Goal: Task Accomplishment & Management: Complete application form

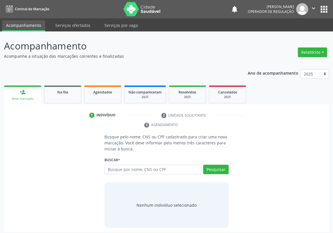
click at [109, 165] on input "text" at bounding box center [153, 170] width 97 height 10
type input "701801233981574"
click at [215, 165] on button "Pesquisar" at bounding box center [215, 170] width 25 height 10
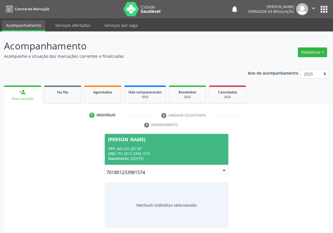
click at [165, 134] on span "Maria da Paz Mendes da Silva CPF: 843.161.287-87 CNS: 701 8012 3398 1574 Nascim…" at bounding box center [167, 149] width 124 height 31
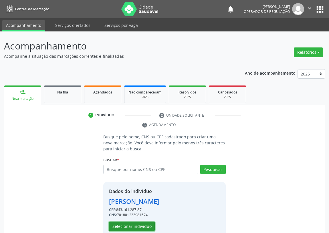
click at [137, 226] on button "Selecionar indivíduo" at bounding box center [132, 227] width 46 height 10
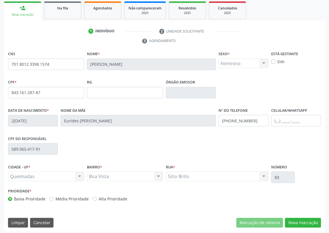
scroll to position [86, 0]
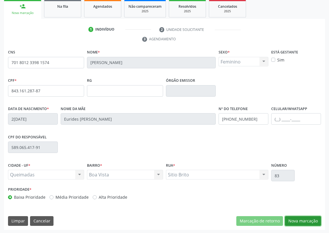
drag, startPoint x: 300, startPoint y: 218, endPoint x: 11, endPoint y: 84, distance: 318.6
click at [299, 218] on button "Nova marcação" at bounding box center [303, 221] width 36 height 10
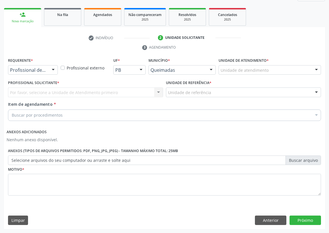
scroll to position [77, 0]
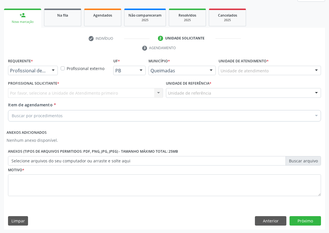
click at [52, 70] on div at bounding box center [53, 71] width 9 height 10
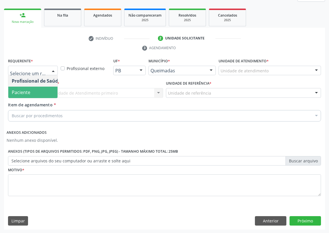
drag, startPoint x: 46, startPoint y: 92, endPoint x: 162, endPoint y: 102, distance: 116.3
click at [48, 93] on span "Paciente" at bounding box center [36, 92] width 56 height 11
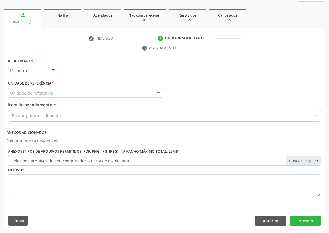
drag, startPoint x: 157, startPoint y: 90, endPoint x: 152, endPoint y: 90, distance: 5.4
click at [157, 90] on div at bounding box center [158, 93] width 9 height 10
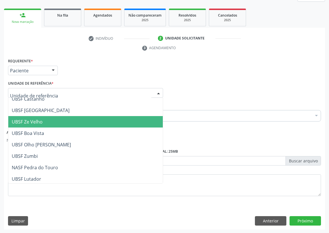
scroll to position [52, 0]
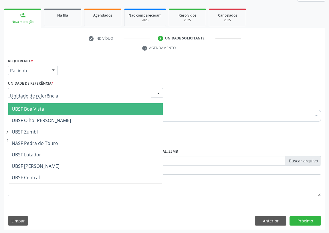
click at [36, 112] on span "UBSF Boa Vista" at bounding box center [85, 108] width 155 height 11
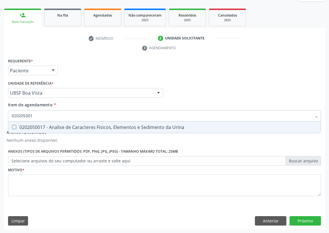
type input "0202050017"
drag, startPoint x: 14, startPoint y: 128, endPoint x: 33, endPoint y: 110, distance: 26.2
click at [17, 123] on span "0202050017 - Analise de Caracteres Fisicos, Elementos e Sedimento da Urina" at bounding box center [164, 127] width 313 height 11
checkbox Urina "true"
drag, startPoint x: 34, startPoint y: 110, endPoint x: 0, endPoint y: 118, distance: 34.7
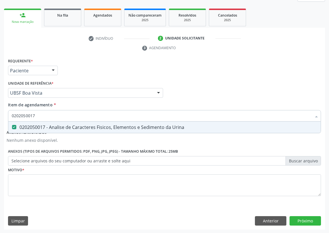
click at [0, 118] on div "Acompanhamento Acompanhe a situação das marcações correntes e finalizadas Relat…" at bounding box center [164, 93] width 329 height 279
type input "co"
checkbox Urina "false"
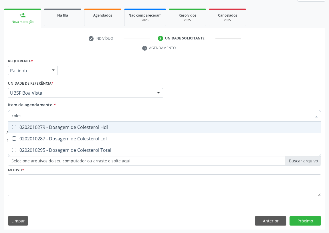
type input "coleste"
drag, startPoint x: 13, startPoint y: 126, endPoint x: 14, endPoint y: 135, distance: 9.5
click at [13, 126] on Hdl at bounding box center [14, 127] width 4 height 4
click at [12, 126] on Hdl "checkbox" at bounding box center [10, 127] width 4 height 4
checkbox Hdl "true"
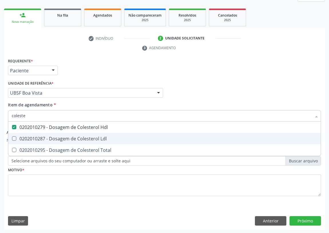
click at [15, 137] on Ldl at bounding box center [14, 139] width 4 height 4
click at [12, 137] on Ldl "checkbox" at bounding box center [10, 139] width 4 height 4
checkbox Ldl "true"
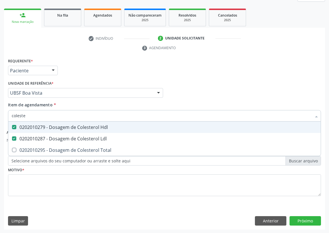
drag, startPoint x: 26, startPoint y: 115, endPoint x: 0, endPoint y: 120, distance: 26.3
click at [0, 120] on div "Acompanhamento Acompanhe a situação das marcações correntes e finalizadas Relat…" at bounding box center [164, 93] width 329 height 279
type input "C"
checkbox Hdl "false"
checkbox Ldl "false"
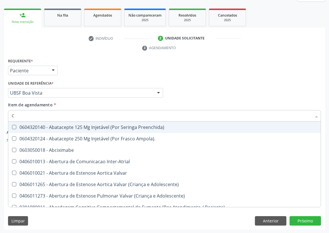
type input "CR"
checkbox Urina "false"
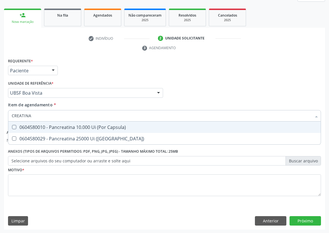
drag, startPoint x: 38, startPoint y: 115, endPoint x: 23, endPoint y: 116, distance: 14.9
click at [23, 116] on input "CREATINA" at bounding box center [162, 115] width 300 height 11
type input "CREA"
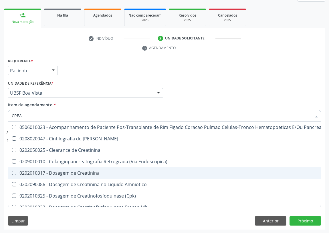
click at [54, 172] on div "0202010317 - Dosagem de Creatinina" at bounding box center [168, 173] width 312 height 5
checkbox Creatinina "true"
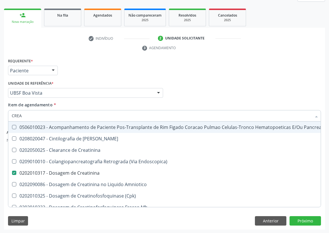
drag, startPoint x: 34, startPoint y: 115, endPoint x: 0, endPoint y: 115, distance: 33.8
click at [0, 115] on div "Acompanhamento Acompanhe a situação das marcações correntes e finalizadas Relat…" at bounding box center [164, 93] width 329 height 279
type input "PO"
checkbox Creatinina "false"
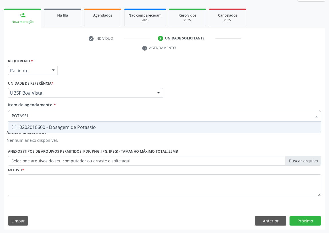
type input "POTASSIO"
drag, startPoint x: 13, startPoint y: 127, endPoint x: 32, endPoint y: 117, distance: 21.5
click at [17, 124] on span "0202010600 - Dosagem de Potassio" at bounding box center [164, 127] width 313 height 11
checkbox Potassio "true"
drag, startPoint x: 40, startPoint y: 113, endPoint x: 0, endPoint y: 115, distance: 40.4
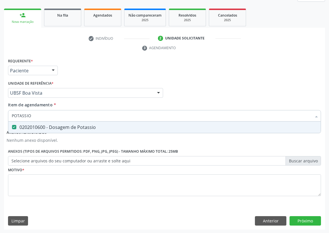
click at [0, 115] on div "Acompanhamento Acompanhe a situação das marcações correntes e finalizadas Relat…" at bounding box center [164, 93] width 329 height 279
type input "TR"
checkbox Potassio "false"
type input "TRIGLI"
drag, startPoint x: 14, startPoint y: 126, endPoint x: 28, endPoint y: 115, distance: 17.8
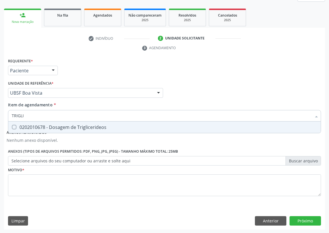
click at [17, 124] on span "0202010678 - Dosagem de Triglicerideos" at bounding box center [164, 127] width 313 height 11
checkbox Triglicerideos "true"
click at [0, 115] on div "Acompanhamento Acompanhe a situação das marcações correntes e finalizadas Relat…" at bounding box center [164, 93] width 329 height 279
type input "G"
checkbox Triglicerideos "false"
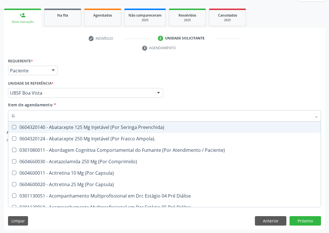
type input "GL"
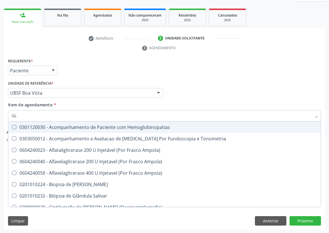
checkbox Triglicerideos "true"
type input "GLI"
checkbox Dosagens\) "true"
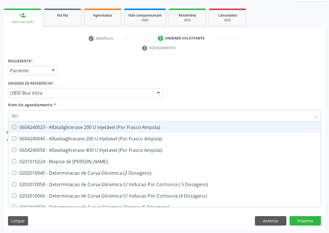
type input "GLIC"
checkbox Glicosilada "true"
checkbox Triglicerideos "false"
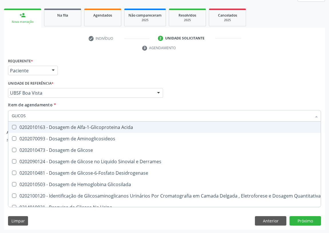
type input "GLICOSE"
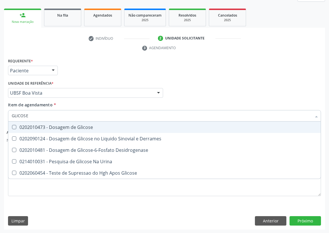
drag, startPoint x: 15, startPoint y: 126, endPoint x: 20, endPoint y: 125, distance: 4.9
click at [19, 125] on div "0202010473 - Dosagem de Glicose" at bounding box center [165, 127] width 306 height 5
checkbox Glicose "true"
drag, startPoint x: 33, startPoint y: 116, endPoint x: 3, endPoint y: 116, distance: 30.6
click at [3, 116] on div "Acompanhamento Acompanhe a situação das marcações correntes e finalizadas Relat…" at bounding box center [164, 93] width 329 height 279
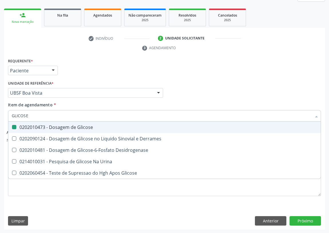
type input "H"
checkbox Glicose "false"
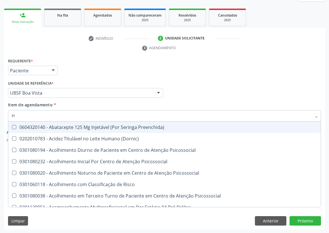
type input "HE"
checkbox Hdl "false"
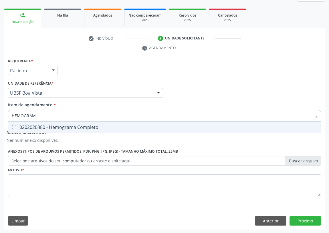
type input "HEMOGRAMA"
drag, startPoint x: 14, startPoint y: 127, endPoint x: 46, endPoint y: 115, distance: 33.9
click at [17, 127] on div "0202020380 - Hemograma Completo" at bounding box center [165, 127] width 306 height 5
checkbox Completo "true"
drag, startPoint x: 43, startPoint y: 114, endPoint x: 0, endPoint y: 114, distance: 42.7
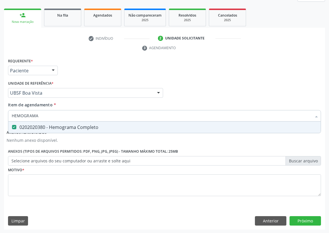
click at [0, 114] on div "Acompanhamento Acompanhe a situação das marcações correntes e finalizadas Relat…" at bounding box center [164, 93] width 329 height 279
type input "D"
checkbox Completo "false"
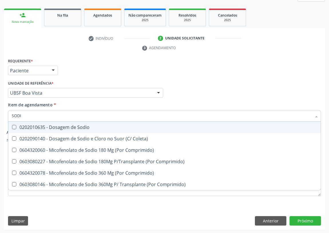
type input "SODIO"
drag, startPoint x: 55, startPoint y: 128, endPoint x: 49, endPoint y: 121, distance: 9.2
click at [55, 127] on div "0202010635 - Dosagem de Sodio" at bounding box center [165, 127] width 306 height 5
checkbox Sodio "true"
drag, startPoint x: 25, startPoint y: 116, endPoint x: 2, endPoint y: 115, distance: 22.6
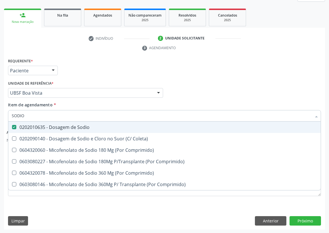
click at [2, 115] on div "Acompanhamento Acompanhe a situação das marcações correntes e finalizadas Relat…" at bounding box center [164, 93] width 329 height 279
type input "CA"
checkbox Sodio "false"
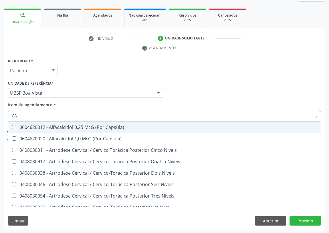
type input "CAL"
checkbox Níveis\) "false"
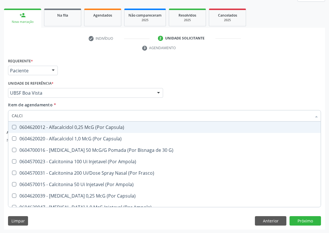
type input "CALCIO"
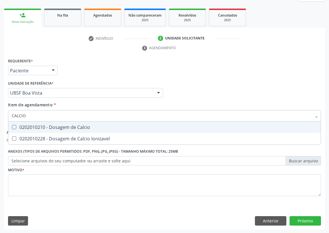
drag, startPoint x: 14, startPoint y: 127, endPoint x: 36, endPoint y: 111, distance: 27.4
click at [19, 125] on div "0202010210 - Dosagem de Calcio" at bounding box center [165, 127] width 306 height 5
checkbox Calcio "true"
drag, startPoint x: 13, startPoint y: 117, endPoint x: 0, endPoint y: 116, distance: 13.2
click at [0, 119] on div "Acompanhamento Acompanhe a situação das marcações correntes e finalizadas Relat…" at bounding box center [164, 93] width 329 height 279
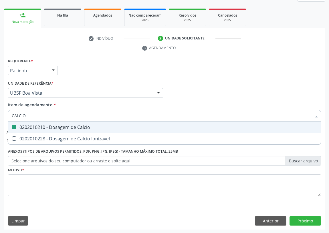
type input "V"
checkbox Calcio "false"
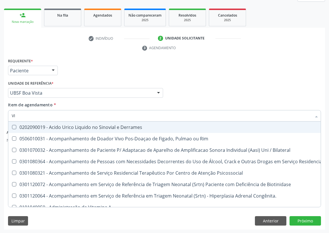
type input "VIT"
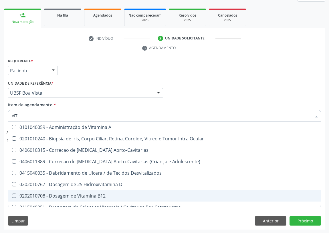
click at [57, 194] on div "0202010708 - Dosagem de Vitamina B12" at bounding box center [165, 196] width 306 height 5
checkbox B12 "true"
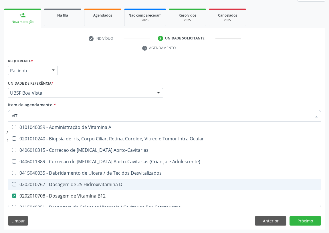
drag, startPoint x: 60, startPoint y: 186, endPoint x: 18, endPoint y: 167, distance: 45.9
click at [60, 185] on div "0202010767 - Dosagem de 25 Hidroxivitamina D" at bounding box center [165, 184] width 306 height 5
checkbox D "true"
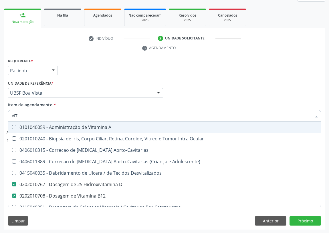
drag, startPoint x: 25, startPoint y: 117, endPoint x: 0, endPoint y: 115, distance: 25.5
click at [0, 116] on div "Acompanhamento Acompanhe a situação das marcações correntes e finalizadas Relat…" at bounding box center [164, 93] width 329 height 279
type input "FO"
checkbox D "false"
checkbox B12 "false"
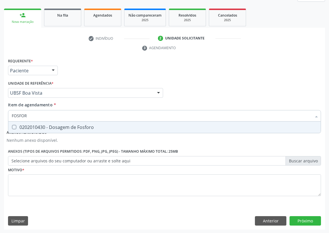
type input "FOSFORO"
drag, startPoint x: 13, startPoint y: 127, endPoint x: 28, endPoint y: 114, distance: 20.5
click at [16, 124] on span "0202010430 - Dosagem de Fosforo" at bounding box center [164, 127] width 313 height 11
checkbox Fosforo "true"
drag, startPoint x: 32, startPoint y: 114, endPoint x: 0, endPoint y: 114, distance: 31.8
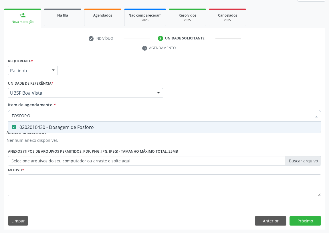
click at [0, 115] on div "Acompanhamento Acompanhe a situação das marcações correntes e finalizadas Relat…" at bounding box center [164, 93] width 329 height 279
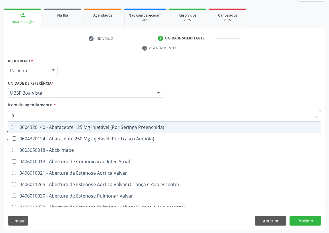
type input "02"
checkbox Preenchida\) "false"
checkbox Psicossocial "true"
checkbox Urina "false"
checkbox \(Frasco\) "true"
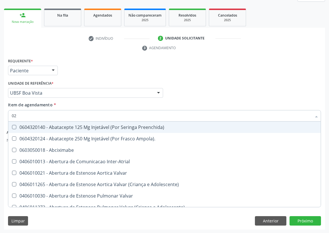
checkbox \(Ventriculografia\) "true"
checkbox Pancreas "true"
checkbox Paratireoides "true"
checkbox 67 "true"
checkbox Creatinina "true"
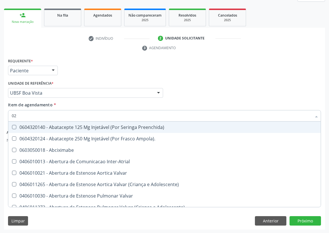
checkbox Comprimido\) "true"
checkbox Redome\) "true"
checkbox Biliar "true"
checkbox Anterior "true"
checkbox Revisao "true"
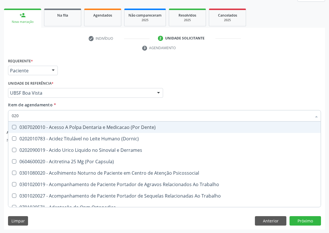
type input "0202"
checkbox Capsula\) "true"
checkbox Urina "false"
checkbox Coagulacao "false"
checkbox Esqueléticas "true"
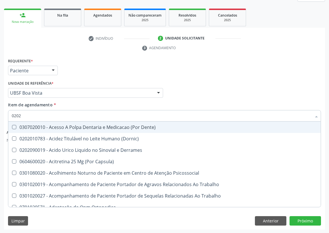
checkbox Conjuntiva "true"
checkbox Ocular "true"
checkbox Aberto\) "true"
checkbox Monobloco "true"
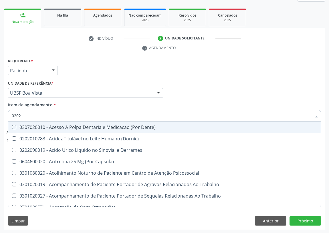
checkbox Cortante "true"
checkbox Gastro-Esofagico "true"
checkbox Imagens\) "true"
checkbox Projecoes\) "true"
checkbox \(Cantoplastia\) "true"
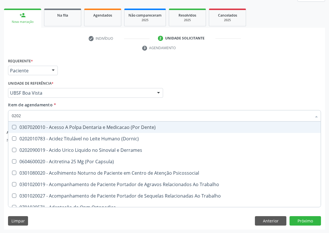
checkbox Revisao "true"
checkbox D "false"
checkbox Calcio "false"
checkbox Hdl "false"
checkbox Ldl "false"
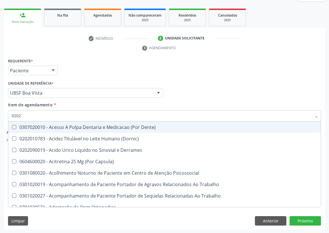
checkbox Creatinina "false"
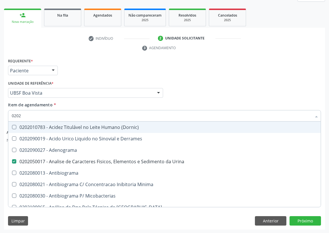
type input "02020"
checkbox Ivy "true"
checkbox D "false"
checkbox Alfa-Fetoproteina "true"
checkbox Barbituratos "true"
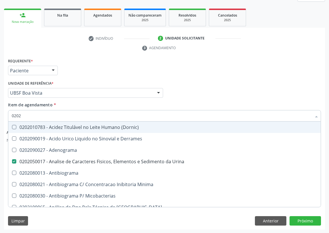
checkbox Benzodiazepinicos "true"
checkbox Calcio "false"
checkbox Calcitonina "true"
checkbox Hdl "false"
checkbox Ldl "false"
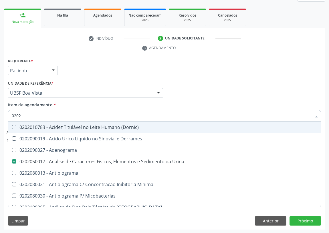
checkbox Creatinina "false"
checkbox Vii "true"
checkbox Xiii "true"
checkbox Fosforo "false"
checkbox Glicose "false"
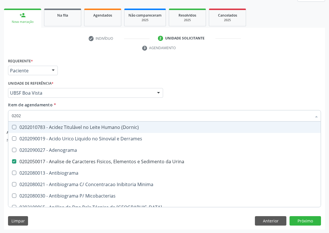
checkbox \(Igm\) "true"
checkbox Meta-Hemoglobina "true"
checkbox Potassio "false"
checkbox Horas\) "true"
checkbox Renina "true"
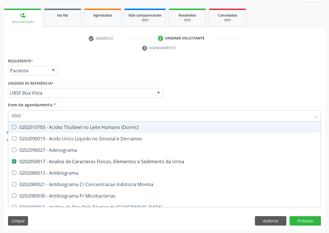
checkbox Sodio "false"
checkbox Triglicerideos "false"
checkbox B12 "false"
checkbox Zinco "true"
checkbox Completo "false"
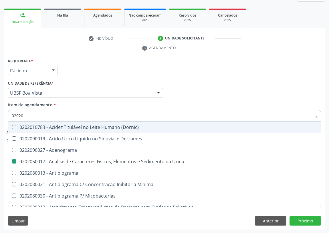
type input "020206"
checkbox Urina "false"
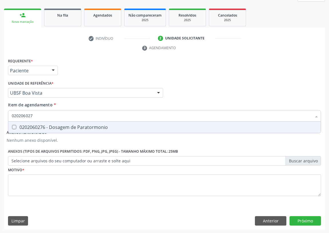
type input "0202060276"
click at [14, 126] on Paratormonio at bounding box center [14, 127] width 4 height 4
click at [12, 126] on Paratormonio "checkbox" at bounding box center [10, 127] width 4 height 4
checkbox Paratormonio "true"
drag, startPoint x: 39, startPoint y: 115, endPoint x: 0, endPoint y: 119, distance: 39.4
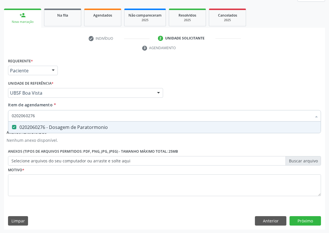
click at [0, 119] on div "Acompanhamento Acompanhe a situação das marcações correntes e finalizadas Relat…" at bounding box center [164, 93] width 329 height 279
type input "A"
checkbox Paratormonio "false"
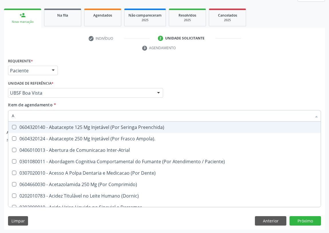
type input "AC"
checkbox Urina "true"
checkbox Uroginecológicas "false"
type input "ACI"
checkbox Urina "false"
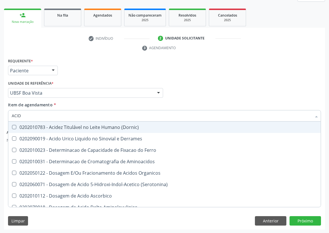
type input "ACIDO"
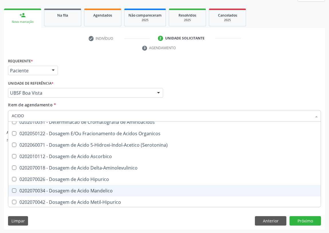
scroll to position [26, 0]
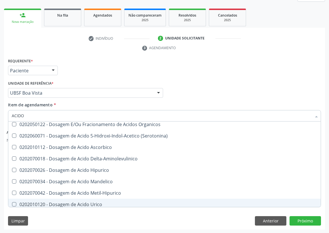
click at [85, 203] on div "0202010120 - Dosagem de Acido Urico" at bounding box center [165, 204] width 306 height 5
checkbox Urico "true"
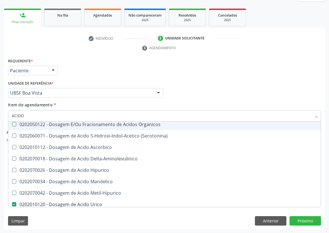
drag, startPoint x: 174, startPoint y: 84, endPoint x: 0, endPoint y: 152, distance: 186.7
click at [174, 84] on div "Profissional Solicitante Por favor, selecione a Unidade de Atendimento primeiro…" at bounding box center [165, 90] width 316 height 22
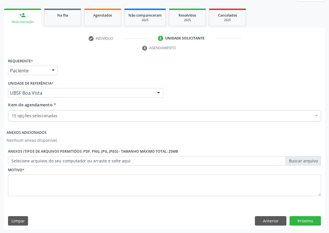
scroll to position [0, 0]
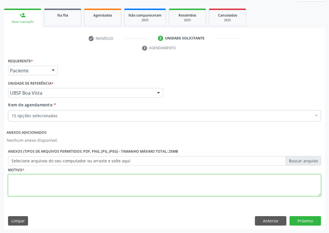
click at [35, 184] on textarea at bounding box center [164, 186] width 313 height 22
type textarea "AVALIAÇÃO"
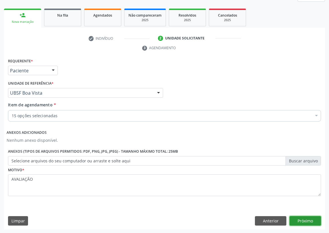
click at [303, 222] on button "Próximo" at bounding box center [305, 221] width 31 height 10
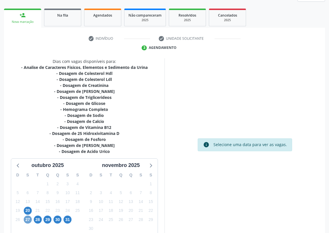
drag, startPoint x: 28, startPoint y: 220, endPoint x: 206, endPoint y: 100, distance: 214.7
click at [31, 214] on div "D S T Q Q S S 28 29 30 1 2 3 4 5 6 7 8 9 10 11 12 13 14 15 16 17 18 19 20 21 22…" at bounding box center [47, 202] width 73 height 66
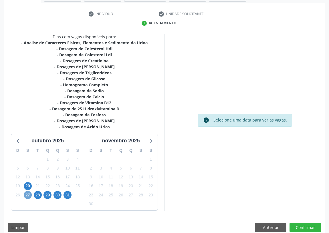
scroll to position [103, 0]
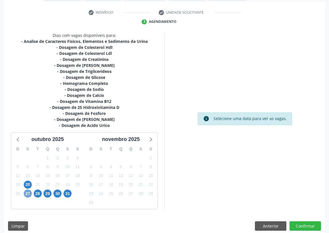
click at [27, 192] on span "27" at bounding box center [28, 194] width 8 height 8
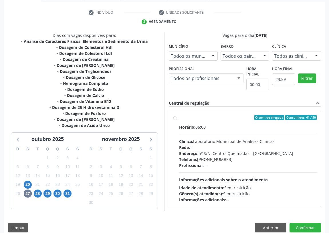
click at [179, 117] on label "Ordem de chegada Consumidos: 41 / 50 Horário: 06:00 Clínica: Laboratorio Munici…" at bounding box center [248, 159] width 138 height 88
click at [176, 117] on input "Ordem de chegada Consumidos: 41 / 50 Horário: 06:00 Clínica: Laboratorio Munici…" at bounding box center [175, 117] width 4 height 5
radio input "true"
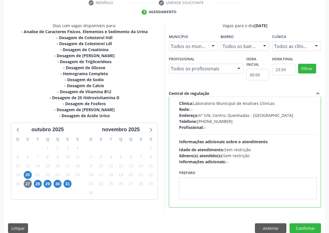
scroll to position [120, 0]
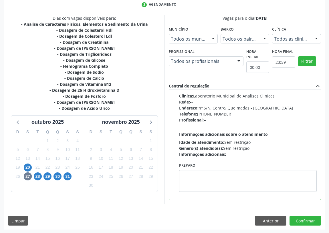
click at [209, 192] on div "Preparo" at bounding box center [248, 178] width 141 height 35
click at [203, 180] on textarea at bounding box center [248, 181] width 138 height 22
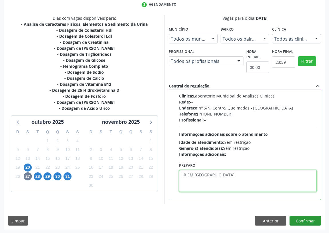
type textarea "IR EM [GEOGRAPHIC_DATA]"
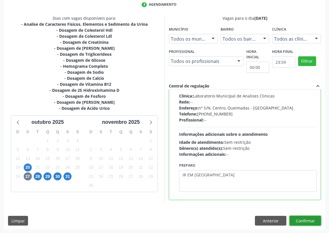
click at [306, 218] on button "Confirmar" at bounding box center [305, 221] width 31 height 10
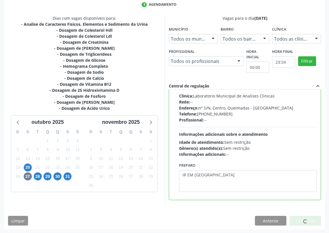
scroll to position [0, 0]
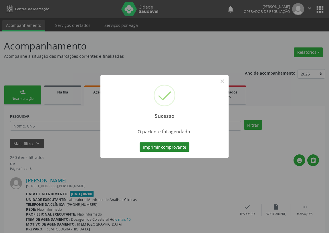
click at [178, 149] on button "Imprimir comprovante" at bounding box center [165, 148] width 50 height 10
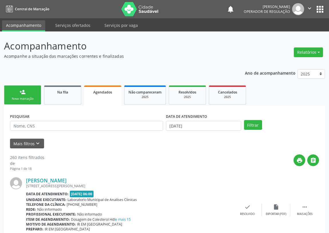
click at [23, 98] on div "Nova marcação" at bounding box center [22, 99] width 29 height 4
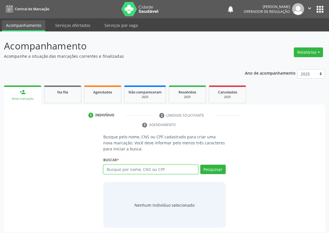
click at [111, 171] on input "text" at bounding box center [150, 170] width 95 height 10
click at [109, 168] on input "text" at bounding box center [150, 170] width 95 height 10
type input "704304535685090"
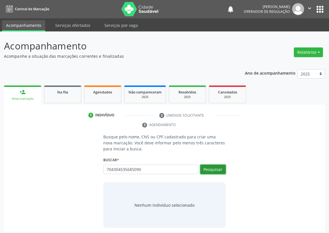
click at [224, 167] on button "Pesquisar" at bounding box center [212, 170] width 25 height 10
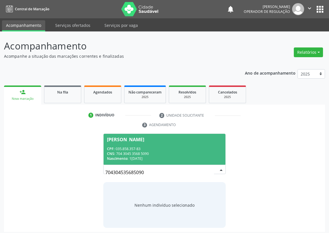
click at [172, 155] on div "CNS: 704 3045 3568 5090" at bounding box center [164, 153] width 115 height 5
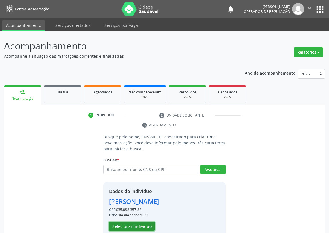
click at [128, 226] on button "Selecionar indivíduo" at bounding box center [132, 227] width 46 height 10
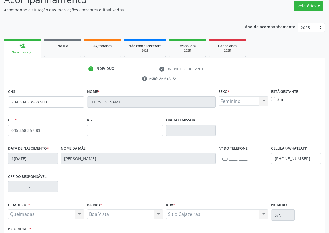
scroll to position [86, 0]
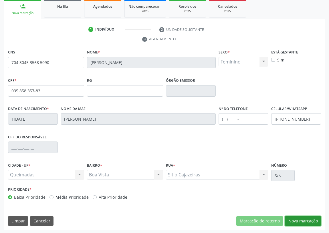
drag, startPoint x: 295, startPoint y: 218, endPoint x: 123, endPoint y: 157, distance: 182.3
click at [294, 217] on button "Nova marcação" at bounding box center [303, 221] width 36 height 10
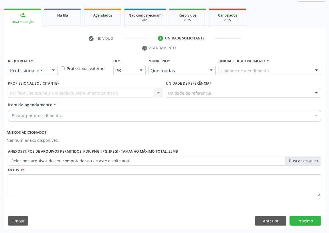
click at [50, 70] on div at bounding box center [53, 71] width 9 height 10
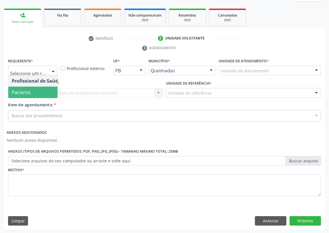
click at [50, 94] on span "Paciente" at bounding box center [36, 92] width 56 height 11
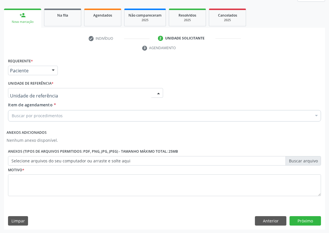
click at [142, 95] on div at bounding box center [85, 93] width 155 height 10
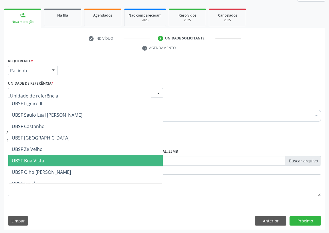
click at [32, 162] on span "UBSF Boa Vista" at bounding box center [28, 161] width 32 height 6
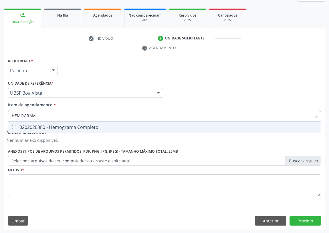
type input "HEMOGRAMA"
drag, startPoint x: 12, startPoint y: 124, endPoint x: 15, endPoint y: 124, distance: 3.1
click at [13, 124] on span "0202020380 - Hemograma Completo" at bounding box center [164, 127] width 313 height 11
checkbox Completo "true"
drag, startPoint x: 40, startPoint y: 112, endPoint x: 5, endPoint y: 119, distance: 35.9
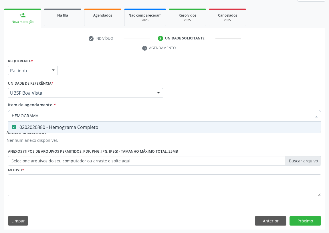
click at [5, 120] on div "Requerente * Paciente Profissional de Saúde Paciente Nenhum resultado encontrad…" at bounding box center [164, 143] width 321 height 173
type input "CO"
checkbox Completo "false"
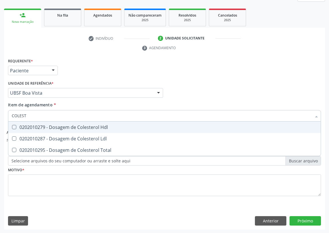
type input "COLESTE"
drag, startPoint x: 14, startPoint y: 126, endPoint x: 14, endPoint y: 137, distance: 10.3
click at [14, 130] on span "0202010279 - Dosagem de Colesterol Hdl" at bounding box center [164, 127] width 313 height 11
checkbox Hdl "true"
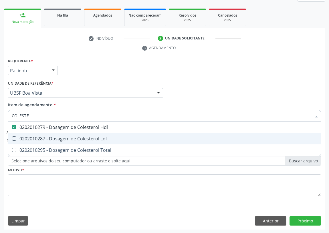
drag, startPoint x: 15, startPoint y: 138, endPoint x: 32, endPoint y: 124, distance: 22.2
click at [18, 135] on span "0202010287 - Dosagem de Colesterol Ldl" at bounding box center [164, 138] width 313 height 11
checkbox Ldl "true"
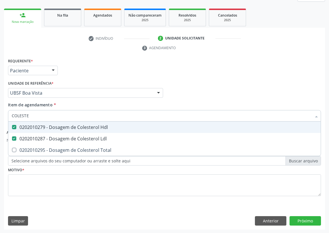
drag, startPoint x: 35, startPoint y: 113, endPoint x: 0, endPoint y: 119, distance: 35.5
click at [0, 119] on div "Acompanhamento Acompanhe a situação das marcações correntes e finalizadas Relat…" at bounding box center [164, 93] width 329 height 279
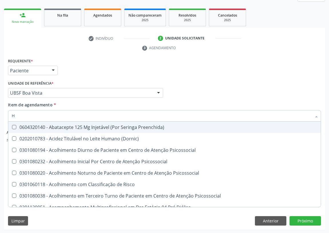
type input "HE"
checkbox Preenchida\) "false"
checkbox \(Dornic\) "false"
checkbox C "true"
checkbox Hdl "false"
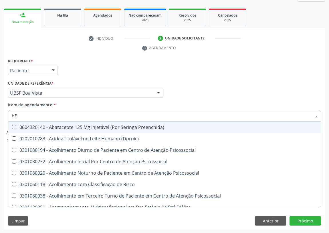
type input "HEM"
checkbox Fixo "true"
checkbox C "false"
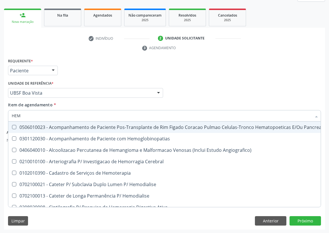
type input "HEMO"
checkbox Retro-Retal "true"
checkbox Completo "false"
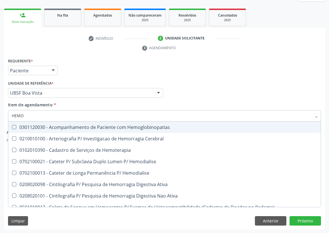
type input "HEMOG"
checkbox Carboxi-Hemoglobina "true"
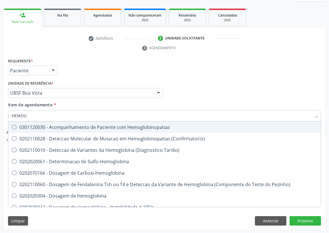
type input "HEMOGL"
checkbox Completo "false"
type input "HEMOGLOBINA"
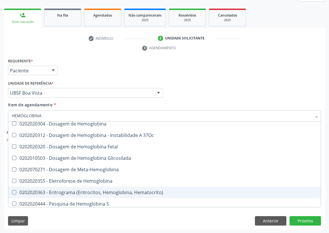
scroll to position [52, 0]
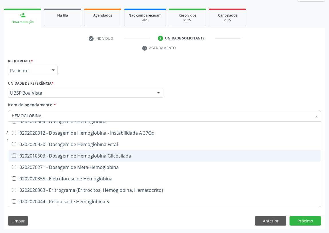
click at [88, 154] on div "0202010503 - Dosagem de Hemoglobina Glicosilada" at bounding box center [165, 156] width 306 height 5
checkbox Glicosilada "true"
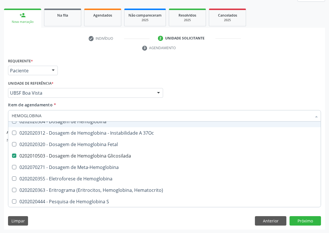
drag, startPoint x: 11, startPoint y: 115, endPoint x: 5, endPoint y: 115, distance: 5.7
click at [5, 115] on div "Requerente * Paciente Profissional de Saúde Paciente Nenhum resultado encontrad…" at bounding box center [164, 143] width 321 height 173
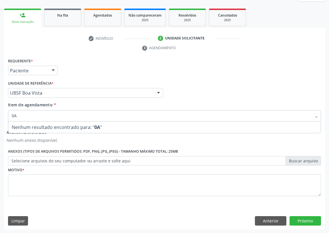
type input "02A"
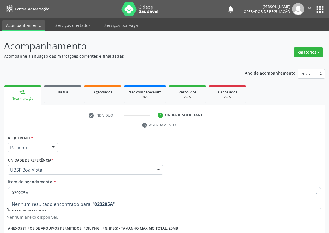
scroll to position [77, 0]
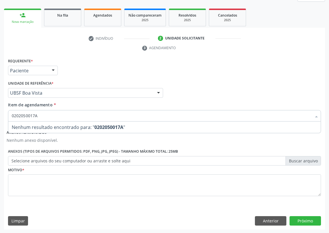
click at [37, 115] on input "0202050017A" at bounding box center [162, 115] width 300 height 11
type input "0202050017"
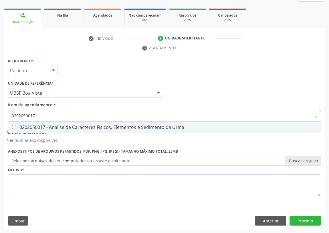
drag, startPoint x: 14, startPoint y: 125, endPoint x: 12, endPoint y: 184, distance: 59.6
click at [14, 130] on span "0202050017 - Analise de Caracteres Fisicos, Elementos e Sedimento da Urina" at bounding box center [164, 127] width 313 height 11
checkbox Urina "true"
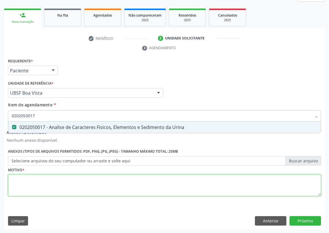
click at [12, 186] on div "Requerente * Paciente Profissional de Saúde Paciente Nenhum resultado encontrad…" at bounding box center [164, 130] width 313 height 147
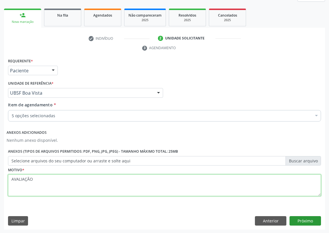
type textarea "AVALIAÇÃO"
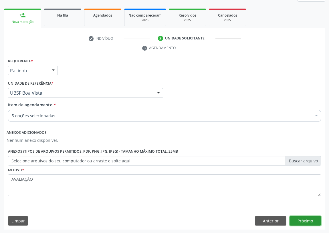
click at [303, 217] on button "Próximo" at bounding box center [305, 221] width 31 height 10
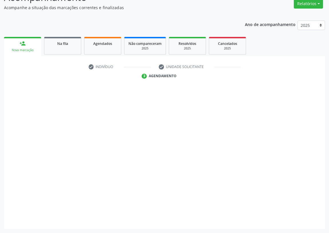
scroll to position [48, 0]
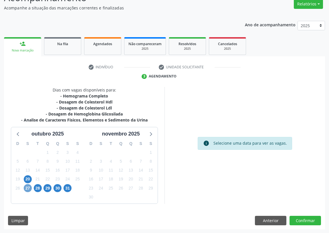
click at [25, 186] on span "27" at bounding box center [28, 188] width 8 height 8
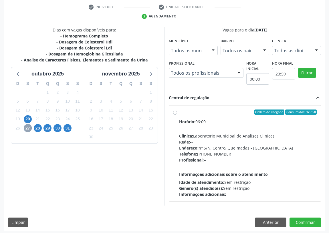
scroll to position [110, 0]
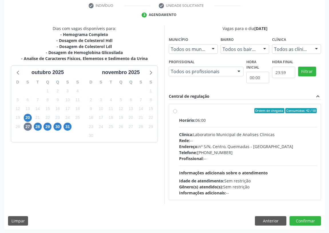
click at [179, 110] on label "Ordem de chegada Consumidos: 42 / 50 Horário: 06:00 Clínica: Laboratorio Munici…" at bounding box center [248, 152] width 138 height 88
click at [177, 110] on input "Ordem de chegada Consumidos: 42 / 50 Horário: 06:00 Clínica: Laboratorio Munici…" at bounding box center [175, 110] width 4 height 5
radio input "true"
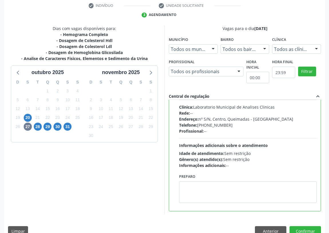
scroll to position [28, 0]
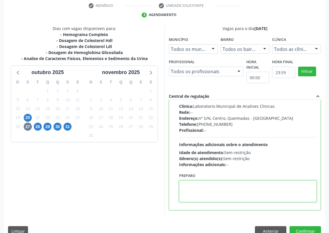
click at [195, 189] on textarea at bounding box center [248, 192] width 138 height 22
click at [205, 184] on textarea "IR EM JEJUUM" at bounding box center [248, 192] width 138 height 22
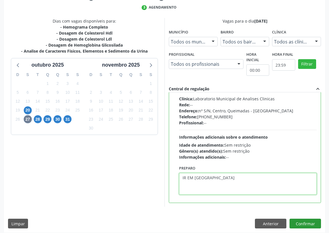
scroll to position [120, 0]
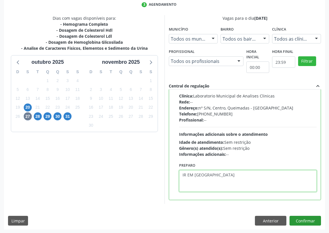
type textarea "IR EM [GEOGRAPHIC_DATA]"
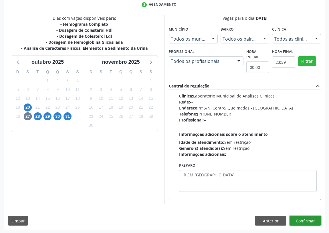
drag, startPoint x: 306, startPoint y: 221, endPoint x: 178, endPoint y: 192, distance: 131.5
click at [306, 221] on button "Confirmar" at bounding box center [305, 221] width 31 height 10
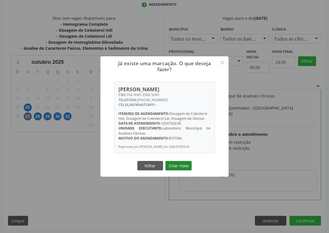
click at [178, 169] on button "Criar novo" at bounding box center [178, 166] width 26 height 10
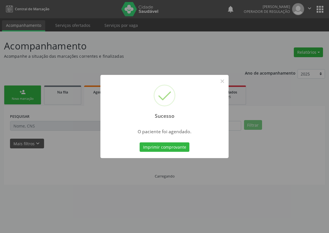
scroll to position [0, 0]
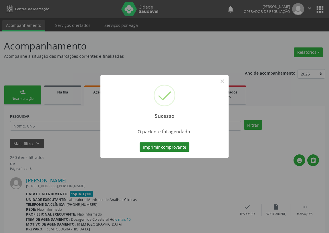
click at [165, 145] on button "Imprimir comprovante" at bounding box center [165, 148] width 50 height 10
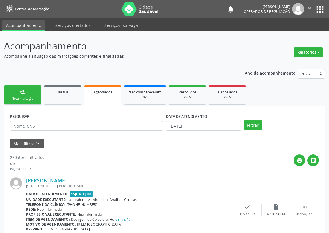
click at [18, 94] on link "person_add Nova marcação" at bounding box center [22, 95] width 37 height 19
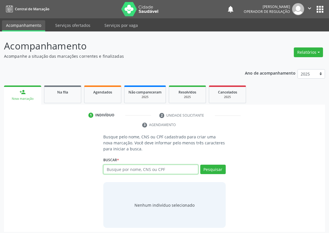
click at [109, 169] on input "text" at bounding box center [150, 170] width 95 height 10
click at [112, 171] on input "text" at bounding box center [150, 170] width 95 height 10
type input "708109588724030"
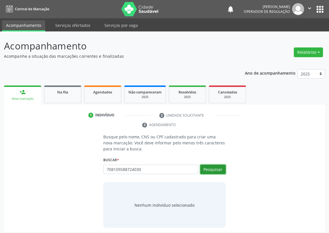
click at [217, 169] on button "Pesquisar" at bounding box center [212, 170] width 25 height 10
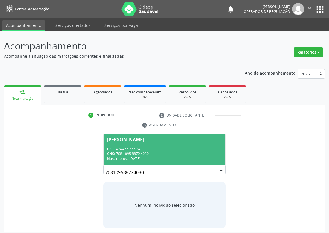
click at [134, 154] on div "CNS: 708 1095 8872 4030" at bounding box center [164, 153] width 115 height 5
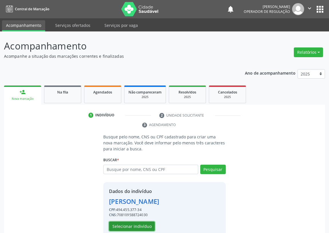
click at [125, 226] on button "Selecionar indivíduo" at bounding box center [132, 227] width 46 height 10
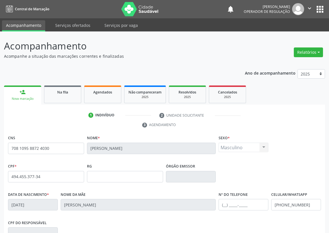
scroll to position [86, 0]
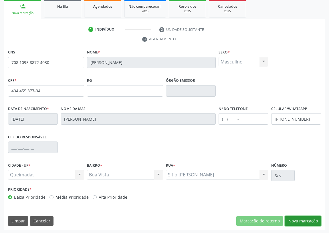
drag, startPoint x: 308, startPoint y: 218, endPoint x: 137, endPoint y: 193, distance: 172.8
click at [307, 218] on button "Nova marcação" at bounding box center [303, 221] width 36 height 10
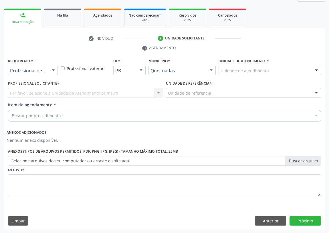
drag, startPoint x: 52, startPoint y: 69, endPoint x: 46, endPoint y: 80, distance: 12.3
click at [52, 70] on div at bounding box center [53, 71] width 9 height 10
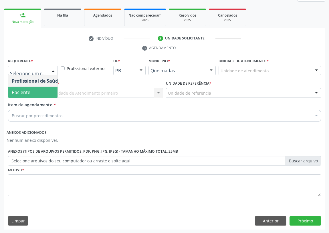
drag, startPoint x: 39, startPoint y: 94, endPoint x: 108, endPoint y: 88, distance: 69.3
click at [41, 94] on span "Paciente" at bounding box center [36, 92] width 56 height 11
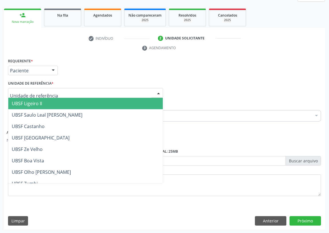
drag, startPoint x: 145, startPoint y: 89, endPoint x: 137, endPoint y: 94, distance: 9.9
click at [142, 91] on div at bounding box center [85, 93] width 155 height 10
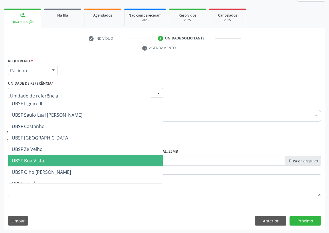
drag, startPoint x: 29, startPoint y: 158, endPoint x: 0, endPoint y: 142, distance: 33.3
click at [29, 158] on span "UBSF Boa Vista" at bounding box center [28, 161] width 32 height 6
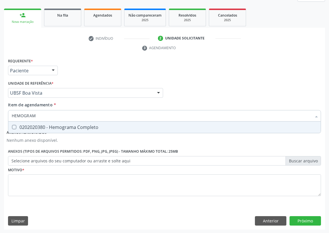
type input "HEMOGRAMA"
drag, startPoint x: 12, startPoint y: 126, endPoint x: 22, endPoint y: 120, distance: 11.7
click at [15, 125] on Completo at bounding box center [14, 127] width 4 height 4
click at [12, 125] on Completo "checkbox" at bounding box center [10, 127] width 4 height 4
checkbox Completo "true"
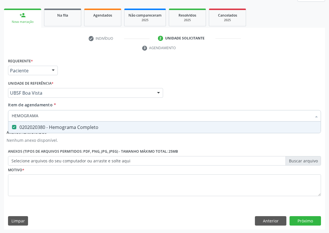
drag, startPoint x: 37, startPoint y: 116, endPoint x: 1, endPoint y: 115, distance: 36.1
click at [1, 115] on div "Acompanhamento Acompanhe a situação das marcações correntes e finalizadas Relat…" at bounding box center [164, 93] width 329 height 279
type input "T"
checkbox Completo "false"
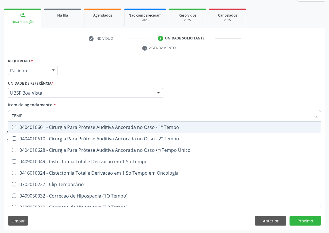
type input "TEMPO"
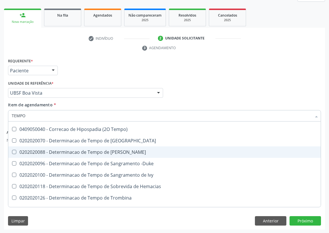
scroll to position [78, 0]
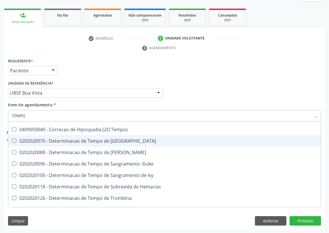
click at [96, 139] on div "0202020070 - Determinacao de Tempo de [GEOGRAPHIC_DATA]" at bounding box center [217, 141] width 410 height 5
checkbox Coagulacao "true"
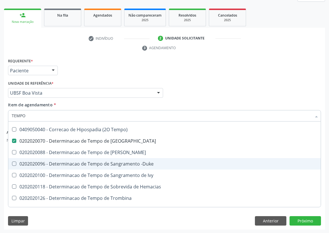
click at [134, 164] on div "0202020096 - Determinacao de Tempo de Sangramento -Duke" at bounding box center [217, 164] width 410 height 5
checkbox -Duke "true"
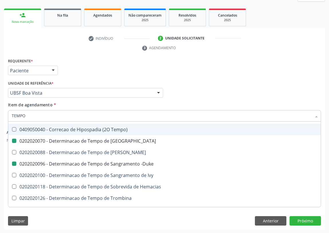
click at [187, 80] on div "Profissional Solicitante Por favor, selecione a Unidade de Atendimento primeiro…" at bounding box center [165, 90] width 316 height 22
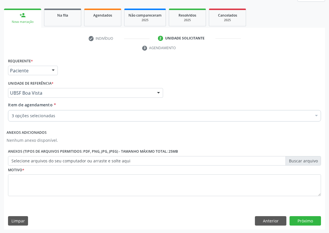
checkbox Completo "true"
checkbox Coagulacao "true"
checkbox -Duke "true"
checkbox Inter-Atrial "false"
checkbox Adolescente\) "false"
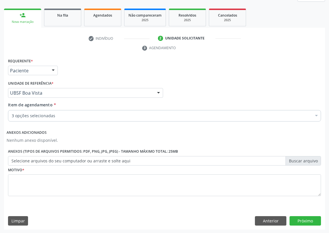
scroll to position [0, 0]
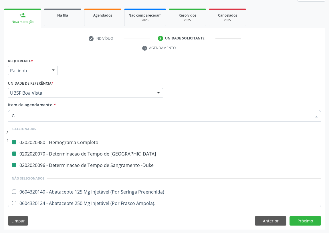
type input "GL"
checkbox Completo "false"
checkbox Coagulacao "false"
checkbox -Duke "false"
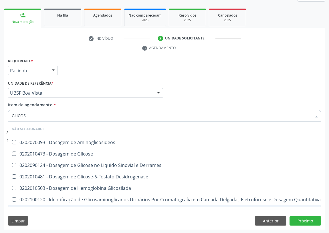
type input "GLICOSE"
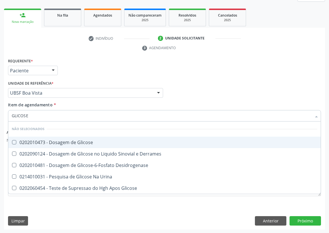
drag, startPoint x: 14, startPoint y: 143, endPoint x: 34, endPoint y: 114, distance: 35.6
click at [17, 137] on span "0202010473 - Dosagem de Glicose" at bounding box center [164, 142] width 313 height 11
checkbox Glicose "true"
drag, startPoint x: 10, startPoint y: 117, endPoint x: 0, endPoint y: 119, distance: 10.4
click at [1, 119] on div "Acompanhamento Acompanhe a situação das marcações correntes e finalizadas Relat…" at bounding box center [164, 93] width 329 height 279
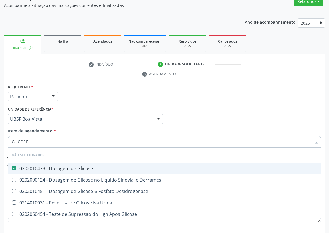
scroll to position [77, 0]
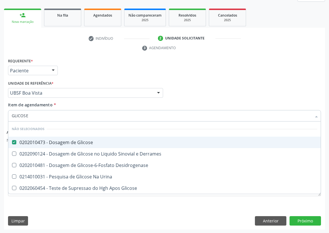
click at [226, 81] on div "Profissional Solicitante Por favor, selecione a Unidade de Atendimento primeiro…" at bounding box center [165, 90] width 316 height 22
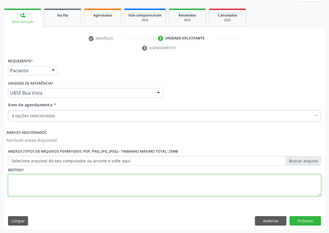
click at [36, 187] on textarea at bounding box center [164, 186] width 313 height 22
type textarea "AVALIAÇÃO"
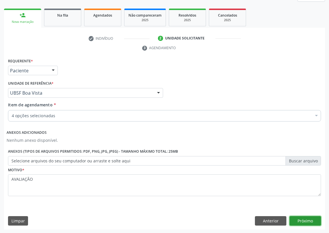
click at [299, 220] on button "Próximo" at bounding box center [305, 221] width 31 height 10
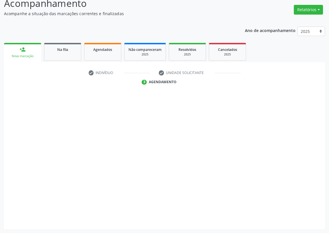
scroll to position [42, 0]
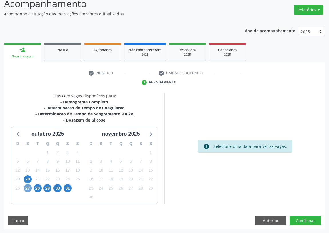
click at [27, 188] on span "27" at bounding box center [28, 188] width 8 height 8
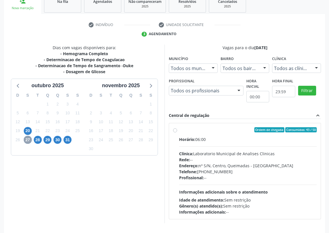
scroll to position [110, 0]
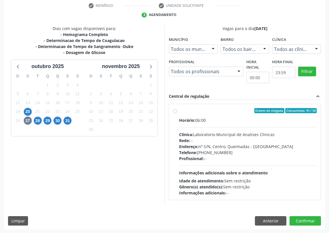
click at [179, 110] on label "Ordem de chegada Consumidos: 43 / 50 Horário: 06:00 Clínica: Laboratorio Munici…" at bounding box center [248, 152] width 138 height 88
click at [175, 110] on input "Ordem de chegada Consumidos: 43 / 50 Horário: 06:00 Clínica: Laboratorio Munici…" at bounding box center [175, 110] width 4 height 5
radio input "true"
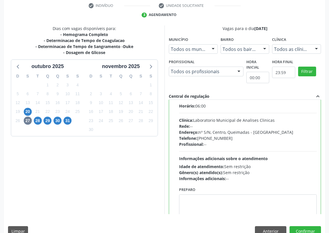
scroll to position [28, 0]
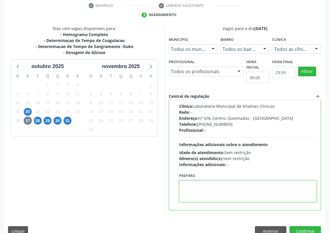
drag, startPoint x: 210, startPoint y: 189, endPoint x: 210, endPoint y: 184, distance: 4.6
click at [210, 188] on textarea at bounding box center [248, 192] width 138 height 22
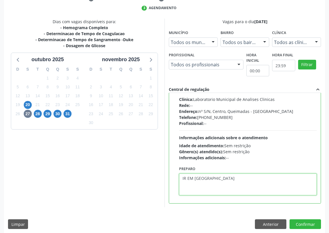
scroll to position [120, 0]
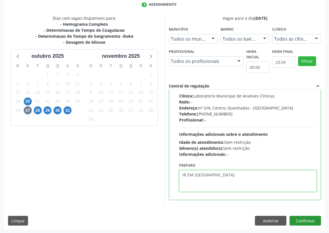
type textarea "IR EM [GEOGRAPHIC_DATA]"
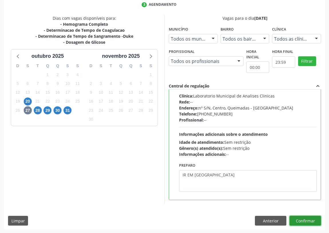
click at [307, 220] on button "Confirmar" at bounding box center [305, 221] width 31 height 10
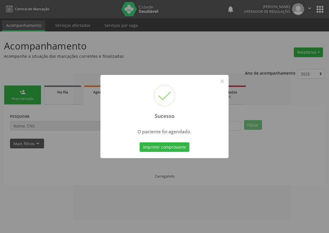
scroll to position [0, 0]
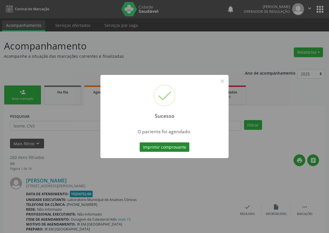
click at [158, 148] on button "Imprimir comprovante" at bounding box center [165, 148] width 50 height 10
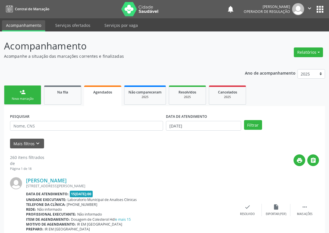
click at [29, 94] on link "person_add Nova marcação" at bounding box center [22, 95] width 37 height 19
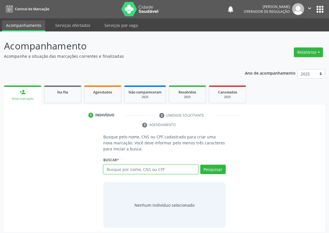
drag, startPoint x: 114, startPoint y: 170, endPoint x: 113, endPoint y: 165, distance: 4.9
click at [114, 169] on input "text" at bounding box center [150, 170] width 95 height 10
drag, startPoint x: 121, startPoint y: 171, endPoint x: 121, endPoint y: 167, distance: 3.7
click at [121, 170] on input "text" at bounding box center [150, 170] width 95 height 10
type input "704800556351940"
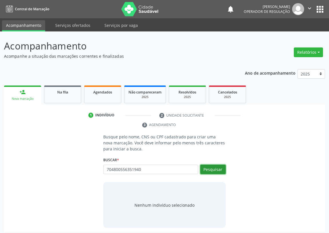
click at [222, 167] on button "Pesquisar" at bounding box center [212, 170] width 25 height 10
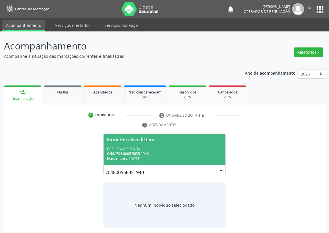
click at [133, 149] on div "CPF: 094.409.904-14" at bounding box center [164, 149] width 115 height 5
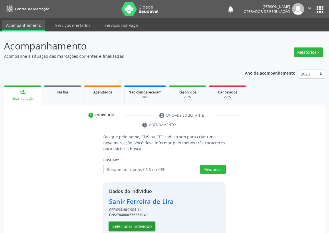
click at [118, 223] on button "Selecionar indivíduo" at bounding box center [132, 227] width 46 height 10
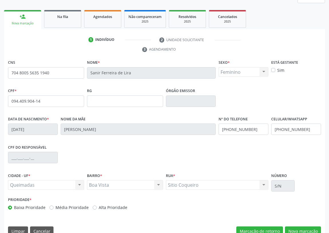
scroll to position [86, 0]
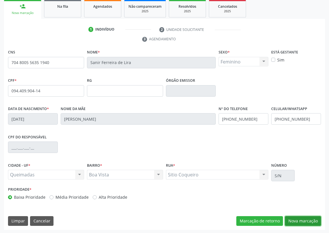
drag, startPoint x: 303, startPoint y: 219, endPoint x: 120, endPoint y: 177, distance: 188.1
click at [303, 220] on button "Nova marcação" at bounding box center [303, 221] width 36 height 10
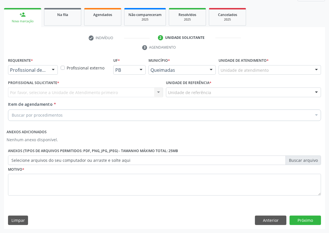
scroll to position [77, 0]
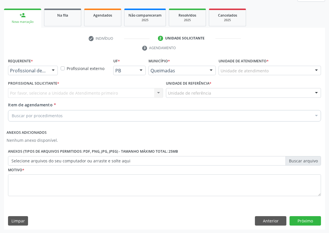
click at [52, 71] on div at bounding box center [53, 71] width 9 height 10
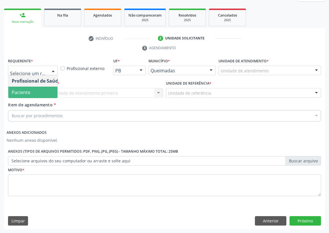
click at [46, 91] on span "Paciente" at bounding box center [36, 92] width 56 height 11
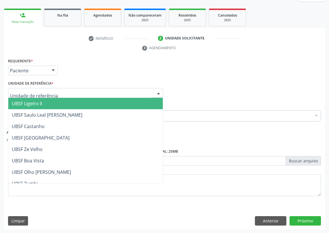
drag, startPoint x: 152, startPoint y: 91, endPoint x: 53, endPoint y: 102, distance: 99.1
click at [152, 92] on div at bounding box center [85, 93] width 155 height 10
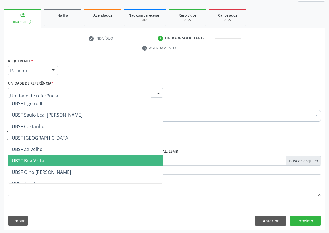
click at [32, 159] on span "UBSF Boa Vista" at bounding box center [28, 161] width 32 height 6
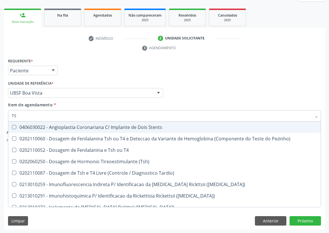
type input "TSH"
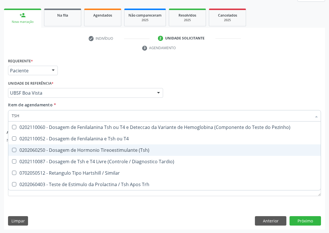
click at [136, 150] on div "0202060250 - Dosagem de Hormonio Tireoestimulante (Tsh)" at bounding box center [165, 150] width 306 height 5
checkbox \(Tsh\) "true"
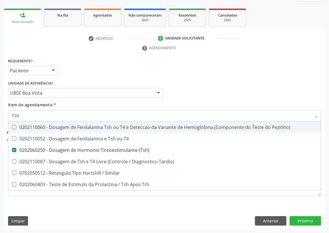
drag, startPoint x: 27, startPoint y: 117, endPoint x: 0, endPoint y: 113, distance: 27.5
click at [0, 113] on div "Acompanhamento Acompanhe a situação das marcações correntes e finalizadas Relat…" at bounding box center [164, 93] width 329 height 279
type input "T"
checkbox \(Tsh\) "false"
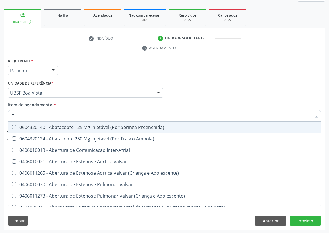
type input "T4"
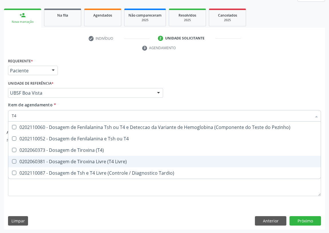
drag, startPoint x: 68, startPoint y: 162, endPoint x: 41, endPoint y: 140, distance: 35.1
click at [68, 162] on div "0202060381 - Dosagem de Tiroxina Livre (T4 Livre)" at bounding box center [165, 161] width 306 height 5
checkbox Livre\) "true"
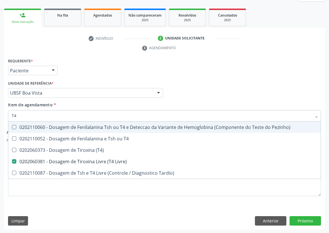
drag, startPoint x: 36, startPoint y: 114, endPoint x: 0, endPoint y: 114, distance: 36.1
click at [0, 114] on div "Acompanhamento Acompanhe a situação das marcações correntes e finalizadas Relat…" at bounding box center [164, 93] width 329 height 279
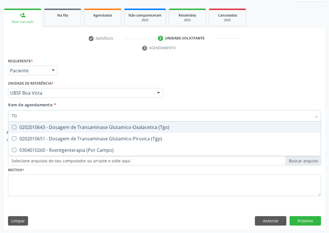
type input "TGP"
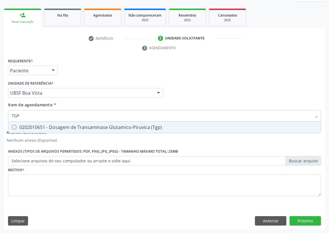
drag, startPoint x: 15, startPoint y: 127, endPoint x: 21, endPoint y: 120, distance: 9.3
click at [17, 125] on div "0202010651 - Dosagem de Transaminase Glutamico-Piruvica (Tgp)" at bounding box center [165, 127] width 306 height 5
checkbox \(Tgp\) "true"
drag, startPoint x: 23, startPoint y: 116, endPoint x: 5, endPoint y: 113, distance: 18.3
click at [6, 115] on div "Requerente * Paciente Profissional de Saúde Paciente Nenhum resultado encontrad…" at bounding box center [164, 143] width 321 height 173
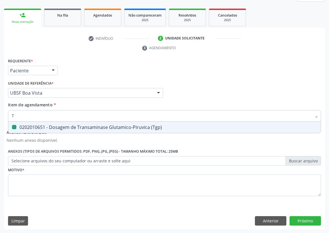
type input "TG"
checkbox \(Tgp\) "false"
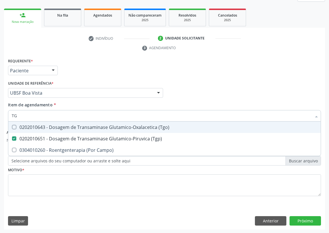
type input "TGP"
checkbox \(Tgo\) "true"
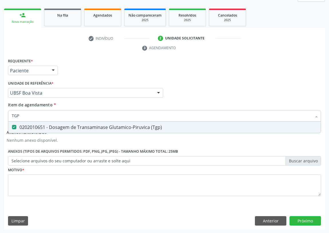
drag, startPoint x: 23, startPoint y: 113, endPoint x: 3, endPoint y: 117, distance: 19.6
click at [3, 117] on div "Acompanhamento Acompanhe a situação das marcações correntes e finalizadas Relat…" at bounding box center [164, 93] width 329 height 279
type input "TR"
checkbox \(Tgp\) "false"
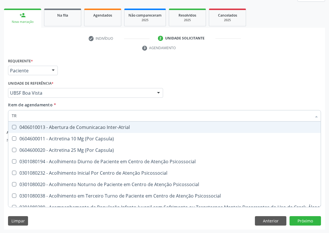
type input "TRA"
checkbox Lineares "true"
checkbox \(Tgp\) "false"
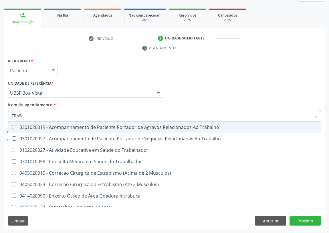
drag, startPoint x: 29, startPoint y: 112, endPoint x: 14, endPoint y: 113, distance: 14.3
click at [14, 113] on input "TRAB" at bounding box center [162, 115] width 300 height 11
type input "T"
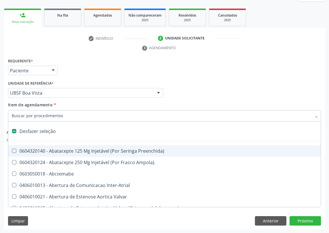
drag, startPoint x: 206, startPoint y: 86, endPoint x: 0, endPoint y: 131, distance: 211.1
click at [201, 85] on div "Profissional Solicitante Por favor, selecione a Unidade de Atendimento primeiro…" at bounding box center [165, 90] width 316 height 22
checkbox Ampola\)\ "true"
checkbox Abciximabe "true"
checkbox Inter-Atrial "true"
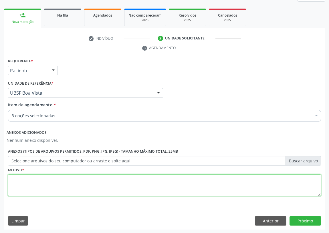
click at [38, 181] on textarea at bounding box center [164, 186] width 313 height 22
type textarea "AVALIAÇÃO"
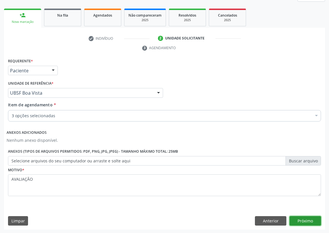
click at [306, 222] on button "Próximo" at bounding box center [305, 221] width 31 height 10
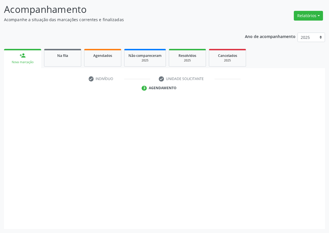
scroll to position [36, 0]
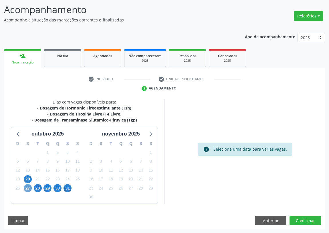
click at [27, 190] on span "27" at bounding box center [28, 188] width 8 height 8
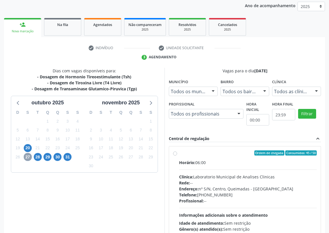
scroll to position [110, 0]
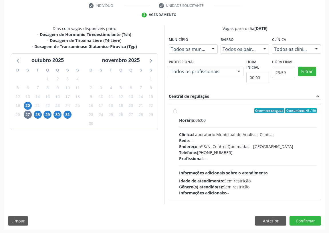
click at [179, 110] on label "Ordem de chegada Consumidos: 45 / 50 Horário: 06:00 Clínica: Laboratorio Munici…" at bounding box center [248, 152] width 138 height 88
click at [175, 110] on input "Ordem de chegada Consumidos: 45 / 50 Horário: 06:00 Clínica: Laboratorio Munici…" at bounding box center [175, 110] width 4 height 5
radio input "true"
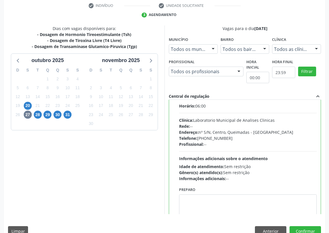
scroll to position [28, 0]
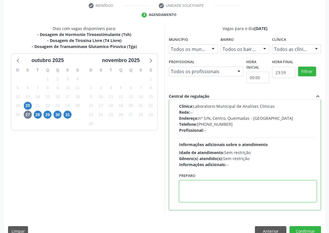
click at [195, 184] on textarea at bounding box center [248, 192] width 138 height 22
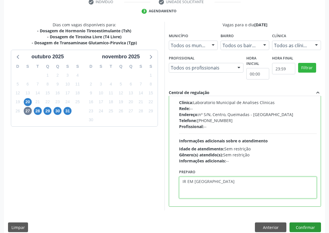
scroll to position [120, 0]
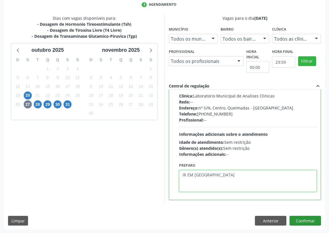
type textarea "IR EM [GEOGRAPHIC_DATA]"
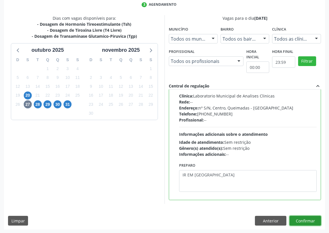
click at [305, 220] on button "Confirmar" at bounding box center [305, 221] width 31 height 10
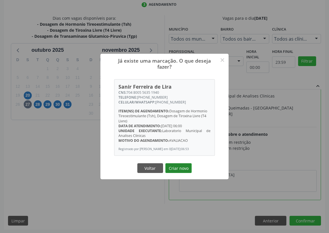
click at [178, 168] on button "Criar novo" at bounding box center [178, 168] width 26 height 10
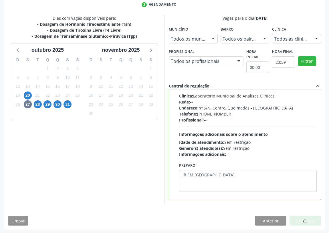
scroll to position [0, 0]
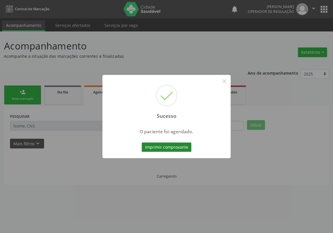
click at [164, 148] on button "Imprimir comprovante" at bounding box center [167, 148] width 50 height 10
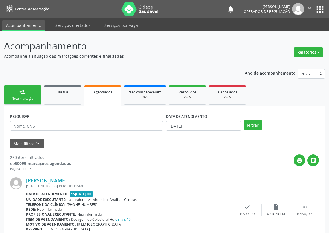
click at [13, 97] on div "Nova marcação" at bounding box center [22, 99] width 29 height 4
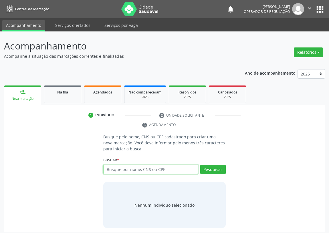
click at [111, 169] on input "text" at bounding box center [150, 170] width 95 height 10
type input "MARIA DA GUIA SILVA LOURENÇO"
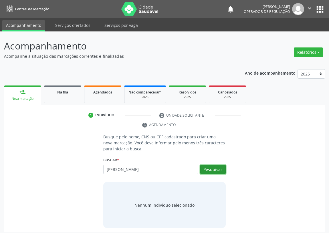
click at [208, 171] on button "Pesquisar" at bounding box center [212, 170] width 25 height 10
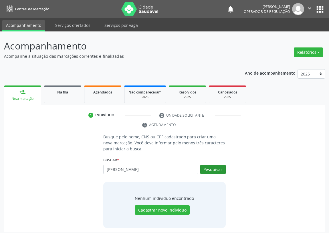
type input "MARIA DA GUIA LOURENÇO DA SILVA"
click at [208, 169] on button "Pesquisar" at bounding box center [212, 170] width 25 height 10
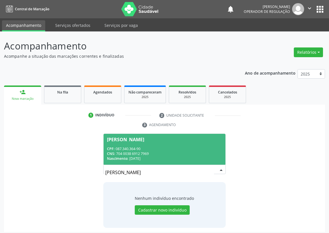
click at [158, 152] on div "CNS: 704 0038 6912 7969" at bounding box center [164, 153] width 115 height 5
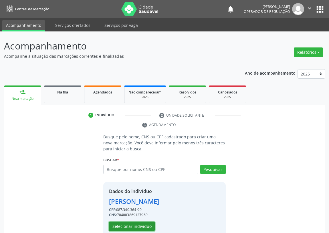
click at [138, 225] on button "Selecionar indivíduo" at bounding box center [132, 227] width 46 height 10
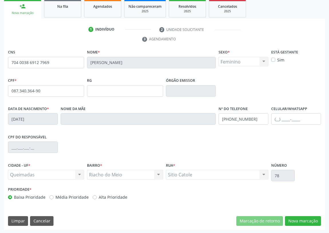
scroll to position [86, 0]
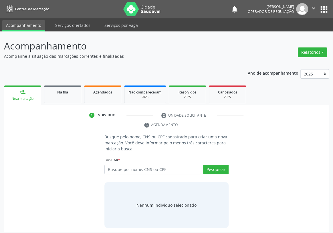
click at [111, 165] on input "text" at bounding box center [153, 170] width 97 height 10
type input "[PERSON_NAME]"
click at [218, 165] on button "Pesquisar" at bounding box center [215, 170] width 25 height 10
type input "[PERSON_NAME]"
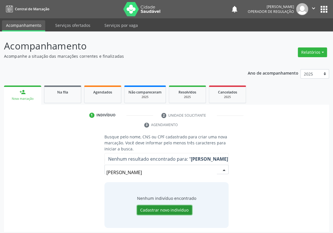
click at [157, 206] on button "Cadastrar novo indivíduo" at bounding box center [164, 211] width 55 height 10
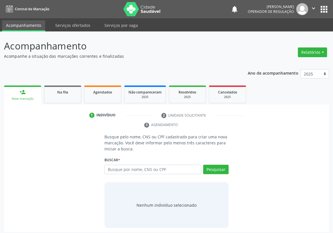
click at [117, 165] on input "text" at bounding box center [153, 170] width 97 height 10
type input "[PERSON_NAME]"
click at [224, 165] on button "Pesquisar" at bounding box center [215, 170] width 25 height 10
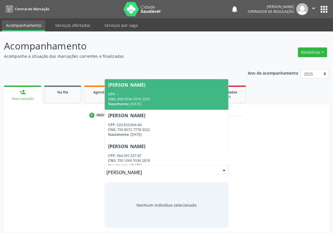
click at [129, 97] on div "CNS: 898 0034 5976 2553" at bounding box center [166, 99] width 117 height 5
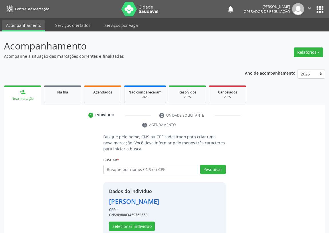
click at [129, 88] on link "Não compareceram 2025" at bounding box center [145, 95] width 42 height 18
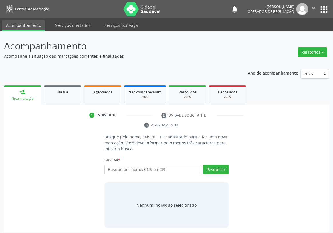
click at [107, 165] on input "text" at bounding box center [153, 170] width 97 height 10
click at [110, 165] on input "text" at bounding box center [153, 170] width 97 height 10
type input "706807224221429"
click at [216, 165] on button "Pesquisar" at bounding box center [215, 170] width 25 height 10
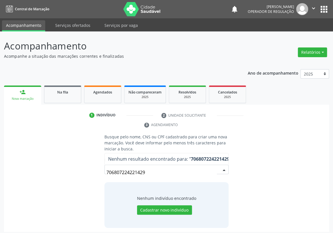
drag, startPoint x: 155, startPoint y: 163, endPoint x: 91, endPoint y: 172, distance: 64.2
click at [91, 172] on div "Busque pelo nome, CNS ou CPF cadastrado para criar uma nova marcação. Você deve…" at bounding box center [166, 181] width 317 height 94
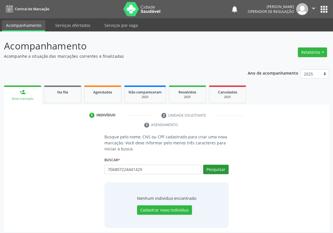
type input "706807224441429"
click at [219, 165] on button "Pesquisar" at bounding box center [215, 170] width 25 height 10
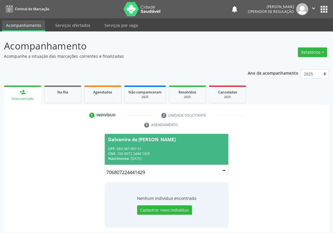
click at [132, 147] on div "CPF: 069.947.997-51" at bounding box center [166, 149] width 117 height 5
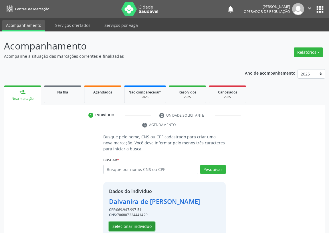
click at [131, 227] on button "Selecionar indivíduo" at bounding box center [132, 227] width 46 height 10
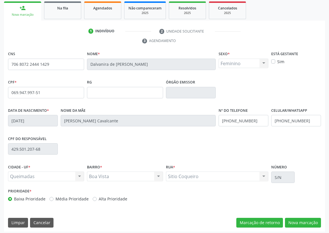
scroll to position [86, 0]
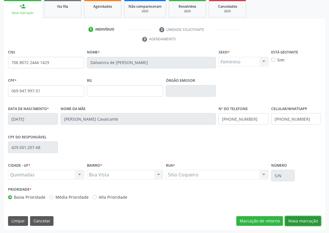
click at [298, 221] on button "Nova marcação" at bounding box center [303, 221] width 36 height 10
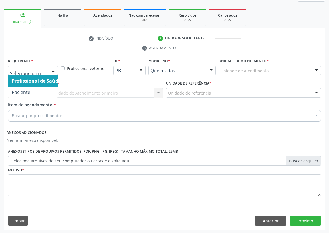
drag, startPoint x: 53, startPoint y: 71, endPoint x: 39, endPoint y: 91, distance: 24.1
click at [52, 72] on div at bounding box center [53, 71] width 9 height 10
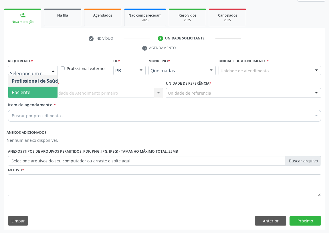
drag, startPoint x: 39, startPoint y: 91, endPoint x: 109, endPoint y: 81, distance: 70.2
click at [40, 90] on span "Paciente" at bounding box center [36, 92] width 56 height 11
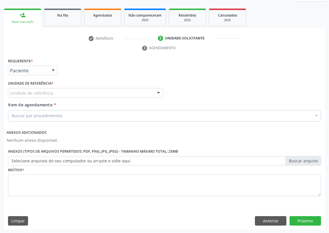
click at [147, 92] on div "Unidade de referência" at bounding box center [85, 93] width 155 height 10
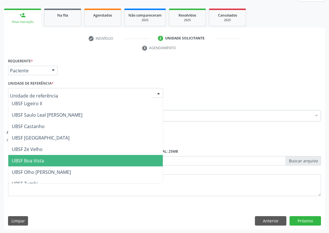
drag, startPoint x: 38, startPoint y: 158, endPoint x: 0, endPoint y: 148, distance: 39.2
click at [38, 158] on span "UBSF Boa Vista" at bounding box center [28, 161] width 32 height 6
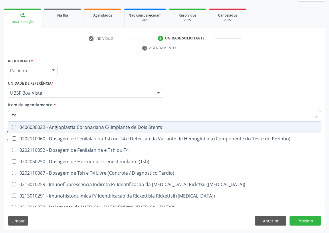
type input "TSH"
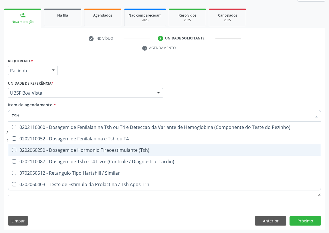
click at [14, 147] on span "0202060250 - Dosagem de Hormonio Tireoestimulante (Tsh)" at bounding box center [164, 150] width 313 height 11
checkbox \(Tsh\) "true"
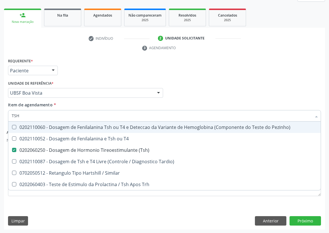
drag, startPoint x: 26, startPoint y: 116, endPoint x: 8, endPoint y: 117, distance: 17.8
click at [9, 117] on div "TSH" at bounding box center [164, 115] width 313 height 11
type input "SO"
checkbox \(Tsh\) "false"
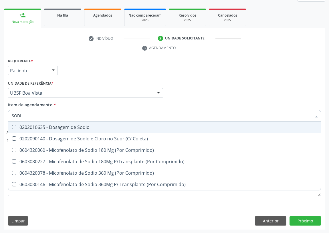
type input "SODIO"
drag, startPoint x: 14, startPoint y: 127, endPoint x: 21, endPoint y: 117, distance: 12.1
click at [17, 124] on span "0202010635 - Dosagem de Sodio" at bounding box center [164, 127] width 313 height 11
checkbox Sodio "true"
drag, startPoint x: 30, startPoint y: 111, endPoint x: 2, endPoint y: 112, distance: 28.7
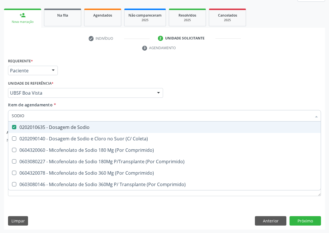
click at [2, 112] on div "Acompanhamento Acompanhe a situação das marcações correntes e finalizadas Relat…" at bounding box center [164, 93] width 329 height 279
type input "VI"
checkbox Sodio "false"
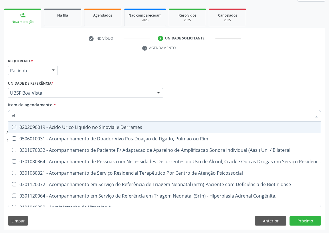
type input "VIT"
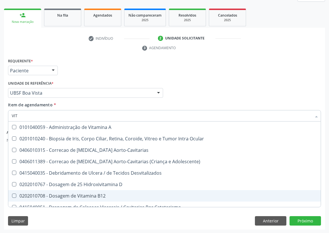
click at [84, 198] on div "0202010708 - Dosagem de Vitamina B12" at bounding box center [165, 196] width 306 height 5
checkbox B12 "true"
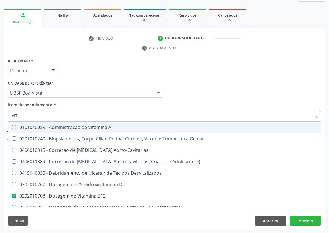
drag, startPoint x: 26, startPoint y: 116, endPoint x: 7, endPoint y: 116, distance: 18.9
click at [7, 116] on div "Item de agendamento * VIT Desfazer seleção 0101040059 - Administração de Vitami…" at bounding box center [165, 113] width 316 height 22
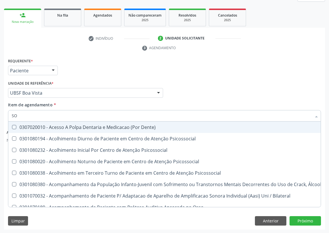
type input "SOD"
checkbox Dente\) "true"
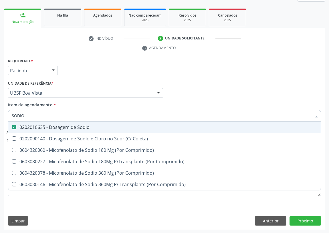
drag, startPoint x: 26, startPoint y: 116, endPoint x: 0, endPoint y: 115, distance: 26.4
click at [0, 115] on div "Acompanhamento Acompanhe a situação das marcações correntes e finalizadas Relat…" at bounding box center [164, 93] width 329 height 279
type input "PO"
checkbox Sodio "false"
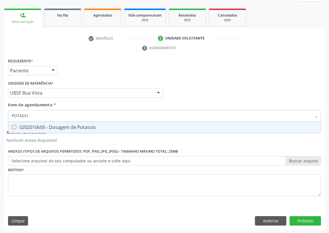
type input "POTASSIO"
drag, startPoint x: 14, startPoint y: 126, endPoint x: 23, endPoint y: 119, distance: 11.2
click at [16, 125] on div "0202010600 - Dosagem de Potassio" at bounding box center [165, 127] width 306 height 5
checkbox Potassio "true"
drag, startPoint x: 24, startPoint y: 114, endPoint x: 0, endPoint y: 115, distance: 24.3
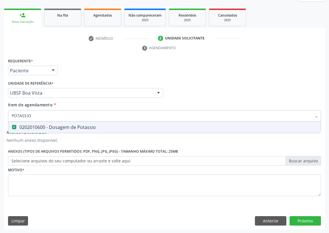
click at [0, 115] on div "Acompanhamento Acompanhe a situação das marcações correntes e finalizadas Relat…" at bounding box center [164, 93] width 329 height 279
type input "A"
checkbox Potassio "false"
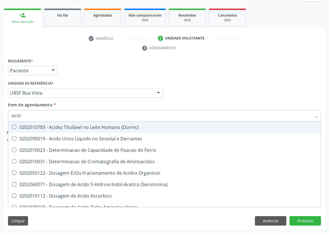
type input "ACIDO"
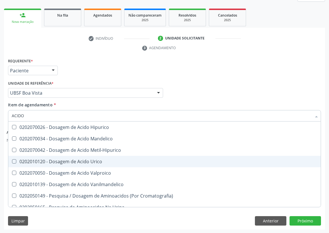
scroll to position [78, 0]
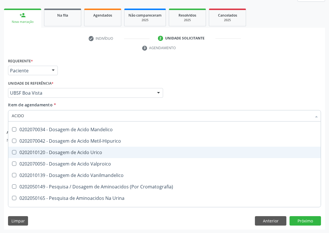
click at [80, 153] on div "0202010120 - Dosagem de Acido Urico" at bounding box center [165, 152] width 306 height 5
checkbox Urico "true"
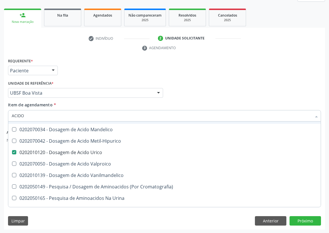
drag, startPoint x: 29, startPoint y: 117, endPoint x: 0, endPoint y: 117, distance: 28.9
click at [0, 117] on div "Acompanhamento Acompanhe a situação das marcações correntes e finalizadas Relat…" at bounding box center [164, 93] width 329 height 279
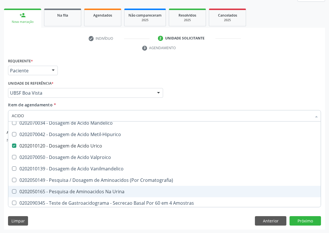
scroll to position [86, 0]
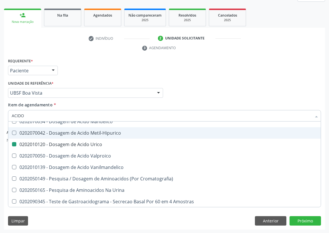
click at [215, 60] on div "Requerente * Paciente Profissional de Saúde Paciente Nenhum resultado encontrad…" at bounding box center [165, 68] width 316 height 22
checkbox Aminoacidos "true"
checkbox Organicos "true"
checkbox \(Serotonina\) "true"
checkbox Ascorbico "true"
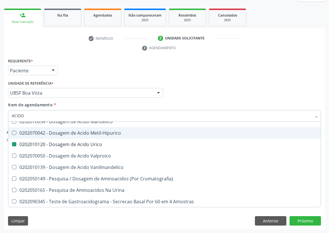
checkbox Delta-Aminolevulinico "true"
checkbox Urico "false"
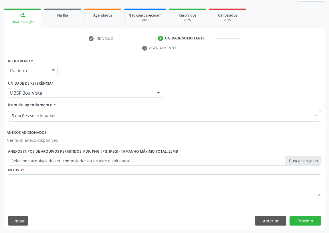
scroll to position [0, 0]
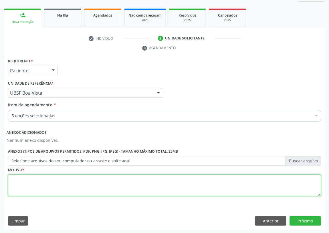
click at [21, 188] on textarea at bounding box center [164, 186] width 313 height 22
type textarea "AVALIAÇÃO"
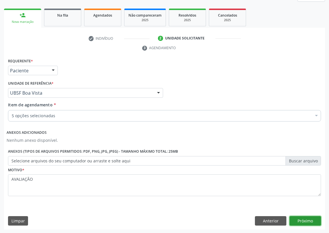
click at [305, 222] on button "Próximo" at bounding box center [305, 221] width 31 height 10
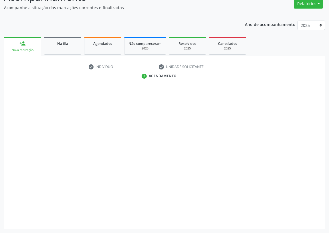
scroll to position [48, 0]
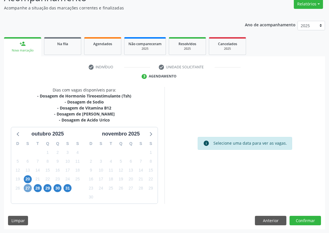
drag, startPoint x: 27, startPoint y: 188, endPoint x: 141, endPoint y: 139, distance: 124.0
click at [29, 187] on span "27" at bounding box center [28, 188] width 8 height 8
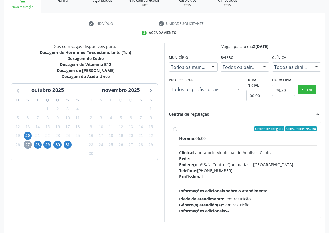
scroll to position [100, 0]
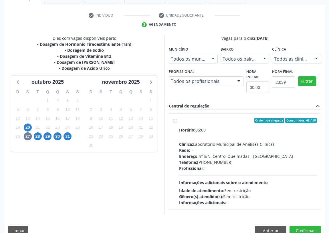
drag, startPoint x: 175, startPoint y: 121, endPoint x: 194, endPoint y: 142, distance: 28.6
click at [178, 122] on div "Ordem de chegada Consumidos: 48 / 50 Horário: 06:00 Clínica: Laboratorio Munici…" at bounding box center [245, 162] width 144 height 88
radio input "true"
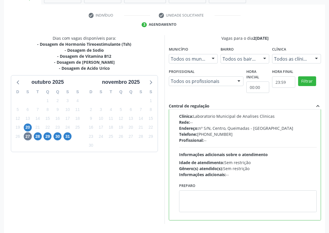
scroll to position [28, 0]
drag, startPoint x: 140, startPoint y: 180, endPoint x: 200, endPoint y: 189, distance: 59.9
click at [151, 180] on div "Dias com vagas disponíveis para: - Dosagem de Hormonio Tireoestimulante (Tsh) -…" at bounding box center [84, 129] width 161 height 189
click at [200, 192] on textarea at bounding box center [248, 201] width 138 height 22
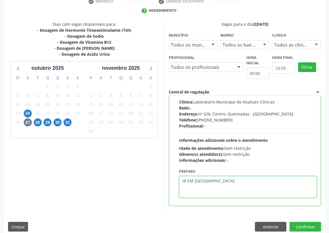
scroll to position [120, 0]
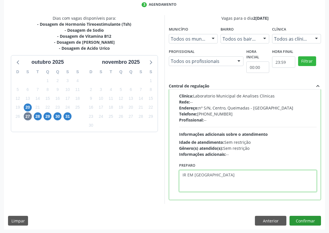
type textarea "IR EM [GEOGRAPHIC_DATA]"
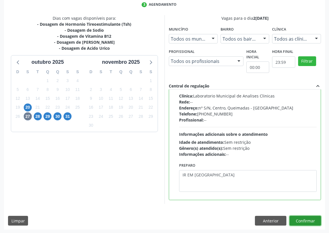
click at [299, 218] on button "Confirmar" at bounding box center [305, 221] width 31 height 10
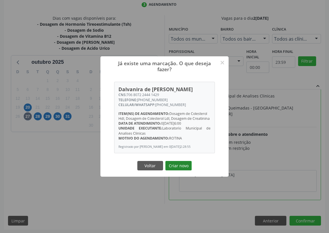
click at [179, 168] on button "Criar novo" at bounding box center [178, 166] width 26 height 10
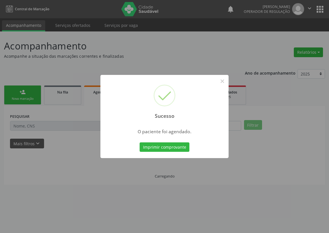
scroll to position [0, 0]
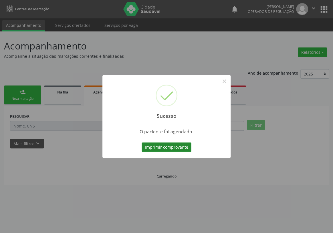
click at [163, 149] on button "Imprimir comprovante" at bounding box center [167, 148] width 50 height 10
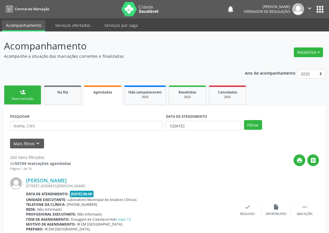
click at [14, 92] on link "person_add Nova marcação" at bounding box center [22, 95] width 37 height 19
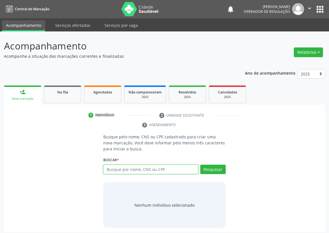
click at [107, 172] on input "text" at bounding box center [150, 170] width 95 height 10
click at [109, 165] on input "text" at bounding box center [150, 170] width 95 height 10
drag, startPoint x: 109, startPoint y: 170, endPoint x: 200, endPoint y: 166, distance: 91.4
click at [109, 169] on input "text" at bounding box center [150, 170] width 95 height 10
type input "702103769929993"
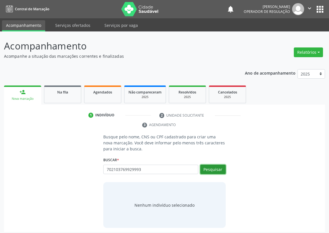
click at [209, 169] on button "Pesquisar" at bounding box center [212, 170] width 25 height 10
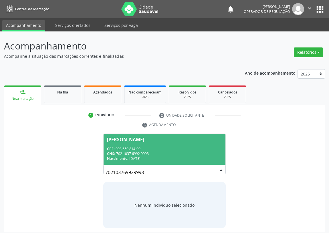
click at [137, 159] on div "Nascimento: 08/09/1989" at bounding box center [164, 158] width 115 height 5
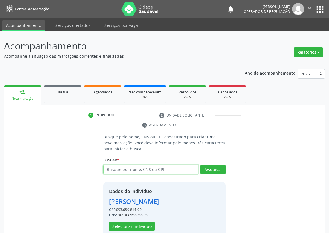
click at [116, 168] on input "text" at bounding box center [150, 170] width 95 height 10
type input "702103769929993"
click at [212, 164] on div "Buscar * Maria Adriana Alves da Silva Maria Adriana Alves da Silva CPF: 093.659…" at bounding box center [164, 167] width 123 height 22
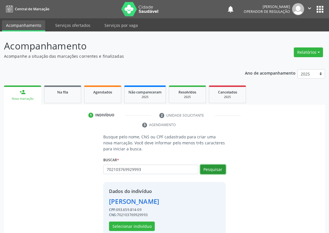
click at [216, 169] on button "Pesquisar" at bounding box center [212, 170] width 25 height 10
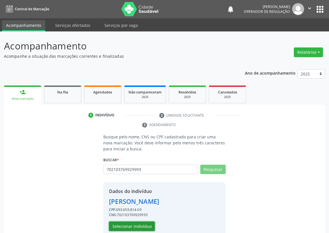
click at [132, 226] on button "Selecionar indivíduo" at bounding box center [132, 227] width 46 height 10
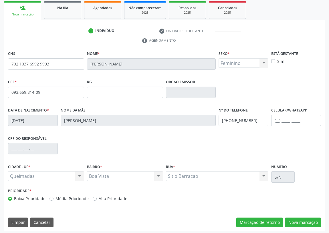
scroll to position [86, 0]
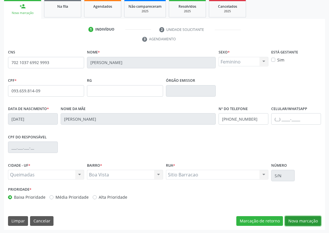
click at [305, 220] on button "Nova marcação" at bounding box center [303, 221] width 36 height 10
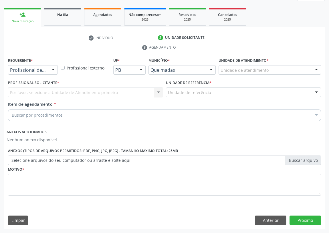
scroll to position [77, 0]
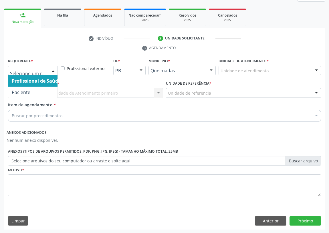
click at [53, 70] on div at bounding box center [53, 71] width 9 height 10
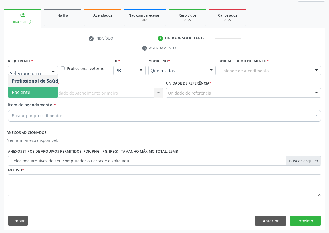
click at [52, 96] on span "Paciente" at bounding box center [36, 92] width 56 height 11
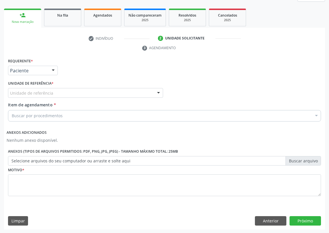
drag, startPoint x: 140, startPoint y: 90, endPoint x: 126, endPoint y: 102, distance: 18.2
click at [140, 91] on div "Unidade de referência" at bounding box center [85, 93] width 155 height 10
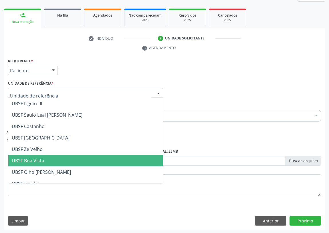
drag, startPoint x: 36, startPoint y: 161, endPoint x: 37, endPoint y: 149, distance: 11.8
click at [36, 160] on span "UBSF Boa Vista" at bounding box center [28, 161] width 32 height 6
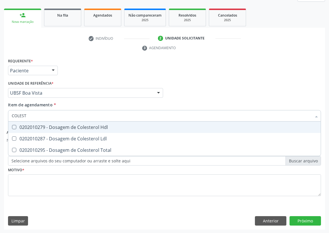
type input "COLESTE"
drag, startPoint x: 14, startPoint y: 126, endPoint x: 15, endPoint y: 135, distance: 8.9
click at [13, 126] on Hdl at bounding box center [14, 127] width 4 height 4
click at [12, 126] on Hdl "checkbox" at bounding box center [10, 127] width 4 height 4
checkbox Hdl "true"
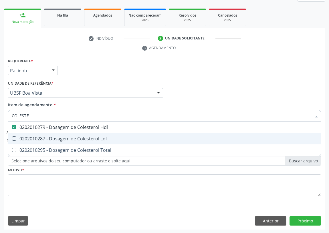
drag, startPoint x: 15, startPoint y: 136, endPoint x: 23, endPoint y: 125, distance: 13.9
click at [15, 135] on span "0202010287 - Dosagem de Colesterol Ldl" at bounding box center [164, 138] width 313 height 11
checkbox Ldl "true"
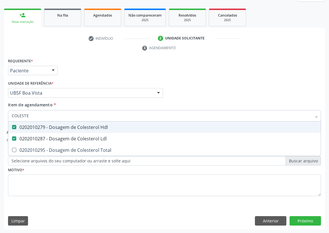
drag, startPoint x: 31, startPoint y: 115, endPoint x: 0, endPoint y: 114, distance: 30.6
click at [0, 116] on div "Acompanhamento Acompanhe a situação das marcações correntes e finalizadas Relat…" at bounding box center [164, 93] width 329 height 279
type input "C"
checkbox Hdl "false"
checkbox Ldl "false"
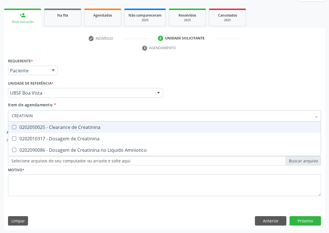
type input "CREATININA"
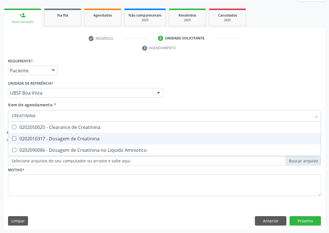
drag, startPoint x: 12, startPoint y: 137, endPoint x: 39, endPoint y: 117, distance: 34.4
click at [20, 137] on div "0202010317 - Dosagem de Creatinina" at bounding box center [165, 139] width 306 height 5
checkbox Creatinina "true"
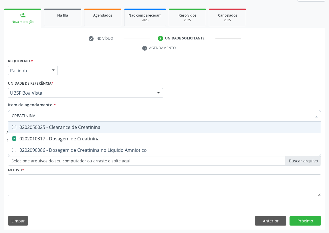
drag, startPoint x: 37, startPoint y: 117, endPoint x: 0, endPoint y: 115, distance: 37.3
click at [0, 118] on div "Acompanhamento Acompanhe a situação das marcações correntes e finalizadas Relat…" at bounding box center [164, 93] width 329 height 279
type input "0"
checkbox Creatinina "false"
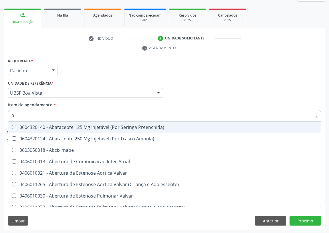
type input "02"
checkbox Pancreas "true"
checkbox Paratireoides "true"
checkbox 67 "true"
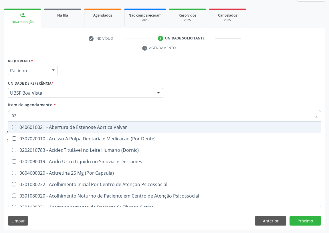
type input "020"
checkbox \(Pos-Pasteurização\) "true"
checkbox Debridamento "true"
checkbox Dacriocistografia "true"
checkbox Hdl "false"
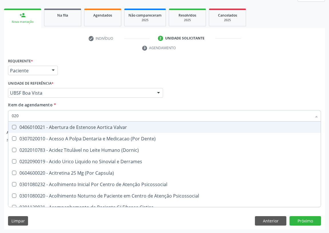
checkbox Ldl "false"
checkbox Creatinina "false"
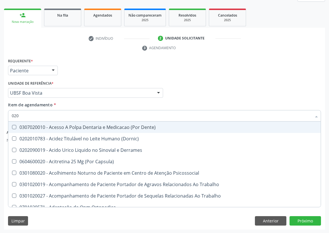
type input "0202"
checkbox Ocular "true"
checkbox Aberto\) "true"
checkbox Hdl "false"
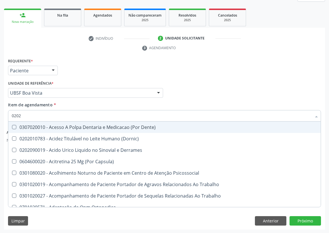
checkbox Ldl "false"
checkbox Creatinina "false"
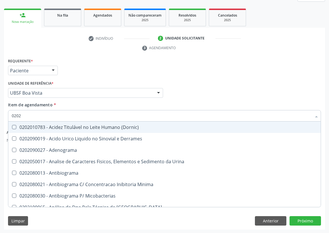
type input "02020"
checkbox Barbituratos "true"
checkbox Benzodiazepinicos "true"
checkbox Calcitonina "true"
checkbox Hdl "false"
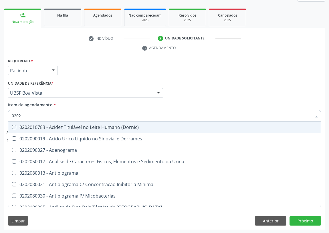
checkbox Ldl "false"
checkbox Creatinina "false"
type input "020201"
checkbox \(Qualitativo\) "true"
checkbox Molecular "true"
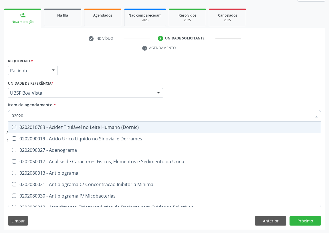
checkbox Ferro "true"
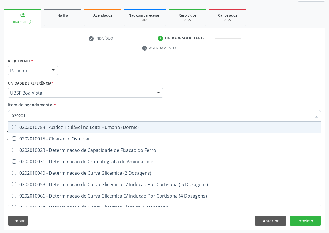
type input "0202010"
checkbox Fracoes "true"
checkbox Calcio "true"
checkbox Catecolaminas "true"
checkbox Hdl "false"
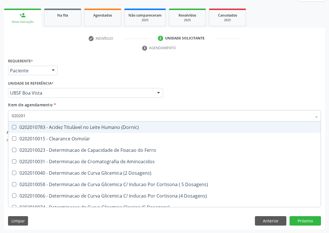
checkbox Ldl "false"
checkbox Creatinina "false"
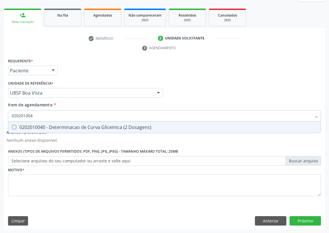
type input "0202010040"
drag, startPoint x: 14, startPoint y: 126, endPoint x: 33, endPoint y: 121, distance: 19.8
click at [15, 125] on Dosagens\) at bounding box center [14, 127] width 4 height 4
click at [12, 125] on Dosagens\) "checkbox" at bounding box center [10, 127] width 4 height 4
checkbox Dosagens\) "true"
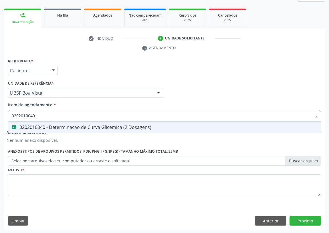
drag, startPoint x: 38, startPoint y: 115, endPoint x: 0, endPoint y: 109, distance: 37.9
click at [0, 113] on div "Acompanhamento Acompanhe a situação das marcações correntes e finalizadas Relat…" at bounding box center [164, 93] width 329 height 279
type input "PO"
checkbox Dosagens\) "false"
type input "POTASSIO"
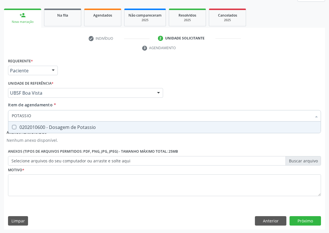
drag, startPoint x: 14, startPoint y: 126, endPoint x: 29, endPoint y: 125, distance: 14.6
click at [22, 126] on div "0202010600 - Dosagem de Potassio" at bounding box center [165, 127] width 306 height 5
checkbox Potassio "true"
drag, startPoint x: 0, startPoint y: 117, endPoint x: 0, endPoint y: 114, distance: 3.7
click at [0, 114] on div "Acompanhamento Acompanhe a situação das marcações correntes e finalizadas Relat…" at bounding box center [164, 93] width 329 height 279
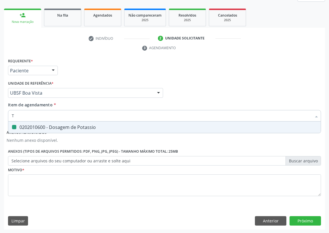
type input "TR"
checkbox Potassio "false"
type input "TRIGLI"
click at [14, 127] on Triglicerideos at bounding box center [14, 127] width 4 height 4
click at [12, 127] on Triglicerideos "checkbox" at bounding box center [10, 127] width 4 height 4
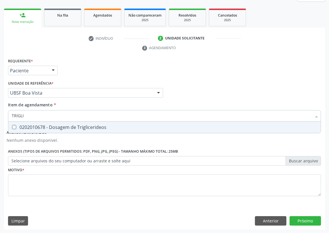
checkbox Triglicerideos "true"
drag, startPoint x: 28, startPoint y: 115, endPoint x: 4, endPoint y: 117, distance: 23.9
click at [4, 117] on div "Requerente * Paciente Profissional de Saúde Paciente Nenhum resultado encontrad…" at bounding box center [164, 143] width 321 height 173
type input "02"
checkbox Triglicerideos "false"
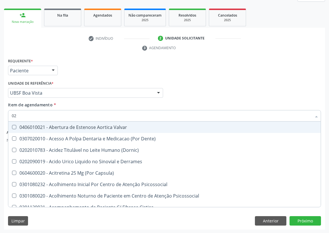
type input "020"
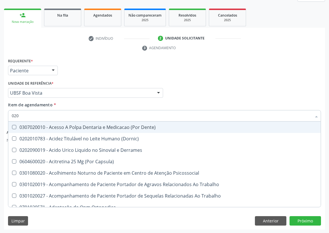
checkbox Dosagens\) "true"
checkbox Hdl "true"
checkbox Ldl "true"
checkbox Creatinina "true"
checkbox Fibrinogenio "false"
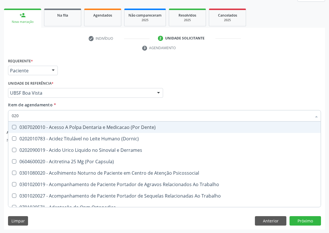
checkbox Potassio "true"
checkbox Triglicerideos "true"
checkbox Segmento\) "false"
checkbox Anvisa "false"
checkbox Organico "false"
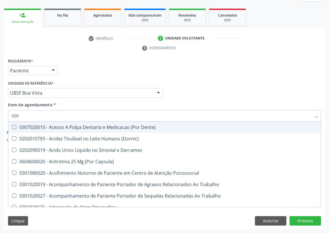
checkbox Angular "false"
checkbox Grampo "false"
type input "0202"
checkbox Coluna "true"
checkbox Ocular "true"
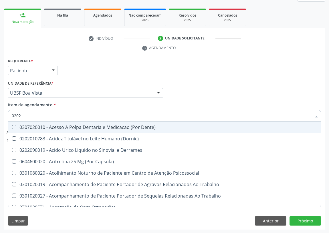
checkbox Aberto\) "true"
checkbox Gastro-Esofagico "true"
checkbox Projecoes\) "true"
checkbox Dosagens\) "false"
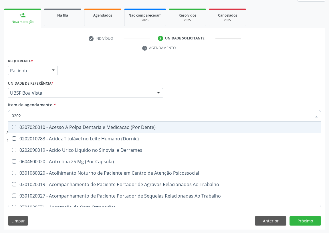
checkbox Hdl "false"
checkbox Ldl "false"
checkbox Creatinina "false"
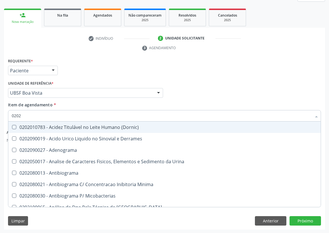
type input "02020"
checkbox Congênita "true"
checkbox Dosagens\) "false"
checkbox Barbituratos "true"
checkbox Benzodiazepinicos "true"
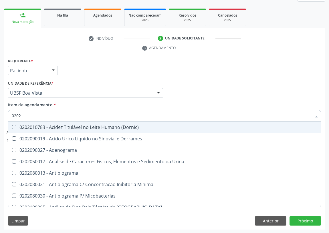
checkbox Calcitonina "true"
checkbox Hdl "false"
checkbox Ldl "false"
checkbox Creatinina "false"
checkbox \(Igm\) "true"
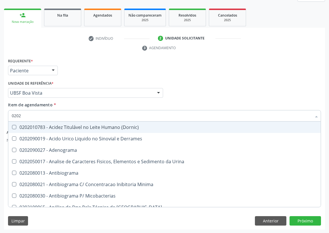
checkbox Potassio "false"
checkbox Horas\) "true"
checkbox Triglicerideos "false"
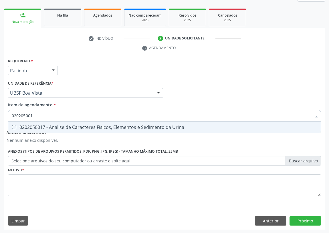
type input "0202050017"
drag, startPoint x: 13, startPoint y: 128, endPoint x: 43, endPoint y: 117, distance: 31.7
click at [17, 126] on div "0202050017 - Analise de Caracteres Fisicos, Elementos e Sedimento da Urina" at bounding box center [165, 127] width 306 height 5
checkbox Urina "true"
drag, startPoint x: 43, startPoint y: 117, endPoint x: 0, endPoint y: 115, distance: 43.0
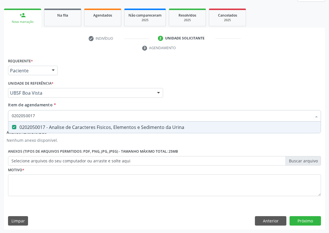
click at [0, 116] on div "Acompanhamento Acompanhe a situação das marcações correntes e finalizadas Relat…" at bounding box center [164, 93] width 329 height 279
type input "G"
checkbox Urina "false"
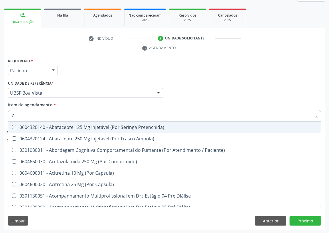
type input "GL"
checkbox Trabalho "true"
checkbox Bucomaxilofacial "true"
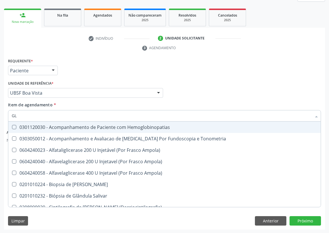
type input "GLI"
checkbox Ampola\) "true"
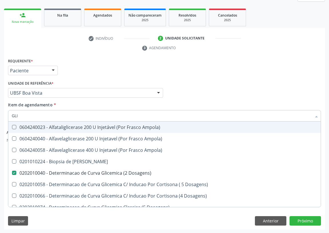
type input "GLIC"
checkbox Linfatico "true"
checkbox Dosagens\) "false"
checkbox Glicosilada "true"
checkbox Triglicerideos "false"
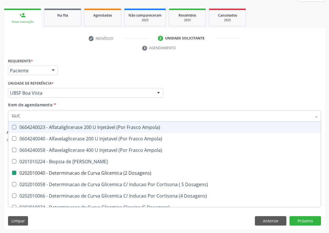
type input "GLICO"
checkbox Linfatico "false"
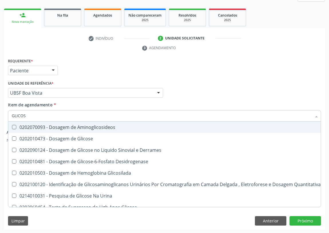
type input "GLICOSE"
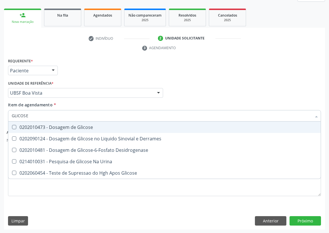
drag, startPoint x: 14, startPoint y: 126, endPoint x: 21, endPoint y: 122, distance: 7.6
click at [15, 126] on Glicose at bounding box center [14, 127] width 4 height 4
click at [12, 126] on Glicose "checkbox" at bounding box center [10, 127] width 4 height 4
checkbox Glicose "true"
drag, startPoint x: 31, startPoint y: 116, endPoint x: 4, endPoint y: 114, distance: 27.0
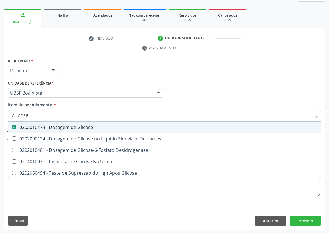
click at [7, 116] on div "Item de agendamento * GLICOSE Desfazer seleção 0202010473 - Dosagem de Glicose …" at bounding box center [165, 113] width 316 height 22
type input "H"
checkbox Glicose "false"
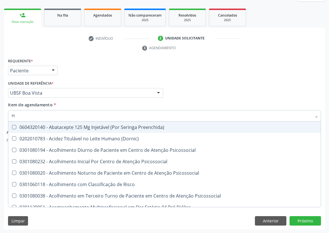
type input "HE"
checkbox Hdl "false"
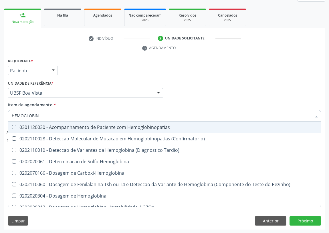
type input "HEMOGLOBINA"
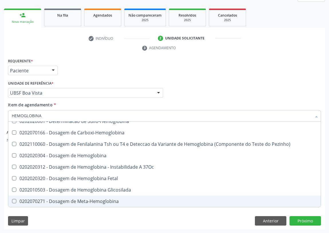
scroll to position [26, 0]
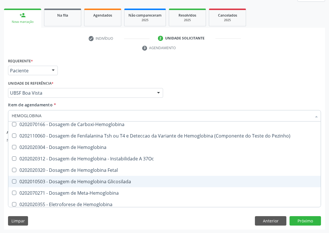
click at [88, 182] on div "0202010503 - Dosagem de Hemoglobina Glicosilada" at bounding box center [165, 182] width 306 height 5
checkbox Glicosilada "true"
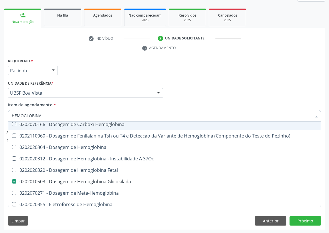
drag, startPoint x: 45, startPoint y: 116, endPoint x: 0, endPoint y: 123, distance: 45.7
click at [0, 123] on div "Acompanhamento Acompanhe a situação das marcações correntes e finalizadas Relat…" at bounding box center [164, 93] width 329 height 279
type input "H"
checkbox Glicosilada "false"
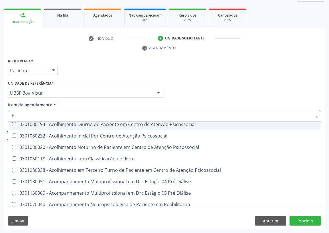
type input "HE"
checkbox Genético "true"
checkbox Hdl "false"
checkbox Glicosilada "false"
type input "HEM"
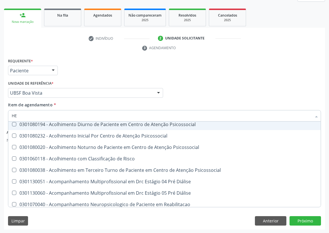
checkbox Órgãos "true"
checkbox Genético "false"
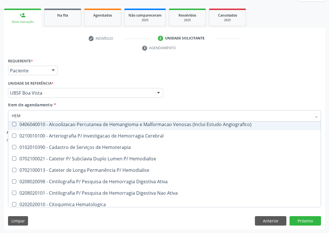
type input "HEMO"
checkbox Fase "true"
checkbox Glicosilada "false"
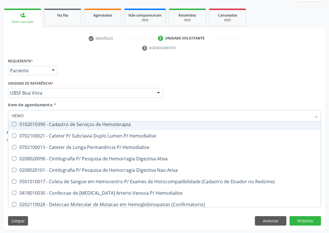
type input "HEMOG"
checkbox \(Confirmatorio\) "true"
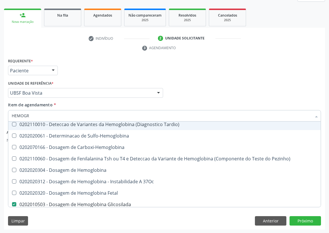
scroll to position [0, 0]
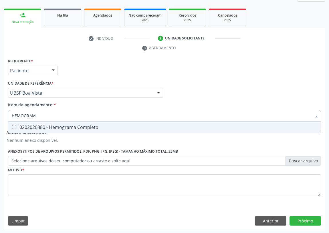
type input "HEMOGRAMA"
drag, startPoint x: 13, startPoint y: 124, endPoint x: 27, endPoint y: 121, distance: 14.1
click at [14, 125] on span "0202020380 - Hemograma Completo" at bounding box center [164, 127] width 313 height 11
checkbox Completo "true"
drag, startPoint x: 42, startPoint y: 117, endPoint x: 0, endPoint y: 117, distance: 42.4
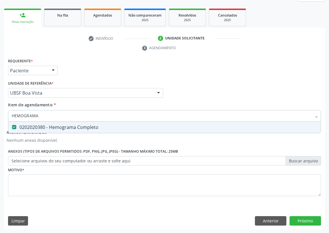
click at [0, 117] on div "Acompanhamento Acompanhe a situação das marcações correntes e finalizadas Relat…" at bounding box center [164, 93] width 329 height 279
type input "TG"
checkbox Completo "false"
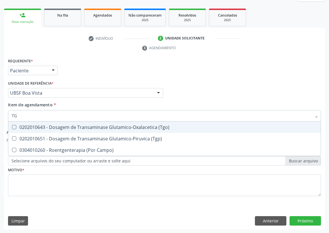
type input "TGO"
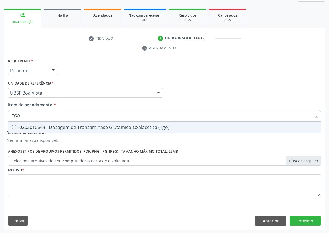
drag, startPoint x: 13, startPoint y: 126, endPoint x: 21, endPoint y: 119, distance: 11.0
click at [14, 126] on \(Tgo\) at bounding box center [14, 127] width 4 height 4
click at [12, 126] on \(Tgo\) "checkbox" at bounding box center [10, 127] width 4 height 4
checkbox \(Tgo\) "true"
drag, startPoint x: 23, startPoint y: 117, endPoint x: 3, endPoint y: 107, distance: 22.3
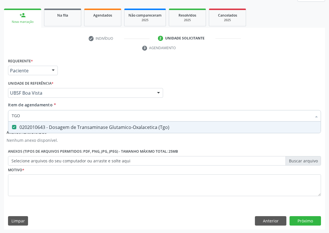
click at [4, 113] on div "Requerente * Paciente Profissional de Saúde Paciente Nenhum resultado encontrad…" at bounding box center [164, 143] width 321 height 173
type input "TG"
checkbox \(Tgo\) "true"
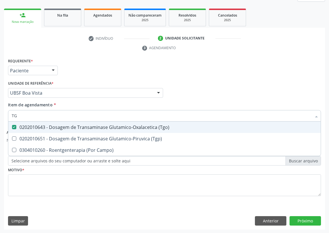
type input "TGP"
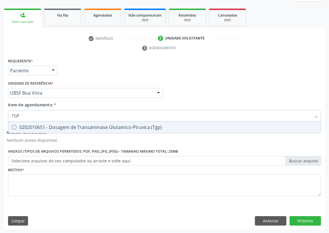
drag, startPoint x: 14, startPoint y: 126, endPoint x: 20, endPoint y: 114, distance: 13.3
click at [15, 123] on span "0202010651 - Dosagem de Transaminase Glutamico-Piruvica (Tgp)" at bounding box center [164, 127] width 313 height 11
checkbox \(Tgp\) "true"
drag, startPoint x: 20, startPoint y: 114, endPoint x: 0, endPoint y: 117, distance: 20.6
click at [0, 117] on div "Acompanhamento Acompanhe a situação das marcações correntes e finalizadas Relat…" at bounding box center [164, 93] width 329 height 279
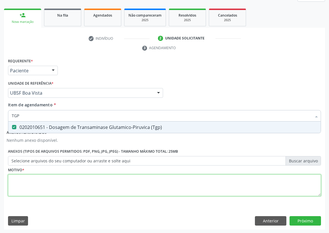
click at [17, 179] on div "Requerente * Paciente Profissional de Saúde Paciente Nenhum resultado encontrad…" at bounding box center [164, 130] width 313 height 147
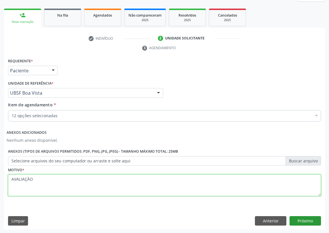
type textarea "AVALIAÇÃO"
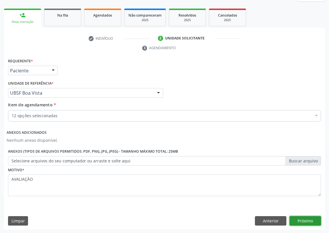
click at [307, 220] on button "Próximo" at bounding box center [305, 221] width 31 height 10
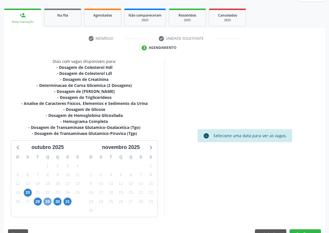
drag, startPoint x: 47, startPoint y: 201, endPoint x: 63, endPoint y: 178, distance: 27.6
click at [48, 200] on span "29" at bounding box center [48, 202] width 8 height 8
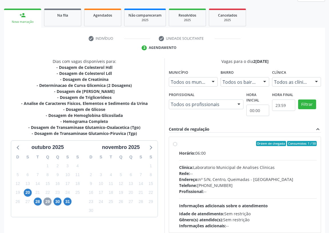
scroll to position [90, 0]
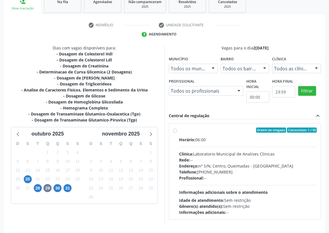
click at [179, 130] on label "Ordem de chegada Consumidos: 1 / 50 Horário: 06:00 Clínica: Laboratorio Municip…" at bounding box center [248, 172] width 138 height 88
click at [175, 130] on input "Ordem de chegada Consumidos: 1 / 50 Horário: 06:00 Clínica: Laboratorio Municip…" at bounding box center [175, 130] width 4 height 5
radio input "true"
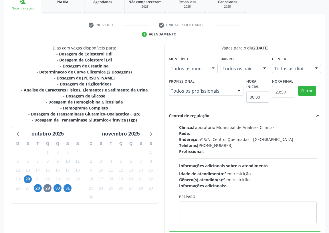
scroll to position [28, 0]
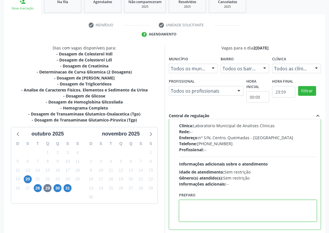
click at [195, 209] on textarea at bounding box center [248, 211] width 138 height 22
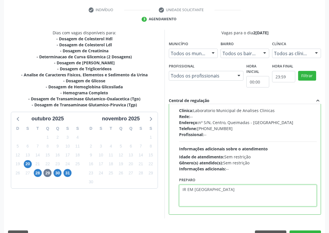
scroll to position [120, 0]
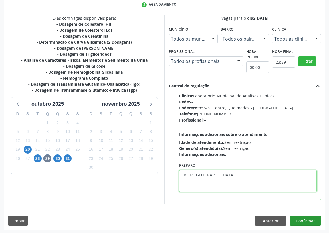
type textarea "IR EM [GEOGRAPHIC_DATA]"
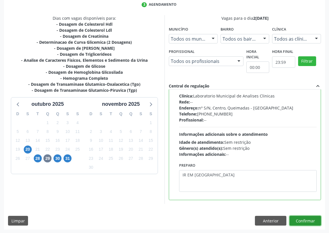
click at [306, 219] on button "Confirmar" at bounding box center [305, 221] width 31 height 10
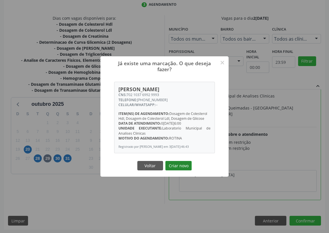
click at [180, 169] on button "Criar novo" at bounding box center [178, 166] width 26 height 10
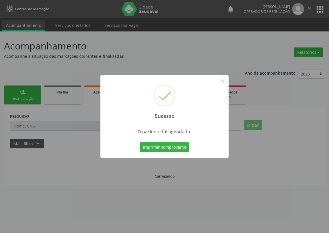
scroll to position [0, 0]
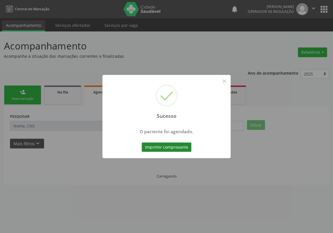
click at [166, 147] on button "Imprimir comprovante" at bounding box center [167, 148] width 50 height 10
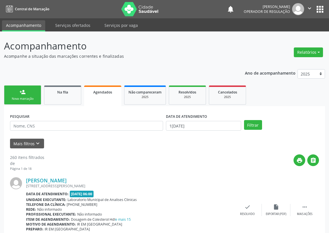
click at [27, 95] on link "person_add Nova marcação" at bounding box center [22, 95] width 37 height 19
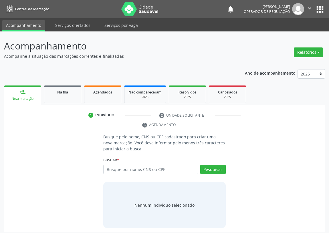
click at [114, 169] on input "text" at bounding box center [150, 170] width 95 height 10
click at [114, 171] on input "text" at bounding box center [150, 170] width 95 height 10
type input "708708168081297"
drag, startPoint x: 218, startPoint y: 171, endPoint x: 215, endPoint y: 169, distance: 3.3
click at [218, 171] on button "Pesquisar" at bounding box center [212, 170] width 25 height 10
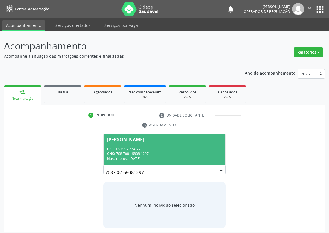
click at [122, 145] on span "[PERSON_NAME] CPF: 130.997.354-77 CNS: 708 7081 6808 1297 Nascimento: 2[DATE]" at bounding box center [165, 149] width 122 height 31
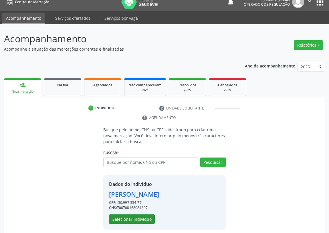
scroll to position [11, 0]
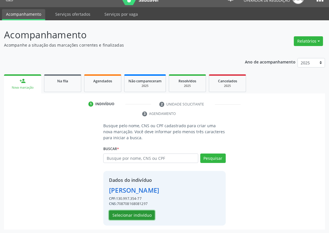
click at [123, 215] on button "Selecionar indivíduo" at bounding box center [132, 216] width 46 height 10
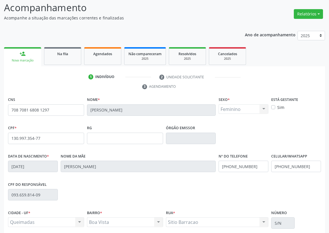
scroll to position [86, 0]
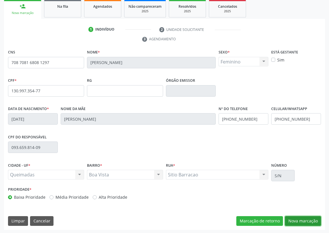
drag, startPoint x: 307, startPoint y: 219, endPoint x: 248, endPoint y: 213, distance: 58.9
click at [306, 219] on button "Nova marcação" at bounding box center [303, 221] width 36 height 10
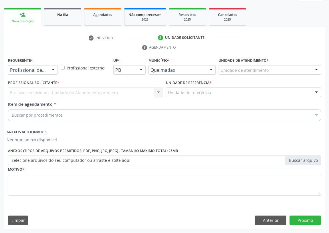
scroll to position [77, 0]
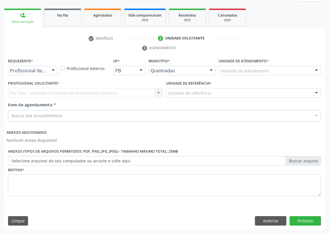
drag, startPoint x: 54, startPoint y: 67, endPoint x: 53, endPoint y: 92, distance: 25.8
click at [54, 69] on div at bounding box center [53, 71] width 9 height 10
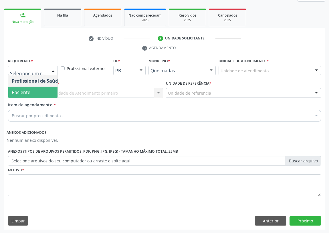
drag, startPoint x: 53, startPoint y: 93, endPoint x: 109, endPoint y: 91, distance: 56.7
click at [53, 92] on span "Paciente" at bounding box center [36, 92] width 56 height 11
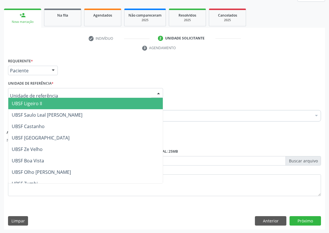
click at [125, 90] on div at bounding box center [85, 93] width 155 height 10
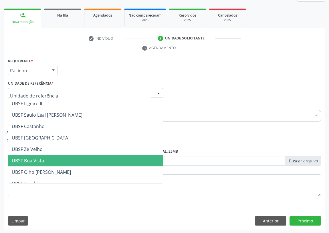
click at [29, 158] on span "UBSF Boa Vista" at bounding box center [28, 161] width 32 height 6
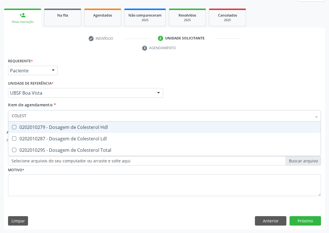
type input "COLESTE"
drag, startPoint x: 13, startPoint y: 125, endPoint x: 14, endPoint y: 141, distance: 16.0
click at [14, 133] on ul "Selecionar todos 0202010279 - Dosagem de Colesterol Hdl 0202010287 - Dosagem de…" at bounding box center [164, 139] width 313 height 34
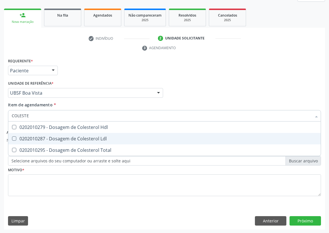
drag, startPoint x: 14, startPoint y: 141, endPoint x: 14, endPoint y: 137, distance: 3.7
click at [14, 139] on span "0202010287 - Dosagem de Colesterol Ldl" at bounding box center [164, 138] width 313 height 11
checkbox Ldl "true"
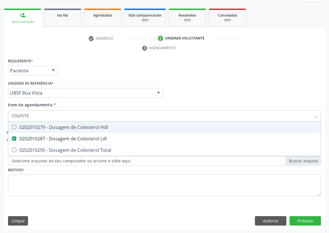
click at [14, 126] on Hdl at bounding box center [14, 127] width 4 height 4
click at [12, 126] on Hdl "checkbox" at bounding box center [10, 127] width 4 height 4
checkbox Hdl "true"
drag, startPoint x: 33, startPoint y: 117, endPoint x: 4, endPoint y: 116, distance: 28.9
click at [4, 118] on div "Requerente * Paciente Profissional de Saúde Paciente Nenhum resultado encontrad…" at bounding box center [164, 143] width 321 height 173
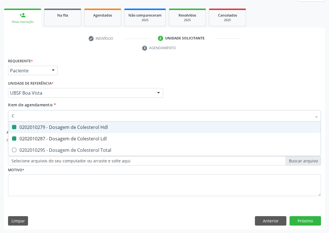
type input "CR"
checkbox Hdl "false"
checkbox Ldl "false"
type input "CREATININA"
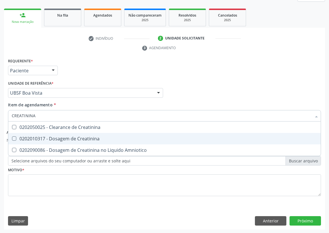
drag, startPoint x: 14, startPoint y: 138, endPoint x: 23, endPoint y: 129, distance: 13.0
click at [15, 137] on Creatinina at bounding box center [14, 139] width 4 height 4
click at [12, 137] on Creatinina "checkbox" at bounding box center [10, 139] width 4 height 4
checkbox Creatinina "true"
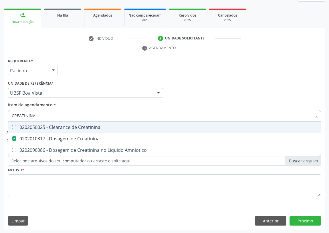
drag, startPoint x: 39, startPoint y: 116, endPoint x: 0, endPoint y: 117, distance: 39.2
click at [0, 117] on div "Acompanhamento Acompanhe a situação das marcações correntes e finalizadas Relat…" at bounding box center [164, 93] width 329 height 279
type input "PO"
checkbox Creatinina "false"
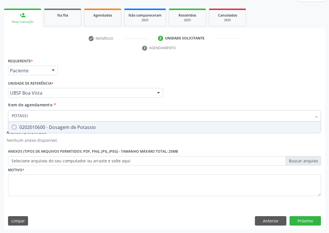
type input "POTASSIO"
click at [15, 124] on span "0202010600 - Dosagem de Potassio" at bounding box center [164, 127] width 313 height 11
checkbox Potassio "true"
drag, startPoint x: 37, startPoint y: 113, endPoint x: 0, endPoint y: 111, distance: 36.7
click at [0, 115] on div "Acompanhamento Acompanhe a situação das marcações correntes e finalizadas Relat…" at bounding box center [164, 93] width 329 height 279
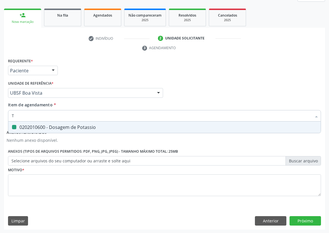
type input "TR"
checkbox Potassio "false"
type input "TRIGLI"
drag, startPoint x: 12, startPoint y: 125, endPoint x: 29, endPoint y: 121, distance: 16.8
click at [20, 125] on div "0202010678 - Dosagem de Triglicerideos" at bounding box center [165, 127] width 306 height 5
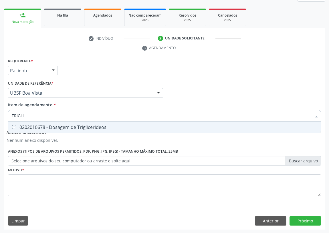
checkbox Triglicerideos "true"
drag, startPoint x: 31, startPoint y: 116, endPoint x: 0, endPoint y: 117, distance: 31.2
click at [0, 117] on div "Acompanhamento Acompanhe a situação das marcações correntes e finalizadas Relat…" at bounding box center [164, 93] width 329 height 279
type input "HE"
checkbox Triglicerideos "false"
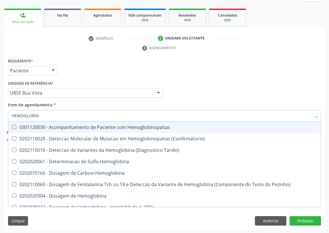
type input "HEMOGLOBINA"
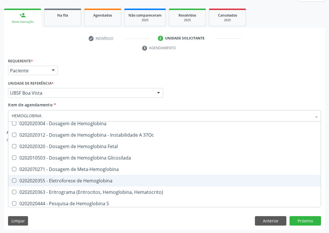
scroll to position [52, 0]
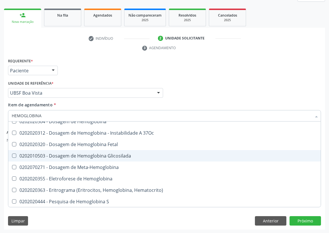
click at [90, 155] on div "0202010503 - Dosagem de Hemoglobina Glicosilada" at bounding box center [165, 156] width 306 height 5
checkbox Glicosilada "true"
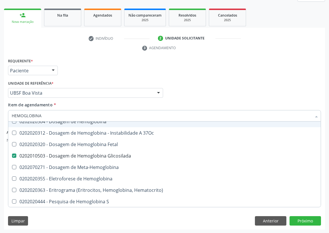
drag, startPoint x: 42, startPoint y: 113, endPoint x: 0, endPoint y: 115, distance: 41.8
click at [0, 115] on div "Acompanhamento Acompanhe a situação das marcações correntes e finalizadas Relat…" at bounding box center [164, 93] width 329 height 279
type input "H"
checkbox Glicosilada "false"
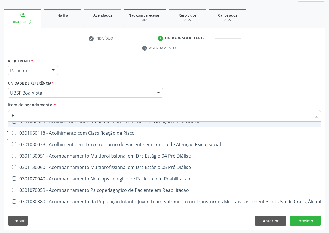
type input "HE"
checkbox Genético "true"
checkbox Hdl "false"
checkbox Glicosilada "false"
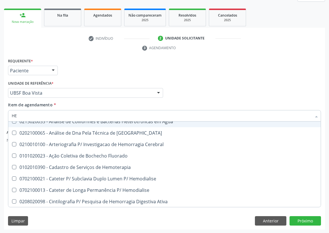
type input "HEM"
checkbox Radiosotopos\) "true"
checkbox Glicosilada "false"
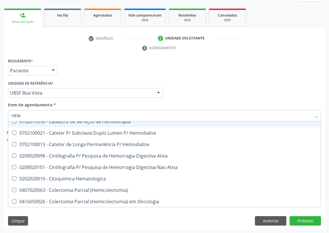
type input "HEMO"
checkbox Fase "true"
checkbox Glicosilada "false"
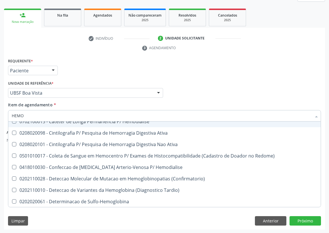
type input "HEMOG"
checkbox \(Confirmatorio\) "true"
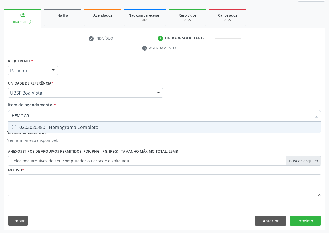
scroll to position [0, 0]
type input "HEMOGRAMA"
drag, startPoint x: 14, startPoint y: 127, endPoint x: 29, endPoint y: 117, distance: 17.6
click at [17, 126] on div "0202020380 - Hemograma Completo" at bounding box center [165, 127] width 306 height 5
checkbox Completo "true"
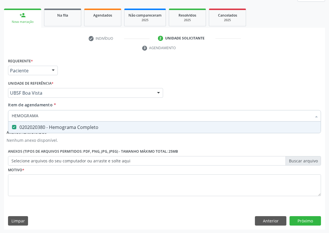
drag, startPoint x: 42, startPoint y: 113, endPoint x: 0, endPoint y: 115, distance: 42.4
click at [0, 115] on div "Acompanhamento Acompanhe a situação das marcações correntes e finalizadas Relat…" at bounding box center [164, 93] width 329 height 279
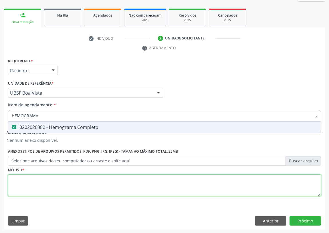
click at [21, 189] on div "Requerente * Paciente Profissional de Saúde Paciente Nenhum resultado encontrad…" at bounding box center [164, 130] width 313 height 147
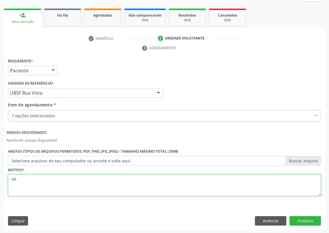
type textarea "V"
type textarea "AVALIAÇÃO"
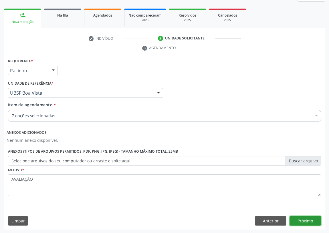
click at [311, 218] on button "Próximo" at bounding box center [305, 221] width 31 height 10
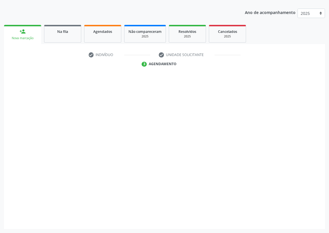
scroll to position [60, 0]
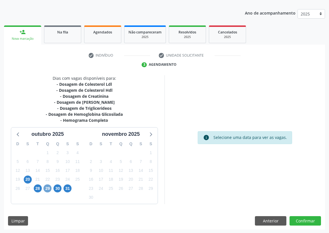
drag, startPoint x: 49, startPoint y: 189, endPoint x: 46, endPoint y: 187, distance: 3.2
click at [49, 189] on span "29" at bounding box center [48, 189] width 8 height 8
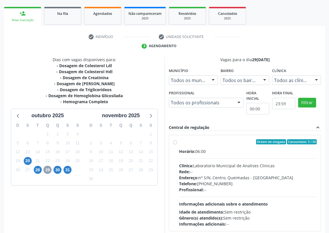
scroll to position [110, 0]
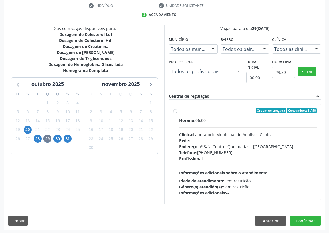
click at [179, 111] on label "Ordem de chegada Consumidos: 3 / 50 Horário: 06:00 Clínica: Laboratorio Municip…" at bounding box center [248, 152] width 138 height 88
click at [175, 111] on input "Ordem de chegada Consumidos: 3 / 50 Horário: 06:00 Clínica: Laboratorio Municip…" at bounding box center [175, 110] width 4 height 5
radio input "true"
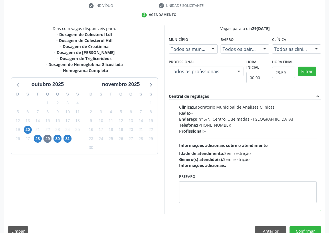
scroll to position [28, 0]
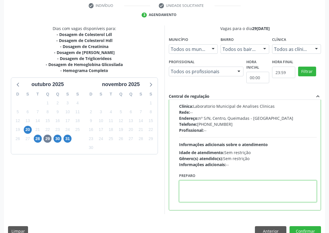
click at [197, 185] on textarea at bounding box center [248, 192] width 138 height 22
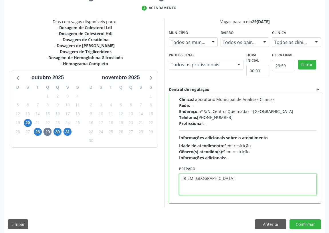
scroll to position [120, 0]
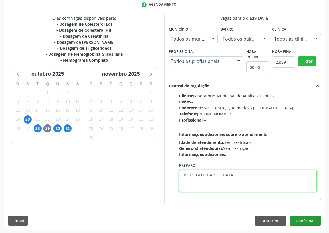
type textarea "IR EM [GEOGRAPHIC_DATA]"
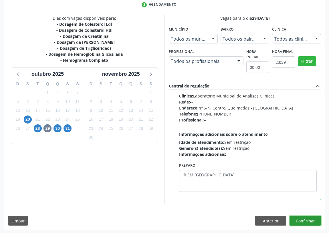
click at [312, 221] on button "Confirmar" at bounding box center [305, 221] width 31 height 10
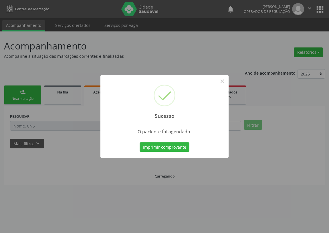
scroll to position [0, 0]
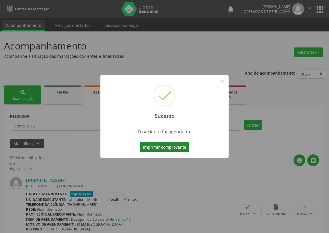
click at [155, 145] on button "Imprimir comprovante" at bounding box center [165, 148] width 50 height 10
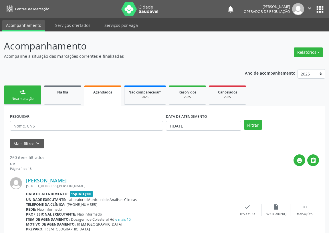
click at [25, 97] on div "Nova marcação" at bounding box center [22, 99] width 29 height 4
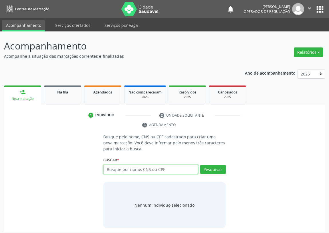
drag, startPoint x: 114, startPoint y: 166, endPoint x: 115, endPoint y: 160, distance: 6.1
click at [115, 161] on div "Buscar * Busque por nome, CNS ou CPF Nenhum resultado encontrado para: " " Digi…" at bounding box center [164, 167] width 123 height 22
drag, startPoint x: 111, startPoint y: 172, endPoint x: 113, endPoint y: 163, distance: 9.1
click at [113, 166] on input "text" at bounding box center [150, 170] width 95 height 10
type input "709607694868972"
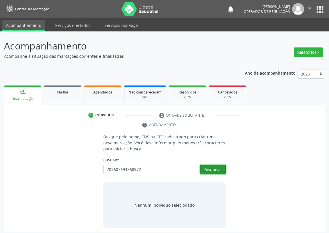
click at [213, 168] on button "Pesquisar" at bounding box center [212, 170] width 25 height 10
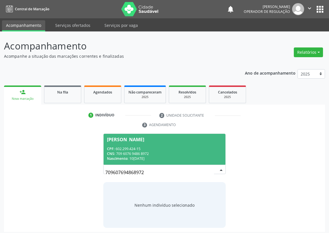
click at [134, 149] on div "CPF: 602.299.424-15" at bounding box center [164, 149] width 115 height 5
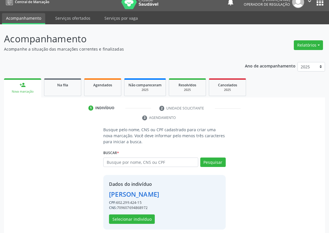
scroll to position [11, 0]
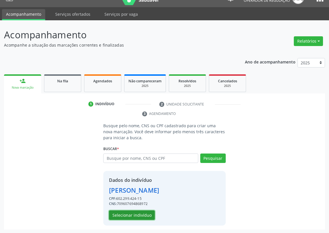
click at [135, 214] on button "Selecionar indivíduo" at bounding box center [132, 216] width 46 height 10
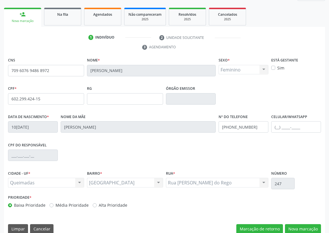
scroll to position [86, 0]
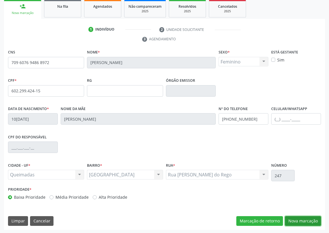
click at [300, 218] on button "Nova marcação" at bounding box center [303, 221] width 36 height 10
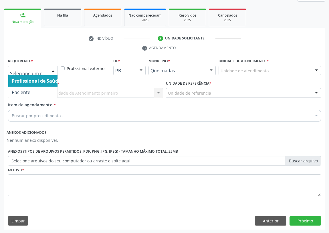
click at [56, 69] on div at bounding box center [53, 71] width 9 height 10
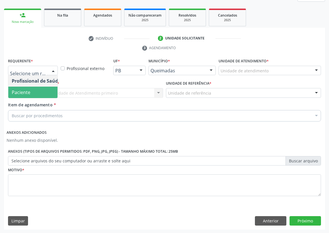
drag, startPoint x: 43, startPoint y: 91, endPoint x: 134, endPoint y: 94, distance: 91.4
click at [50, 90] on span "Paciente" at bounding box center [36, 92] width 56 height 11
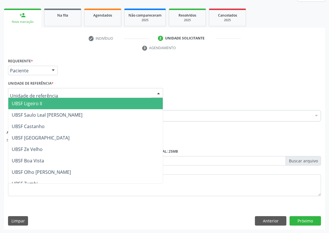
drag, startPoint x: 151, startPoint y: 92, endPoint x: 91, endPoint y: 112, distance: 63.0
click at [151, 92] on div at bounding box center [85, 93] width 155 height 10
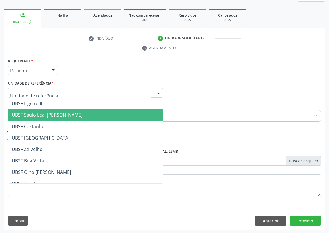
click at [60, 112] on span "UBSF Saulo Leal [PERSON_NAME]" at bounding box center [47, 115] width 71 height 6
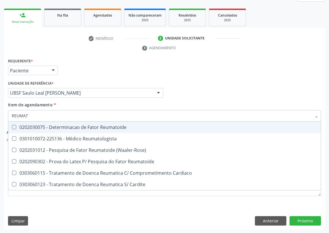
type input "REUMATO"
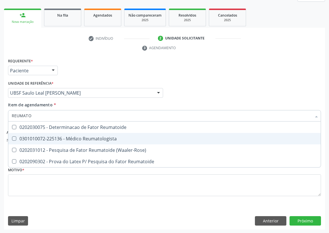
click at [102, 139] on div "0301010072-225136 - Médico Reumatologista" at bounding box center [165, 139] width 306 height 5
checkbox Reumatologista "true"
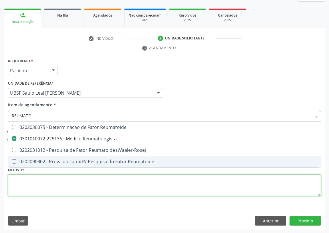
drag, startPoint x: 56, startPoint y: 184, endPoint x: 54, endPoint y: 180, distance: 4.4
click at [54, 182] on div "Requerente * Paciente Profissional de Saúde Paciente Nenhum resultado encontrad…" at bounding box center [164, 130] width 313 height 147
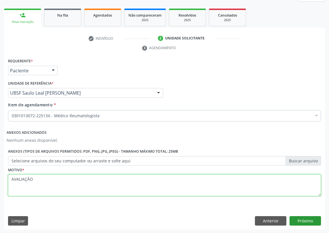
type textarea "AVALIAÇÃO"
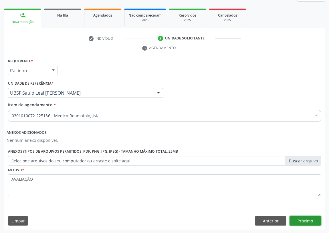
click at [307, 221] on button "Próximo" at bounding box center [305, 221] width 31 height 10
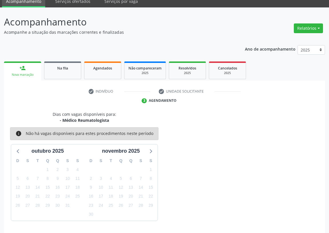
scroll to position [41, 0]
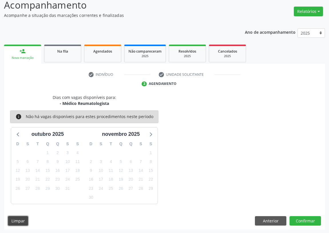
click at [18, 220] on button "Limpar" at bounding box center [18, 221] width 20 height 10
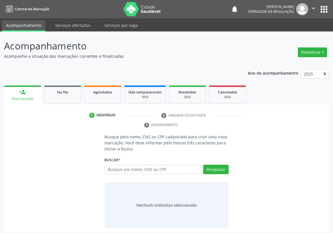
drag, startPoint x: 115, startPoint y: 158, endPoint x: 113, endPoint y: 148, distance: 9.9
click at [115, 165] on input "text" at bounding box center [153, 170] width 97 height 10
type input "[PERSON_NAME]"
click at [223, 165] on button "Pesquisar" at bounding box center [215, 170] width 25 height 10
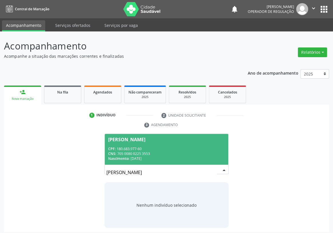
click at [141, 147] on div "CPF: 180.683.977-60" at bounding box center [166, 149] width 117 height 5
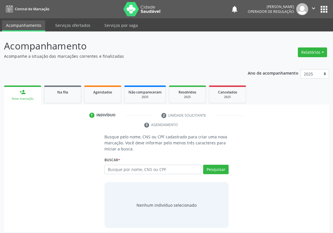
click at [113, 165] on input "text" at bounding box center [153, 170] width 97 height 10
type input "708602571187486"
click at [216, 165] on button "Pesquisar" at bounding box center [215, 170] width 25 height 10
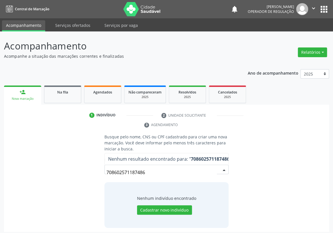
drag, startPoint x: 151, startPoint y: 160, endPoint x: 99, endPoint y: 161, distance: 52.1
click at [101, 162] on div "Busque pelo nome, CNS ou CPF cadastrado para criar uma nova marcação. Você deve…" at bounding box center [166, 181] width 132 height 94
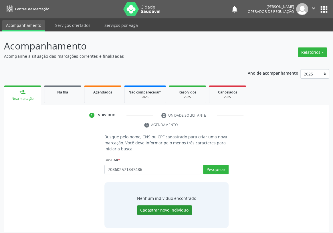
type input "708602571847486"
click at [168, 206] on button "Cadastrar novo indivíduo" at bounding box center [164, 211] width 55 height 10
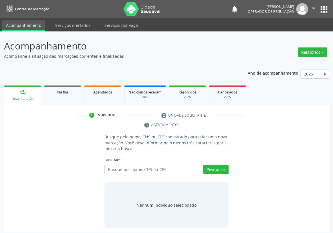
click at [113, 165] on input "text" at bounding box center [153, 170] width 97 height 10
type input "A"
type input "708602571847486"
click at [216, 165] on button "Pesquisar" at bounding box center [215, 170] width 25 height 10
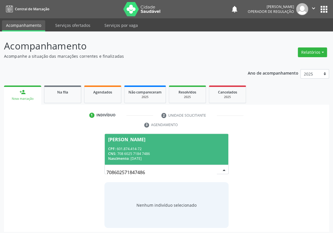
click at [133, 151] on div "CNS: 708 6025 7184 7486" at bounding box center [166, 153] width 117 height 5
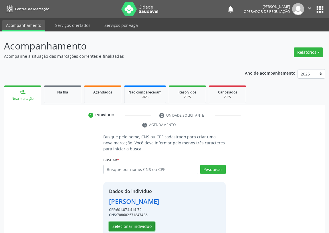
click at [132, 226] on button "Selecionar indivíduo" at bounding box center [132, 227] width 46 height 10
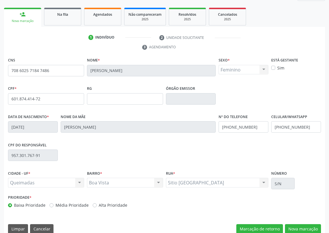
scroll to position [86, 0]
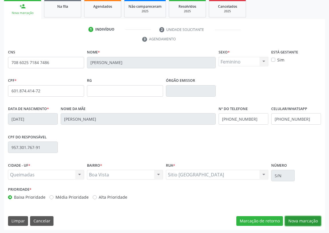
drag, startPoint x: 304, startPoint y: 219, endPoint x: 64, endPoint y: 172, distance: 244.5
click at [303, 219] on button "Nova marcação" at bounding box center [303, 221] width 36 height 10
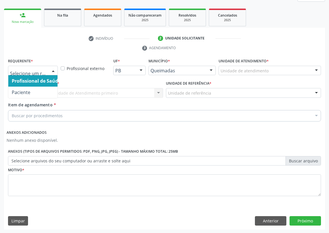
drag, startPoint x: 52, startPoint y: 69, endPoint x: 46, endPoint y: 96, distance: 27.1
click at [51, 73] on div at bounding box center [53, 71] width 9 height 10
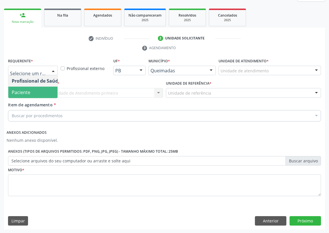
click at [47, 91] on span "Paciente" at bounding box center [36, 92] width 56 height 11
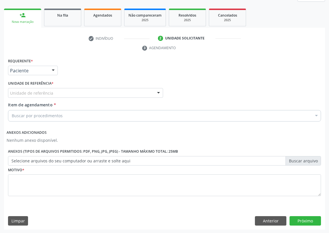
drag, startPoint x: 138, startPoint y: 88, endPoint x: 132, endPoint y: 90, distance: 6.9
click at [137, 88] on div "Unidade de referência" at bounding box center [85, 93] width 155 height 10
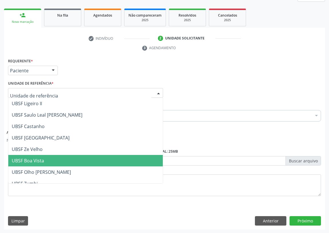
click at [31, 158] on span "UBSF Boa Vista" at bounding box center [28, 161] width 32 height 6
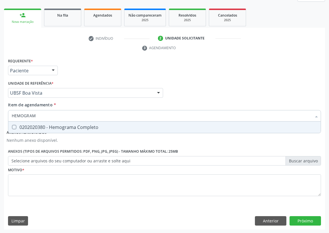
type input "HEMOGRAMA"
click at [16, 126] on Completo at bounding box center [14, 127] width 4 height 4
click at [12, 126] on Completo "checkbox" at bounding box center [10, 127] width 4 height 4
checkbox Completo "true"
drag, startPoint x: 37, startPoint y: 115, endPoint x: 5, endPoint y: 115, distance: 31.8
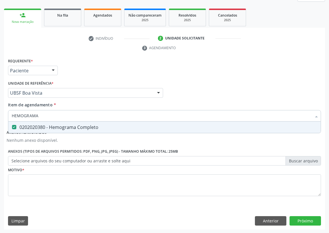
click at [5, 115] on div "Requerente * Paciente Profissional de Saúde Paciente Nenhum resultado encontrad…" at bounding box center [164, 143] width 321 height 173
type input "C"
checkbox Completo "false"
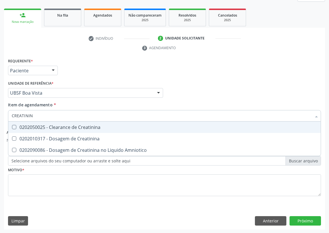
type input "CREATININA"
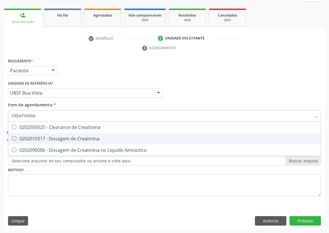
click at [14, 137] on Creatinina at bounding box center [14, 139] width 4 height 4
click at [12, 137] on Creatinina "checkbox" at bounding box center [10, 139] width 4 height 4
checkbox Creatinina "true"
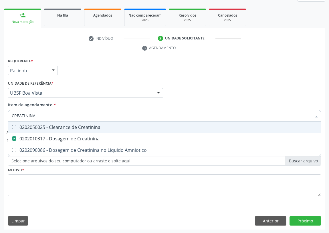
drag, startPoint x: 41, startPoint y: 115, endPoint x: 0, endPoint y: 115, distance: 40.7
click at [0, 115] on div "Acompanhamento Acompanhe a situação das marcações correntes e finalizadas Relat…" at bounding box center [164, 93] width 329 height 279
type input "G"
checkbox Creatinina "false"
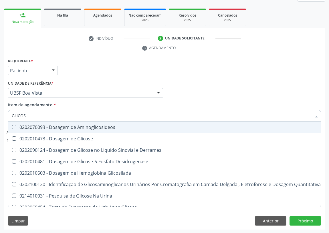
type input "GLICOSE"
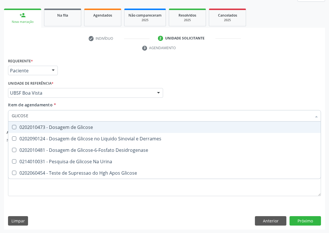
drag, startPoint x: 14, startPoint y: 127, endPoint x: 20, endPoint y: 120, distance: 9.3
click at [15, 125] on Glicose at bounding box center [14, 127] width 4 height 4
click at [12, 125] on Glicose "checkbox" at bounding box center [10, 127] width 4 height 4
checkbox Glicose "true"
drag, startPoint x: 31, startPoint y: 116, endPoint x: 0, endPoint y: 113, distance: 30.9
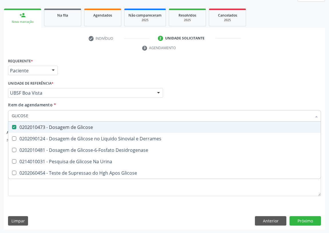
click at [0, 117] on div "Acompanhamento Acompanhe a situação das marcações correntes e finalizadas Relat…" at bounding box center [164, 93] width 329 height 279
type input "TR"
checkbox Glicose "false"
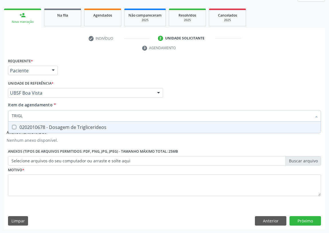
type input "TRIGLI"
drag, startPoint x: 13, startPoint y: 125, endPoint x: 34, endPoint y: 110, distance: 26.2
click at [17, 123] on span "0202010678 - Dosagem de Triglicerideos" at bounding box center [164, 127] width 313 height 11
checkbox Triglicerideos "true"
drag, startPoint x: 28, startPoint y: 115, endPoint x: 0, endPoint y: 116, distance: 27.8
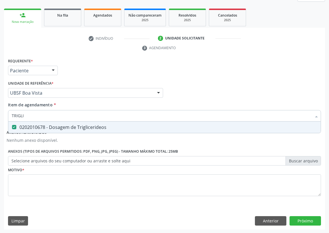
click at [0, 116] on div "Acompanhamento Acompanhe a situação das marcações correntes e finalizadas Relat…" at bounding box center [164, 93] width 329 height 279
type input "H"
checkbox Triglicerideos "false"
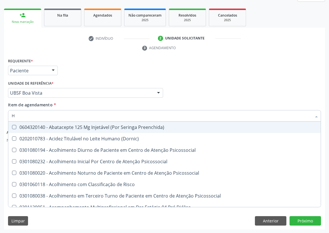
type input "HE"
checkbox C "true"
type input "HEM"
checkbox Fixo "true"
checkbox C "false"
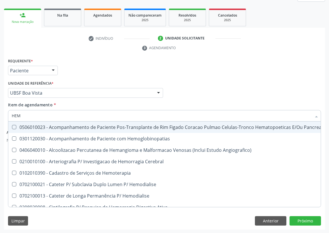
type input "HEMO"
checkbox Retro-Retal "true"
checkbox Completo "false"
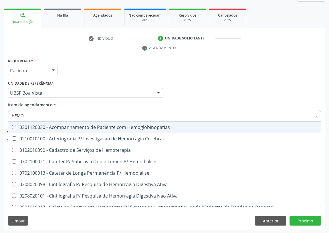
type input "HEMOG"
checkbox Carboxi-Hemoglobina "true"
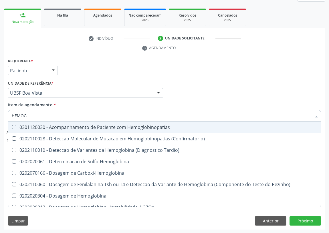
type input "HEMOGL"
checkbox Completo "false"
type input "HEMOGLOBINA"
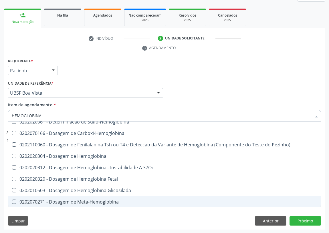
scroll to position [26, 0]
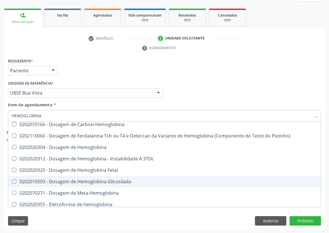
click at [85, 180] on div "0202010503 - Dosagem de Hemoglobina Glicosilada" at bounding box center [165, 182] width 306 height 5
checkbox Glicosilada "true"
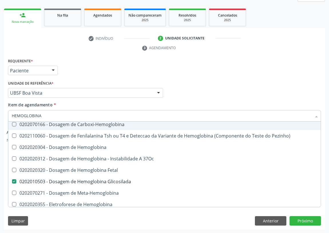
drag, startPoint x: 43, startPoint y: 115, endPoint x: 0, endPoint y: 117, distance: 43.0
click at [0, 117] on div "Acompanhamento Acompanhe a situação das marcações correntes e finalizadas Relat…" at bounding box center [164, 93] width 329 height 279
type input "CO"
checkbox Glicosilada "false"
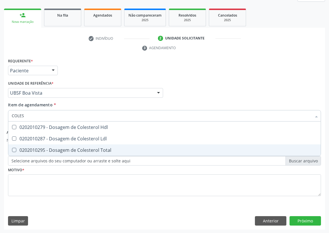
scroll to position [0, 0]
type input "COLESTE"
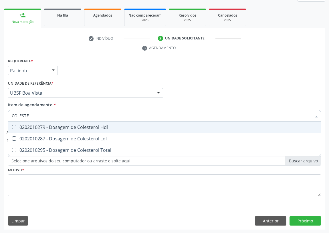
drag, startPoint x: 16, startPoint y: 126, endPoint x: 14, endPoint y: 135, distance: 9.1
click at [17, 127] on div "0202010279 - Dosagem de Colesterol Hdl" at bounding box center [165, 127] width 306 height 5
checkbox Hdl "true"
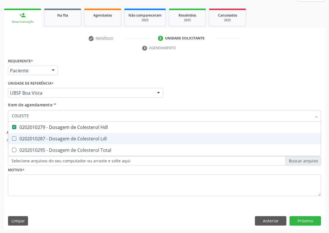
drag, startPoint x: 15, startPoint y: 136, endPoint x: 24, endPoint y: 123, distance: 16.3
click at [15, 137] on Ldl at bounding box center [14, 139] width 4 height 4
click at [12, 137] on Ldl "checkbox" at bounding box center [10, 139] width 4 height 4
checkbox Ldl "true"
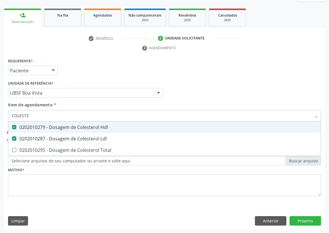
drag, startPoint x: 11, startPoint y: 118, endPoint x: 0, endPoint y: 118, distance: 11.5
click at [0, 119] on div "Acompanhamento Acompanhe a situação das marcações correntes e finalizadas Relat…" at bounding box center [164, 93] width 329 height 279
type input "T"
checkbox Hdl "false"
checkbox Ldl "false"
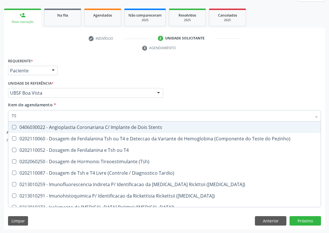
type input "TSH"
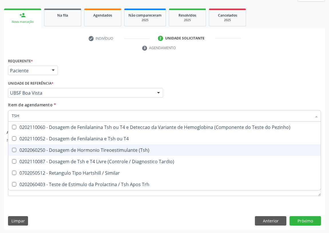
drag, startPoint x: 14, startPoint y: 151, endPoint x: 16, endPoint y: 144, distance: 7.0
click at [16, 146] on span "0202060250 - Dosagem de Hormonio Tireoestimulante (Tsh)" at bounding box center [164, 150] width 313 height 11
checkbox \(Tsh\) "true"
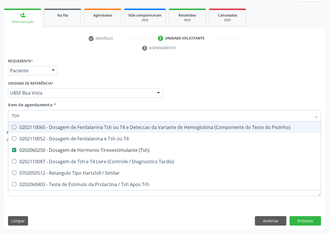
drag, startPoint x: 28, startPoint y: 115, endPoint x: 0, endPoint y: 116, distance: 27.8
click at [0, 116] on div "Acompanhamento Acompanhe a situação das marcações correntes e finalizadas Relat…" at bounding box center [164, 93] width 329 height 279
type input "T"
checkbox \(Tsh\) "false"
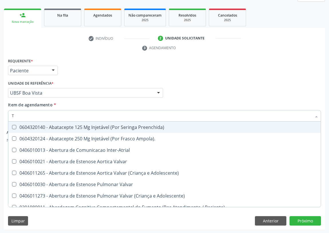
type input "T4"
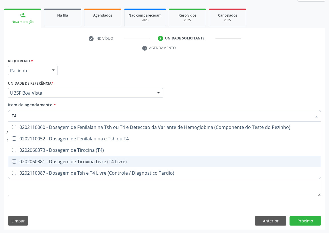
drag, startPoint x: 13, startPoint y: 162, endPoint x: 17, endPoint y: 145, distance: 17.1
click at [13, 159] on Livre\) at bounding box center [14, 161] width 4 height 4
click at [12, 160] on Livre\) "checkbox" at bounding box center [10, 162] width 4 height 4
checkbox Livre\) "true"
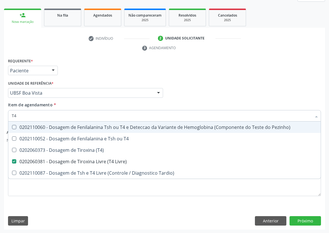
drag, startPoint x: 11, startPoint y: 116, endPoint x: 7, endPoint y: 116, distance: 3.7
click at [7, 116] on div "Item de agendamento * T4 Desfazer seleção 0202110060 - Dosagem de Fenilalanina …" at bounding box center [165, 113] width 316 height 22
type input "VI"
checkbox Livre\) "false"
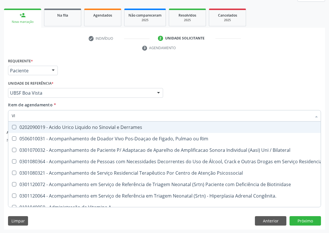
type input "VIT"
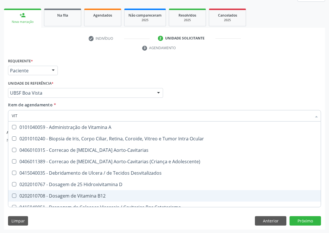
click at [76, 195] on div "0202010708 - Dosagem de Vitamina B12" at bounding box center [165, 196] width 306 height 5
checkbox B12 "true"
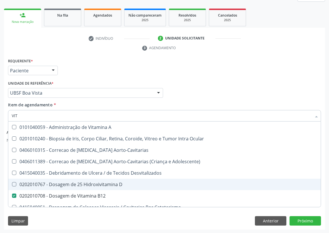
click at [80, 185] on div "0202010767 - Dosagem de 25 Hidroxivitamina D" at bounding box center [165, 184] width 306 height 5
checkbox D "true"
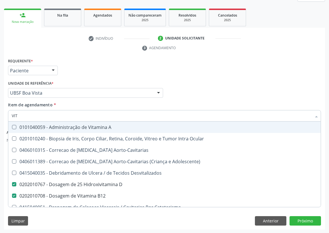
click at [202, 78] on div "Requerente * Paciente Profissional de Saúde Paciente Nenhum resultado encontrad…" at bounding box center [165, 68] width 316 height 22
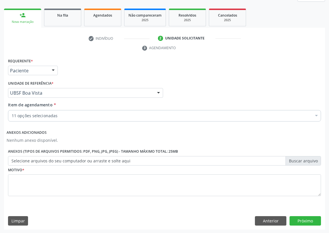
checkbox Completo "true"
checkbox Creatinina "true"
checkbox Glicose "true"
checkbox Triglicerideos "true"
checkbox Ldl "true"
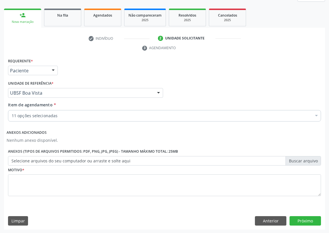
checkbox \(Tsh\) "true"
checkbox Livre\) "true"
checkbox B12 "true"
checkbox D "true"
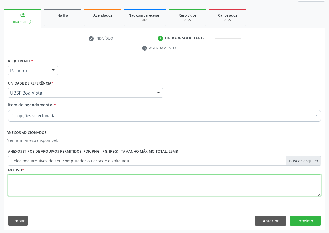
click at [56, 189] on textarea at bounding box center [164, 186] width 313 height 22
type textarea "AVALIAÇÃO"
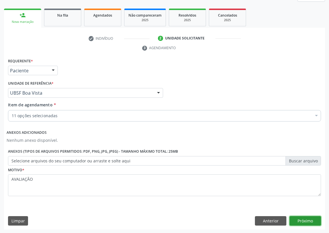
click at [308, 218] on button "Próximo" at bounding box center [305, 221] width 31 height 10
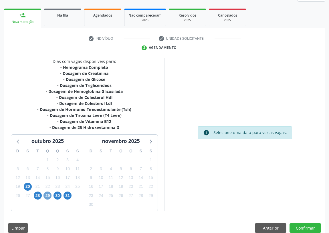
click at [47, 195] on span "29" at bounding box center [48, 196] width 8 height 8
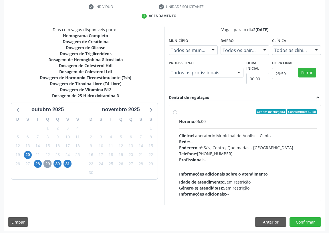
scroll to position [110, 0]
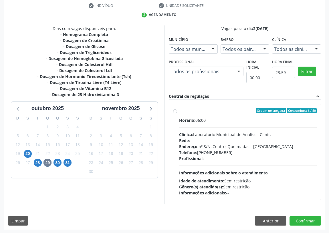
click at [179, 109] on label "Ordem de chegada Consumidos: 6 / 50 Horário: 06:00 Clínica: Laboratorio Municip…" at bounding box center [248, 152] width 138 height 88
click at [176, 109] on input "Ordem de chegada Consumidos: 6 / 50 Horário: 06:00 Clínica: Laboratorio Municip…" at bounding box center [175, 110] width 4 height 5
radio input "true"
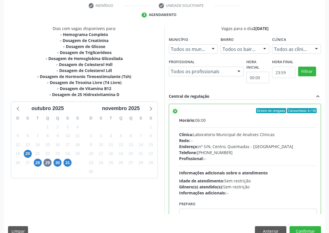
scroll to position [28, 0]
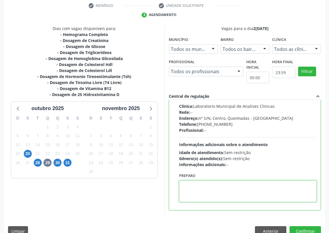
click at [190, 192] on textarea at bounding box center [248, 192] width 138 height 22
click at [192, 183] on textarea "IR EMJEJUM" at bounding box center [248, 192] width 138 height 22
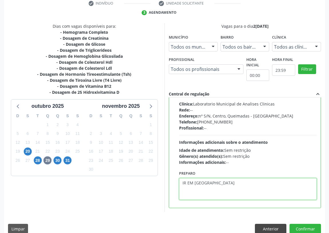
scroll to position [120, 0]
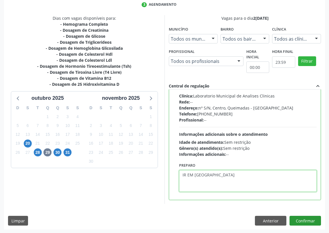
type textarea "IR EM [GEOGRAPHIC_DATA]"
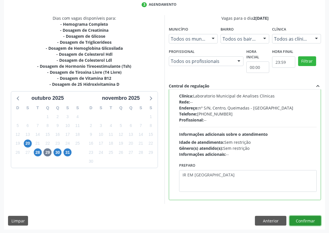
click at [306, 222] on button "Confirmar" at bounding box center [305, 221] width 31 height 10
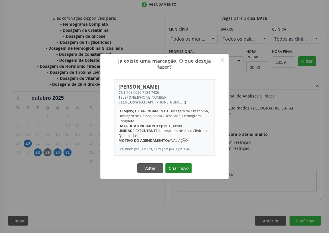
click at [178, 169] on button "Criar novo" at bounding box center [178, 168] width 26 height 10
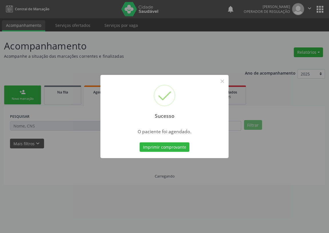
scroll to position [0, 0]
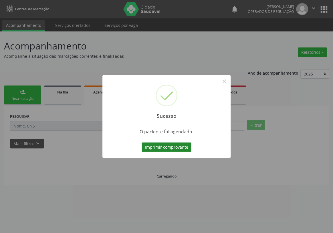
click at [169, 146] on button "Imprimir comprovante" at bounding box center [167, 148] width 50 height 10
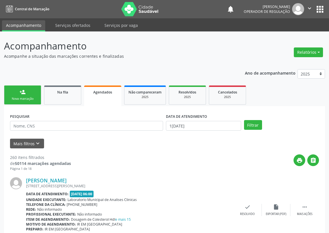
click at [25, 96] on link "person_add Nova marcação" at bounding box center [22, 95] width 37 height 19
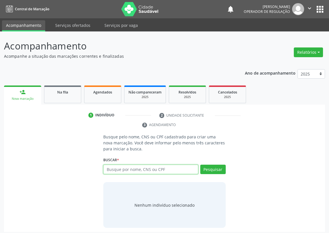
click at [122, 170] on input "text" at bounding box center [150, 170] width 95 height 10
click at [121, 171] on input "text" at bounding box center [150, 170] width 95 height 10
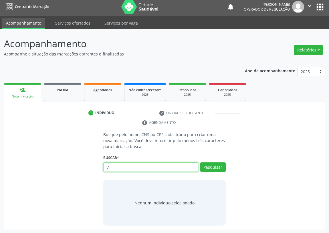
scroll to position [3, 0]
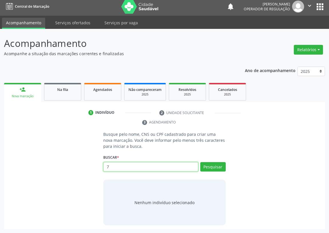
drag, startPoint x: 116, startPoint y: 167, endPoint x: 103, endPoint y: 163, distance: 13.5
click at [105, 165] on input "7" at bounding box center [150, 167] width 95 height 10
type input "702503388892330"
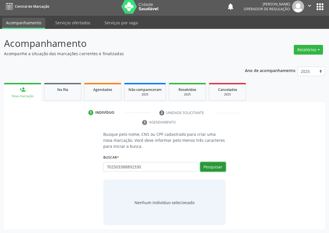
click at [212, 163] on button "Pesquisar" at bounding box center [212, 167] width 25 height 10
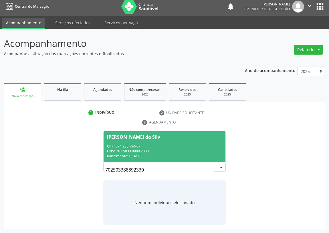
click at [146, 137] on div "Maria Gorethe Barbosa da Silv" at bounding box center [133, 137] width 53 height 5
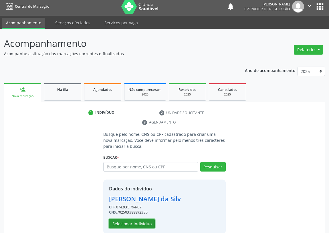
click at [137, 222] on button "Selecionar indivíduo" at bounding box center [132, 224] width 46 height 10
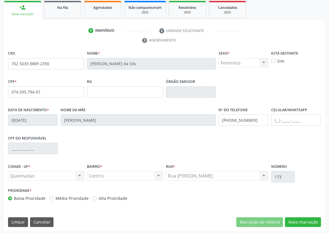
scroll to position [86, 0]
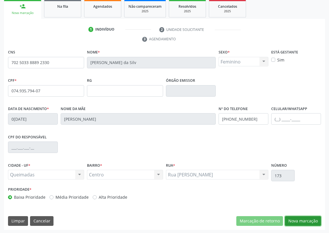
drag, startPoint x: 298, startPoint y: 219, endPoint x: 241, endPoint y: 205, distance: 58.2
click at [298, 218] on button "Nova marcação" at bounding box center [303, 221] width 36 height 10
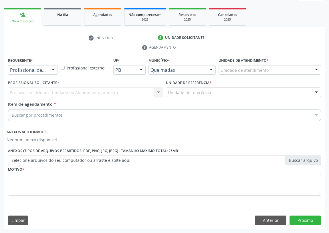
scroll to position [77, 0]
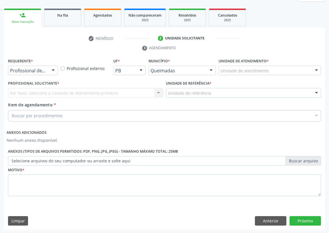
click at [51, 70] on div at bounding box center [53, 71] width 9 height 10
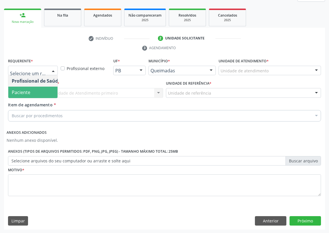
click at [46, 90] on span "Paciente" at bounding box center [36, 92] width 56 height 11
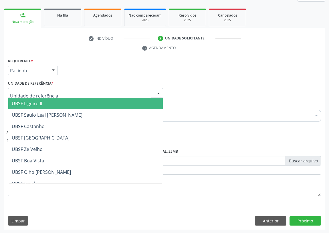
click at [109, 89] on div at bounding box center [85, 93] width 155 height 10
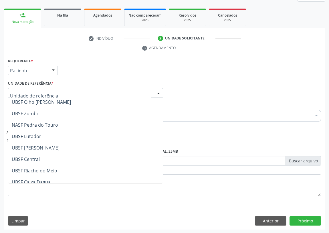
scroll to position [78, 0]
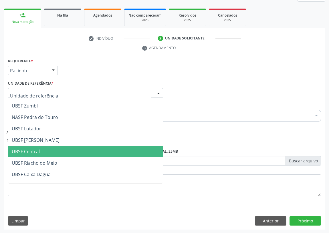
click at [32, 151] on span "UBSF Central" at bounding box center [26, 152] width 28 height 6
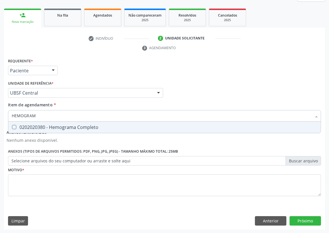
type input "HEMOGRAMA"
click at [16, 127] on Completo at bounding box center [14, 127] width 4 height 4
click at [12, 127] on Completo "checkbox" at bounding box center [10, 127] width 4 height 4
checkbox Completo "true"
drag, startPoint x: 40, startPoint y: 116, endPoint x: 0, endPoint y: 122, distance: 40.6
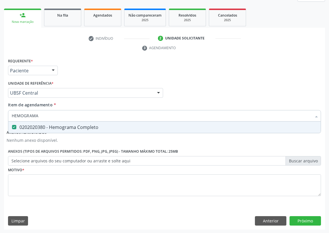
click at [0, 122] on div "Acompanhamento Acompanhe a situação das marcações correntes e finalizadas Relat…" at bounding box center [164, 93] width 329 height 279
type input "U"
checkbox Completo "false"
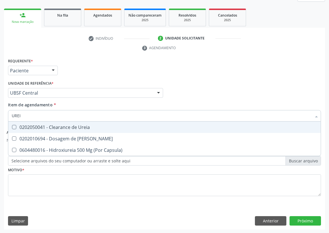
type input "UREIA"
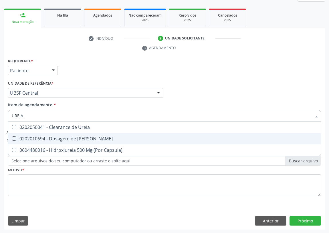
drag, startPoint x: 15, startPoint y: 137, endPoint x: 28, endPoint y: 118, distance: 23.7
click at [17, 134] on span "0202010694 - Dosagem de [PERSON_NAME]" at bounding box center [164, 138] width 313 height 11
checkbox Ureia "true"
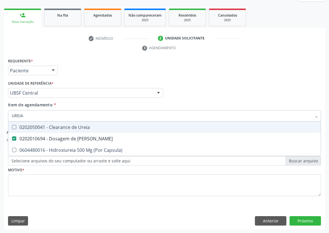
click at [0, 113] on div "Acompanhamento Acompanhe a situação das marcações correntes e finalizadas Relat…" at bounding box center [164, 93] width 329 height 279
type input "C"
checkbox Ureia "false"
type input "CREATININA"
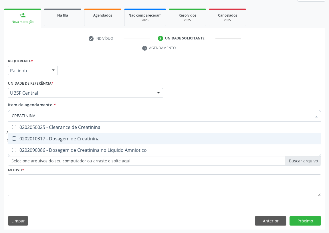
click at [15, 137] on Creatinina at bounding box center [14, 139] width 4 height 4
click at [12, 137] on Creatinina "checkbox" at bounding box center [10, 139] width 4 height 4
checkbox Creatinina "true"
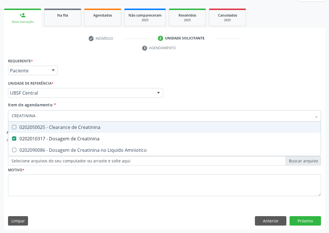
drag, startPoint x: 35, startPoint y: 117, endPoint x: 0, endPoint y: 113, distance: 35.2
click at [0, 117] on div "Acompanhamento Acompanhe a situação das marcações correntes e finalizadas Relat…" at bounding box center [164, 93] width 329 height 279
type input "A"
checkbox Creatinina "false"
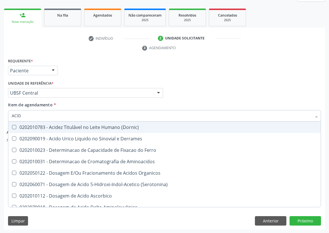
type input "ACIDO"
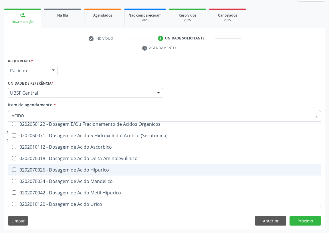
scroll to position [52, 0]
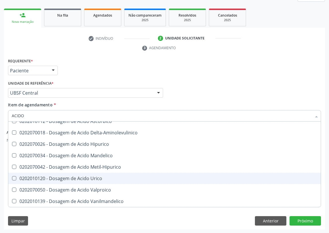
click at [83, 174] on span "0202010120 - Dosagem de Acido Urico" at bounding box center [164, 178] width 313 height 11
checkbox Urico "true"
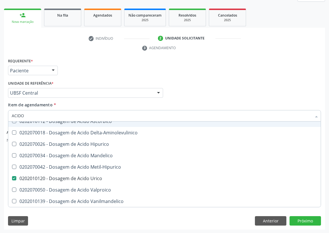
drag, startPoint x: 27, startPoint y: 115, endPoint x: 9, endPoint y: 115, distance: 18.6
click at [9, 115] on div "ACIDO" at bounding box center [164, 115] width 313 height 11
type input "CO"
checkbox Urico "false"
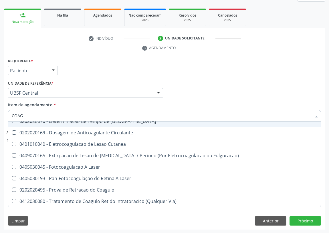
type input "COAGU"
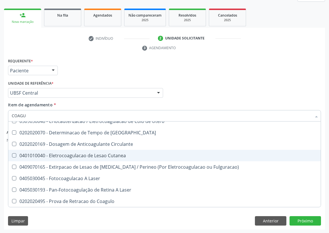
scroll to position [11, 0]
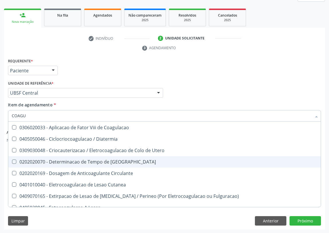
drag, startPoint x: 100, startPoint y: 161, endPoint x: 0, endPoint y: 132, distance: 104.2
click at [98, 161] on div "0202020070 - Determinacao de Tempo de [GEOGRAPHIC_DATA]" at bounding box center [165, 162] width 306 height 5
checkbox Coagulacao "true"
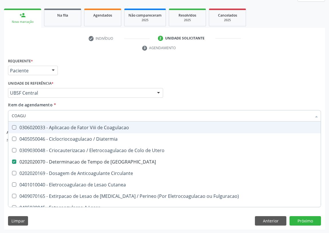
drag, startPoint x: 31, startPoint y: 115, endPoint x: 2, endPoint y: 117, distance: 29.0
click at [2, 117] on div "Acompanhamento Acompanhe a situação das marcações correntes e finalizadas Relat…" at bounding box center [164, 93] width 329 height 279
type input "C"
checkbox Coagulacao "false"
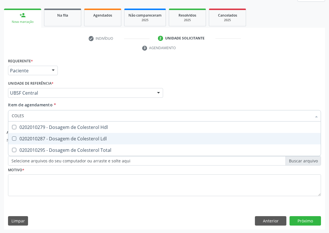
scroll to position [0, 0]
type input "COLESTE"
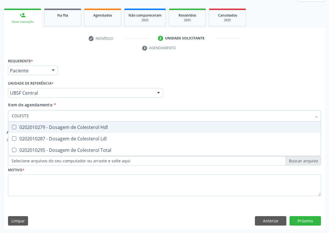
drag, startPoint x: 14, startPoint y: 126, endPoint x: 13, endPoint y: 135, distance: 9.2
click at [14, 129] on span "0202010279 - Dosagem de Colesterol Hdl" at bounding box center [164, 127] width 313 height 11
checkbox Hdl "true"
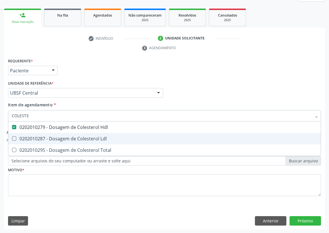
drag, startPoint x: 13, startPoint y: 137, endPoint x: 31, endPoint y: 117, distance: 27.0
click at [17, 131] on ul "Desfazer seleção 0202010279 - Dosagem de Colesterol Hdl 0202010287 - Dosagem de…" at bounding box center [164, 139] width 313 height 34
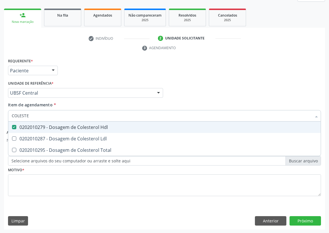
drag, startPoint x: 32, startPoint y: 117, endPoint x: 1, endPoint y: 112, distance: 31.5
click at [1, 112] on div "Acompanhamento Acompanhe a situação das marcações correntes e finalizadas Relat…" at bounding box center [164, 93] width 329 height 279
type input "TR"
checkbox Hdl "false"
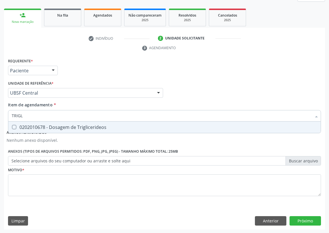
type input "TRIGLI"
drag, startPoint x: 16, startPoint y: 128, endPoint x: 16, endPoint y: 122, distance: 6.6
click at [16, 127] on Triglicerideos at bounding box center [14, 127] width 4 height 4
click at [12, 127] on Triglicerideos "checkbox" at bounding box center [10, 127] width 4 height 4
checkbox Triglicerideos "true"
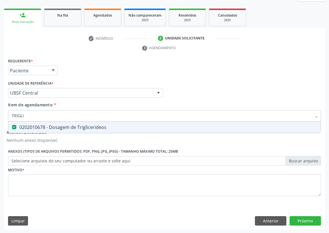
drag, startPoint x: 28, startPoint y: 117, endPoint x: 0, endPoint y: 117, distance: 28.3
click at [0, 117] on div "Acompanhamento Acompanhe a situação das marcações correntes e finalizadas Relat…" at bounding box center [164, 93] width 329 height 279
type input "02"
checkbox Triglicerideos "false"
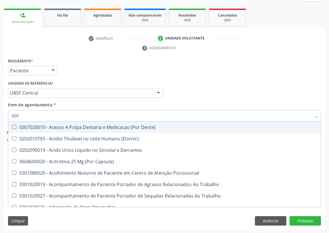
type input "0202"
checkbox Periféricas "true"
checkbox Medicamentos "true"
checkbox Ocular "true"
checkbox Aberto\) "true"
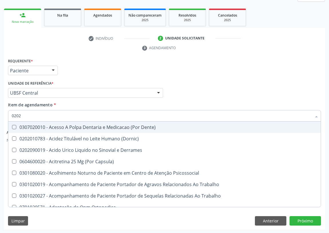
checkbox Projecoes\) "true"
checkbox Captacao "true"
checkbox Revisao "true"
checkbox Coagulacao "false"
checkbox Urico "false"
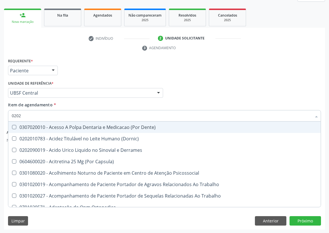
checkbox Hdl "false"
checkbox Creatinina "false"
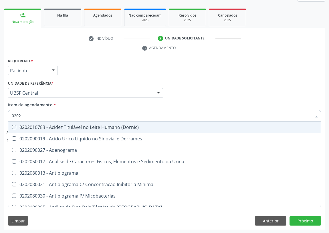
type input "02020"
checkbox Dosagens\) "true"
checkbox Coagulacao "false"
checkbox Aminoácidos "true"
checkbox Urico "false"
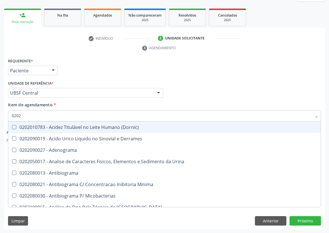
checkbox Barbituratos "true"
checkbox Calcitonina "true"
checkbox Hdl "false"
checkbox Creatinina "false"
checkbox Horas\) "true"
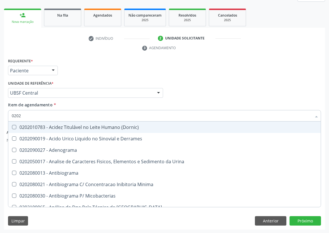
checkbox Quinidina "true"
checkbox Triglicerideos "false"
checkbox Ureia "false"
checkbox Zinco "true"
checkbox Completo "false"
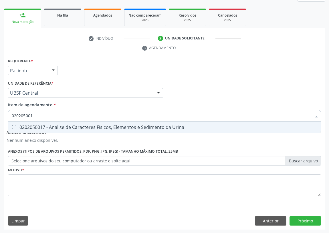
type input "0202050017"
drag, startPoint x: 13, startPoint y: 125, endPoint x: 29, endPoint y: 120, distance: 16.7
click at [14, 125] on Urina at bounding box center [14, 127] width 4 height 4
click at [12, 125] on Urina "checkbox" at bounding box center [10, 127] width 4 height 4
checkbox Urina "true"
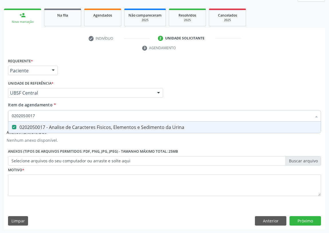
drag, startPoint x: 22, startPoint y: 117, endPoint x: 0, endPoint y: 117, distance: 21.8
click at [0, 118] on div "Acompanhamento Acompanhe a situação das marcações correntes e finalizadas Relat…" at bounding box center [164, 93] width 329 height 279
type input "VI"
checkbox Urina "false"
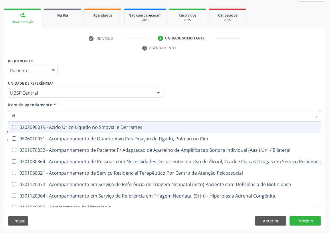
type input "VIT"
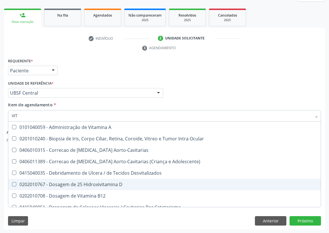
drag, startPoint x: 65, startPoint y: 183, endPoint x: 71, endPoint y: 138, distance: 45.3
click at [63, 180] on span "0202010767 - Dosagem de 25 Hidroxivitamina D" at bounding box center [164, 184] width 313 height 11
checkbox D "true"
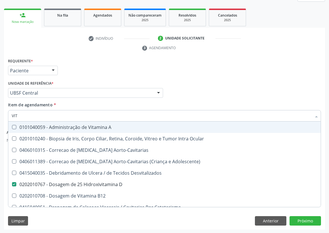
click at [163, 66] on div "Requerente * Paciente Profissional de Saúde Paciente Nenhum resultado encontrad…" at bounding box center [165, 68] width 316 height 22
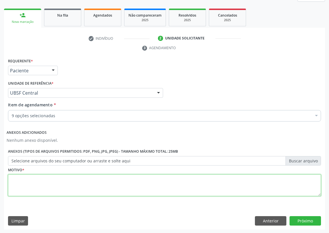
click at [29, 186] on textarea at bounding box center [164, 186] width 313 height 22
type textarea "AVALIAÇÃO"
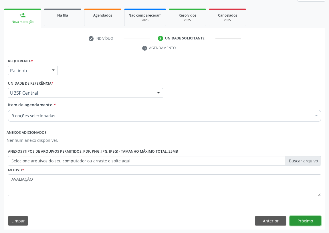
click at [304, 222] on button "Próximo" at bounding box center [305, 221] width 31 height 10
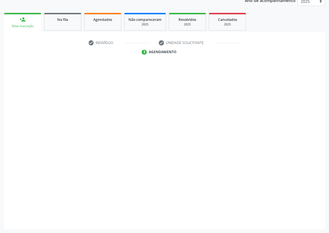
scroll to position [72, 0]
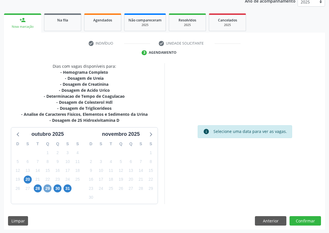
drag, startPoint x: 47, startPoint y: 188, endPoint x: 96, endPoint y: 156, distance: 57.7
click at [46, 188] on span "29" at bounding box center [48, 189] width 8 height 8
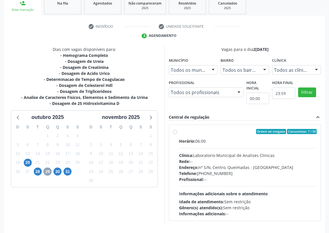
scroll to position [110, 0]
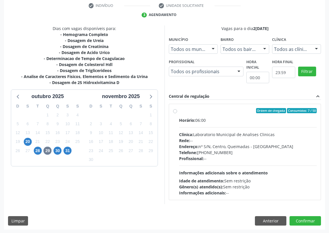
drag, startPoint x: 173, startPoint y: 109, endPoint x: 192, endPoint y: 115, distance: 20.1
click at [174, 109] on div "Ordem de chegada Consumidos: 7 / 50 Horário: 06:00 Clínica: Laboratorio Municip…" at bounding box center [245, 152] width 144 height 88
radio input "true"
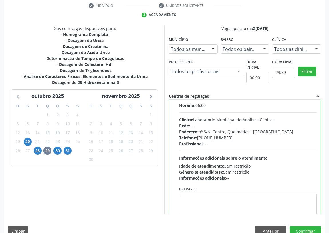
scroll to position [28, 0]
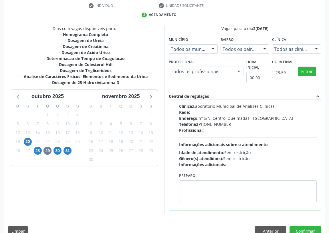
drag, startPoint x: 152, startPoint y: 175, endPoint x: 192, endPoint y: 180, distance: 40.4
click at [153, 174] on div "Dias com vagas disponíveis para: - Hemograma Completo - Dosagem de Ureia - Dosa…" at bounding box center [84, 119] width 161 height 189
click at [200, 184] on textarea at bounding box center [248, 192] width 138 height 22
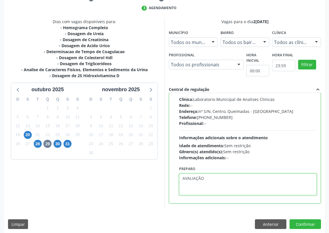
scroll to position [120, 0]
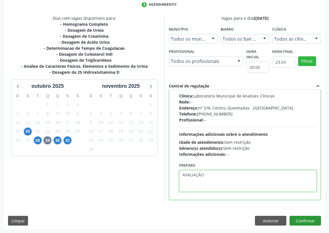
type textarea "AVALIAÇÃO"
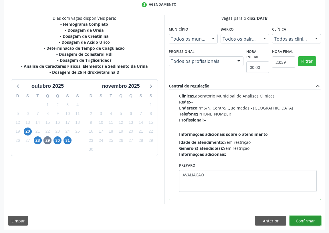
click at [300, 222] on button "Confirmar" at bounding box center [305, 221] width 31 height 10
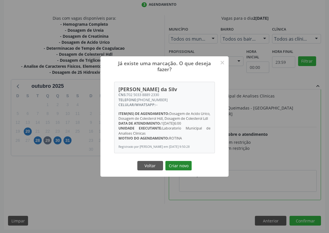
click at [180, 166] on button "Criar novo" at bounding box center [178, 166] width 26 height 10
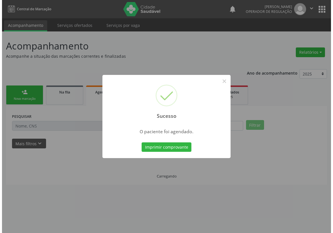
scroll to position [0, 0]
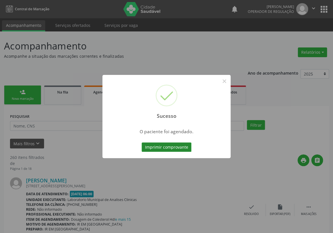
click at [168, 145] on button "Imprimir comprovante" at bounding box center [167, 148] width 50 height 10
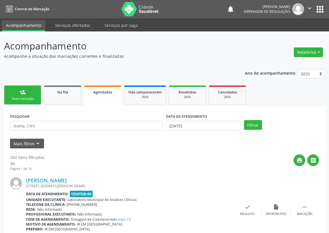
click at [20, 94] on div "person_add" at bounding box center [22, 92] width 6 height 6
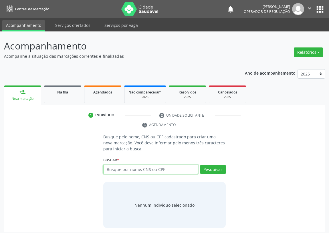
click at [109, 169] on input "text" at bounding box center [150, 170] width 95 height 10
drag, startPoint x: 109, startPoint y: 168, endPoint x: 114, endPoint y: 164, distance: 6.3
click at [114, 164] on div "Buscar * Busque por nome, CNS ou CPF Nenhum resultado encontrado para: " " Digi…" at bounding box center [164, 167] width 123 height 22
type input "703003877847578"
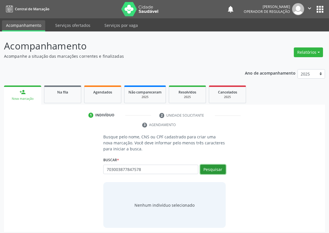
click at [207, 172] on button "Pesquisar" at bounding box center [212, 170] width 25 height 10
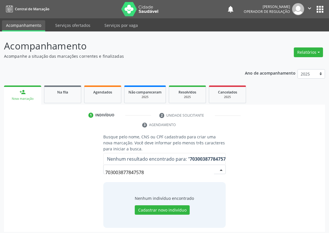
drag, startPoint x: 161, startPoint y: 171, endPoint x: 56, endPoint y: 175, distance: 105.4
click at [55, 176] on div "Busque pelo nome, CNS ou CPF cadastrado para criar uma nova marcação. Você deve…" at bounding box center [164, 181] width 313 height 94
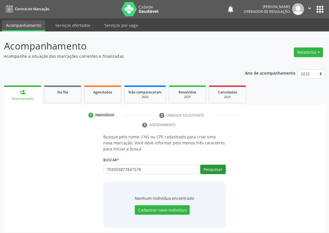
type input "703003877847578"
click at [213, 167] on button "Pesquisar" at bounding box center [212, 170] width 25 height 10
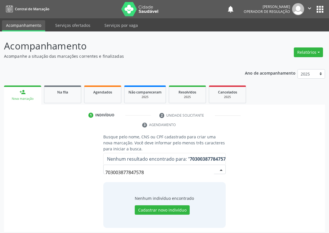
drag, startPoint x: 159, startPoint y: 175, endPoint x: 111, endPoint y: 175, distance: 48.1
click at [111, 175] on input "703003877847578" at bounding box center [159, 172] width 109 height 11
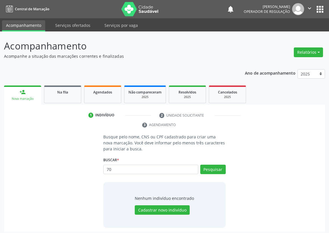
type input "7"
type input "703003877847578"
click at [211, 163] on div "Buscar * 70 Busque por nome, CNS ou CPF Nenhum resultado encontrado para: " 70 …" at bounding box center [164, 167] width 123 height 22
click at [210, 169] on button "Pesquisar" at bounding box center [212, 170] width 25 height 10
type input "703003877847578"
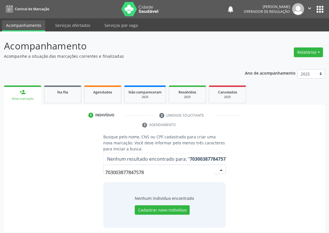
drag, startPoint x: 155, startPoint y: 172, endPoint x: 112, endPoint y: 172, distance: 43.2
click at [112, 172] on input "703003877847578" at bounding box center [159, 172] width 109 height 11
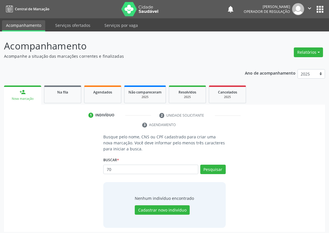
type input "7"
type input "[PERSON_NAME][DEMOGRAPHIC_DATA]"
click at [215, 167] on button "Pesquisar" at bounding box center [212, 170] width 25 height 10
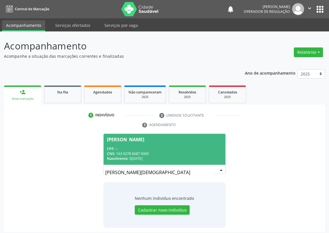
click at [131, 149] on div "CPF: --" at bounding box center [164, 149] width 115 height 5
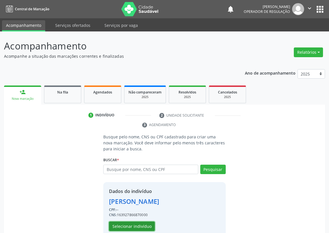
click at [122, 224] on button "Selecionar indivíduo" at bounding box center [132, 227] width 46 height 10
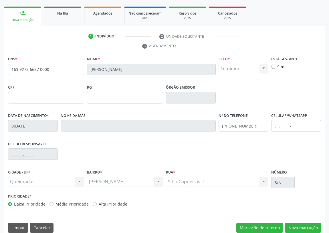
scroll to position [86, 0]
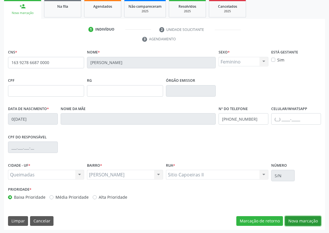
drag, startPoint x: 307, startPoint y: 219, endPoint x: 249, endPoint y: 207, distance: 59.7
click at [307, 219] on button "Nova marcação" at bounding box center [303, 221] width 36 height 10
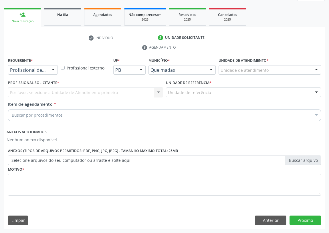
scroll to position [77, 0]
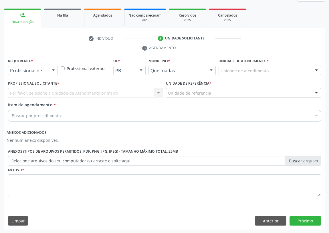
click at [54, 68] on div at bounding box center [53, 71] width 9 height 10
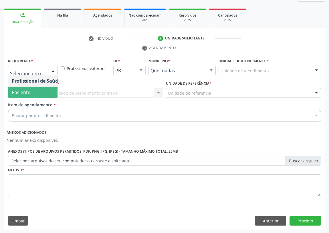
click at [48, 90] on span "Paciente" at bounding box center [36, 92] width 56 height 11
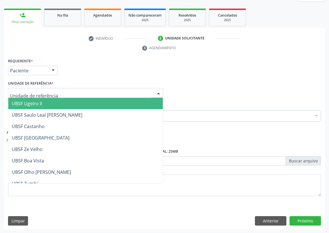
click at [93, 92] on div at bounding box center [85, 93] width 155 height 10
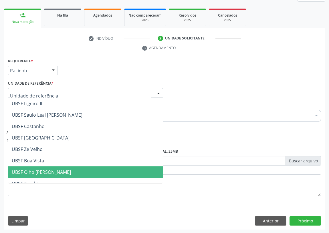
click at [40, 169] on span "UBSF Olho [PERSON_NAME]" at bounding box center [41, 172] width 59 height 6
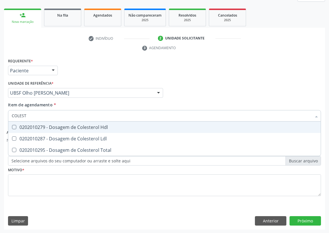
type input "COLESTE"
drag, startPoint x: 13, startPoint y: 126, endPoint x: 15, endPoint y: 140, distance: 14.2
click at [14, 137] on ul "Selecionar todos 0202010279 - Dosagem de Colesterol Hdl 0202010287 - Dosagem de…" at bounding box center [164, 139] width 313 height 34
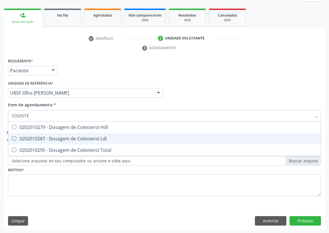
click at [12, 137] on div at bounding box center [10, 139] width 4 height 5
checkbox Ldl "true"
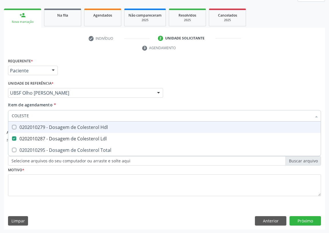
click at [15, 125] on Hdl at bounding box center [14, 127] width 4 height 4
click at [12, 125] on Hdl "checkbox" at bounding box center [10, 127] width 4 height 4
checkbox Hdl "true"
drag, startPoint x: 29, startPoint y: 115, endPoint x: 86, endPoint y: 121, distance: 57.2
click at [1, 120] on div "Acompanhamento Acompanhe a situação das marcações correntes e finalizadas Relat…" at bounding box center [164, 93] width 329 height 279
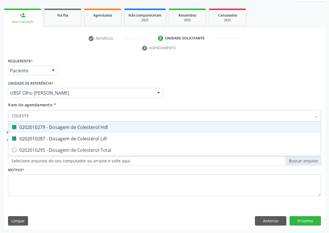
type input "C"
checkbox Hdl "false"
checkbox Ldl "false"
type input "CREATININA"
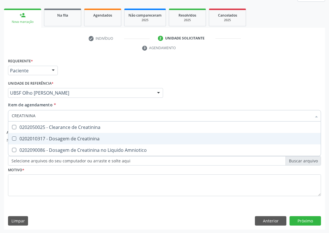
drag, startPoint x: 13, startPoint y: 138, endPoint x: 21, endPoint y: 122, distance: 17.9
click at [15, 137] on Creatinina at bounding box center [14, 139] width 4 height 4
click at [12, 137] on Creatinina "checkbox" at bounding box center [10, 139] width 4 height 4
checkbox Creatinina "true"
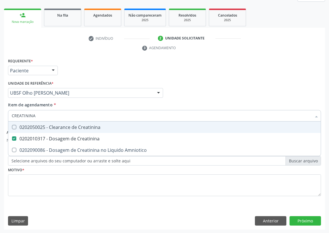
drag, startPoint x: 15, startPoint y: 117, endPoint x: 30, endPoint y: 125, distance: 16.0
click at [0, 117] on div "Acompanhamento Acompanhe a situação das marcações correntes e finalizadas Relat…" at bounding box center [164, 93] width 329 height 279
type input "02"
checkbox Creatinina "false"
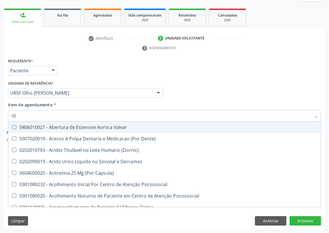
type input "020"
checkbox \(Pos-Pasteurização\) "true"
checkbox Debridamento "true"
checkbox Dacriocistografia "true"
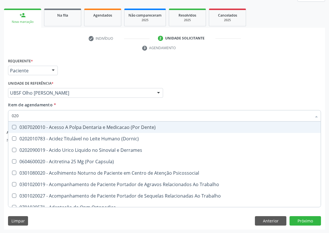
type input "0202"
checkbox Ocular "true"
checkbox Aberto\) "true"
checkbox Hdl "false"
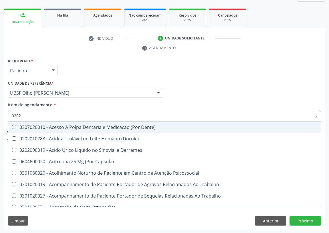
checkbox Ldl "false"
checkbox Creatinina "false"
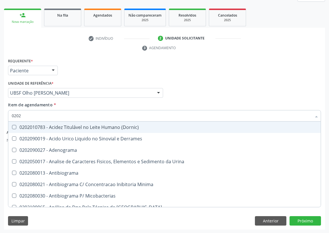
type input "02020"
checkbox Barbituratos "true"
checkbox Benzodiazepinicos "true"
checkbox Calcitonina "true"
checkbox Hdl "false"
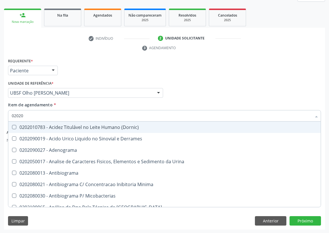
checkbox Ldl "false"
checkbox Creatinina "false"
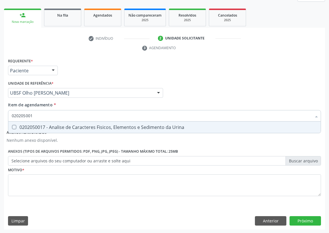
type input "0202050017"
drag, startPoint x: 13, startPoint y: 126, endPoint x: 14, endPoint y: 123, distance: 3.5
click at [14, 126] on Urina at bounding box center [14, 127] width 4 height 4
click at [12, 126] on Urina "checkbox" at bounding box center [10, 127] width 4 height 4
checkbox Urina "true"
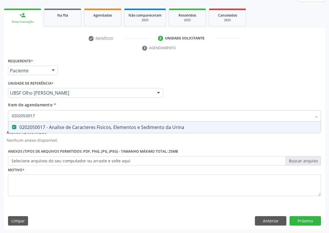
drag, startPoint x: 38, startPoint y: 117, endPoint x: 0, endPoint y: 121, distance: 37.7
click at [0, 121] on div "Acompanhamento Acompanhe a situação das marcações correntes e finalizadas Relat…" at bounding box center [164, 93] width 329 height 279
type input "G"
checkbox Urina "false"
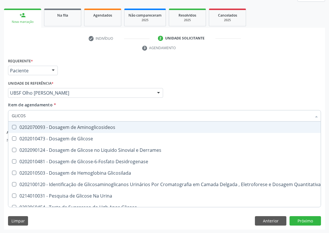
type input "GLICOSE"
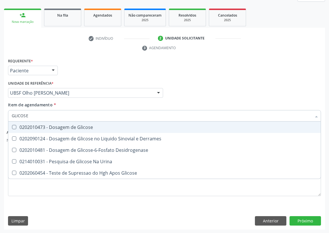
click at [76, 125] on div "0202010473 - Dosagem de Glicose" at bounding box center [165, 127] width 306 height 5
checkbox Glicose "true"
drag, startPoint x: 31, startPoint y: 117, endPoint x: 6, endPoint y: 114, distance: 25.4
click at [8, 115] on div "GLICOSE" at bounding box center [164, 115] width 313 height 11
type input "2"
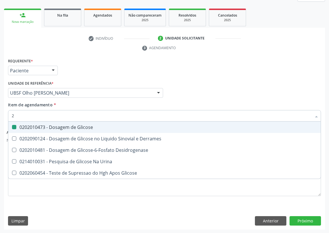
checkbox Glicose "false"
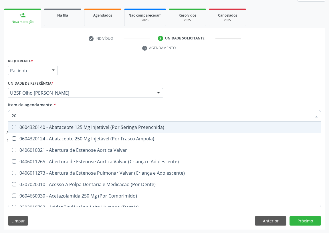
type input "202"
checkbox Adolescente\) "true"
checkbox S\/Pernoite "false"
checkbox Urina "false"
checkbox Cerebral "true"
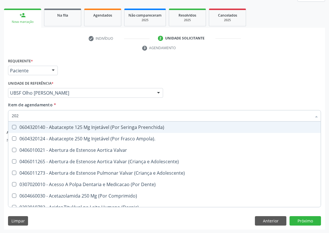
checkbox Cerebral "true"
checkbox Articulacoes "true"
checkbox Sistêmicas "true"
checkbox Autotransfusao "false"
checkbox \(Adulto\) "false"
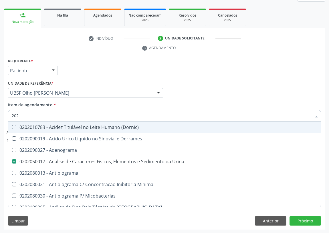
type input "2020"
checkbox Barbituratos "true"
checkbox Benzodiazepinicos "true"
checkbox Calcitonina "true"
checkbox Hdl "false"
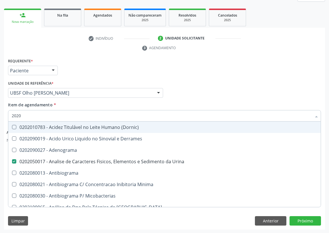
checkbox Ldl "false"
checkbox Creatinina "false"
checkbox Xiii "true"
checkbox Glicose "false"
type input "20205"
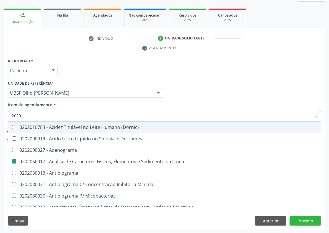
checkbox \(Dornic\) "true"
checkbox Urina "false"
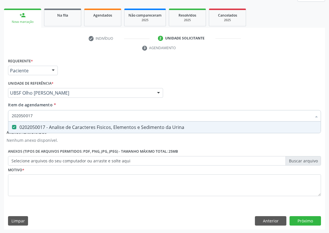
drag, startPoint x: 45, startPoint y: 114, endPoint x: 15, endPoint y: 118, distance: 30.4
click at [15, 119] on input "202050017" at bounding box center [162, 115] width 300 height 11
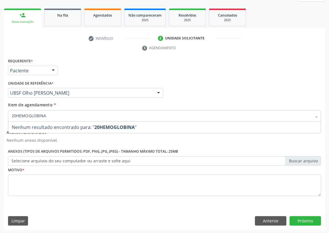
click at [16, 114] on input "20HEMOGLOBINA" at bounding box center [162, 115] width 300 height 11
type input "HEMOGLOBINA"
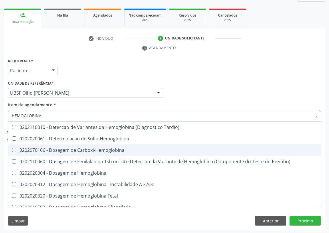
scroll to position [52, 0]
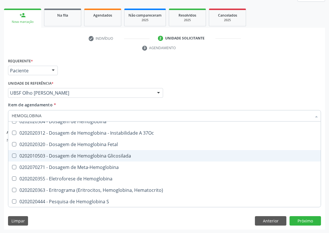
click at [80, 155] on div "0202010503 - Dosagem de Hemoglobina Glicosilada" at bounding box center [165, 156] width 306 height 5
checkbox Glicosilada "true"
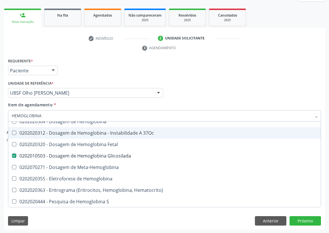
drag, startPoint x: 44, startPoint y: 112, endPoint x: 0, endPoint y: 119, distance: 44.2
click at [0, 119] on div "Acompanhamento Acompanhe a situação das marcações correntes e finalizadas Relat…" at bounding box center [164, 93] width 329 height 279
type input "T"
checkbox Glicosilada "false"
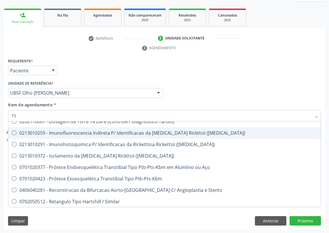
type input "TSH"
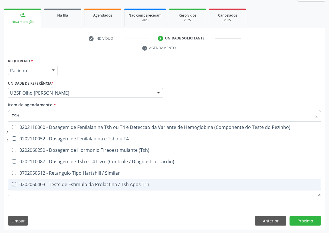
scroll to position [0, 0]
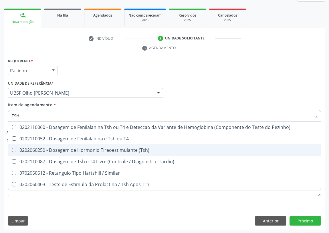
drag, startPoint x: 56, startPoint y: 148, endPoint x: 43, endPoint y: 148, distance: 12.6
click at [48, 148] on div "0202060250 - Dosagem de Hormonio Tireoestimulante (Tsh)" at bounding box center [165, 150] width 306 height 5
checkbox \(Tsh\) "true"
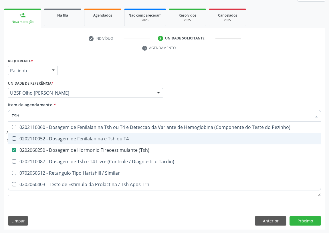
drag, startPoint x: 21, startPoint y: 118, endPoint x: 0, endPoint y: 115, distance: 21.4
click at [0, 116] on div "Acompanhamento Acompanhe a situação das marcações correntes e finalizadas Relat…" at bounding box center [164, 93] width 329 height 279
type input "T"
checkbox \(Tsh\) "false"
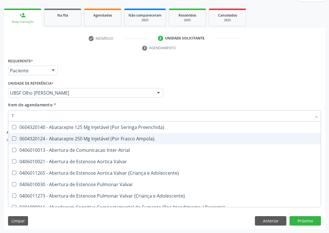
type input "T4"
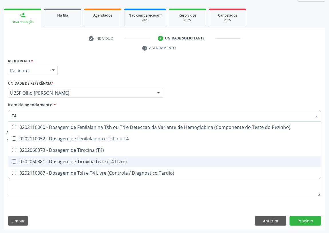
drag, startPoint x: 55, startPoint y: 159, endPoint x: 30, endPoint y: 149, distance: 26.4
click at [51, 157] on span "0202060381 - Dosagem de Tiroxina Livre (T4 Livre)" at bounding box center [164, 161] width 313 height 11
checkbox Livre\) "true"
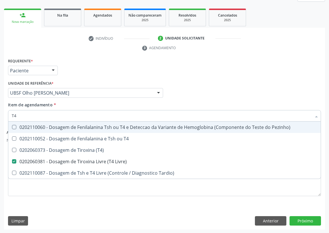
drag, startPoint x: 12, startPoint y: 117, endPoint x: 5, endPoint y: 118, distance: 7.6
click at [7, 119] on div "Item de agendamento * T4 Desfazer seleção 0202110060 - Dosagem de Fenilalanina …" at bounding box center [165, 113] width 316 height 22
type input "FE"
checkbox Livre\) "false"
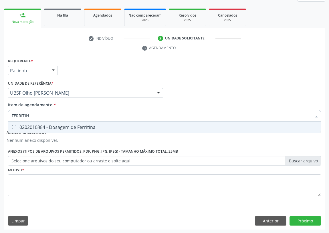
type input "FERRITINA"
drag, startPoint x: 13, startPoint y: 126, endPoint x: 32, endPoint y: 115, distance: 22.5
click at [15, 125] on Ferritina at bounding box center [14, 127] width 4 height 4
click at [12, 125] on Ferritina "checkbox" at bounding box center [10, 127] width 4 height 4
checkbox Ferritina "true"
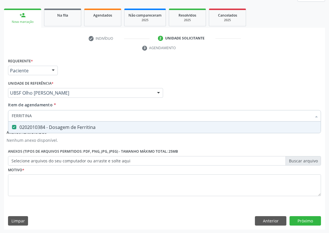
drag, startPoint x: 32, startPoint y: 115, endPoint x: 0, endPoint y: 124, distance: 33.8
click at [0, 124] on div "Acompanhamento Acompanhe a situação das marcações correntes e finalizadas Relat…" at bounding box center [164, 93] width 329 height 279
type input "V"
checkbox Ferritina "false"
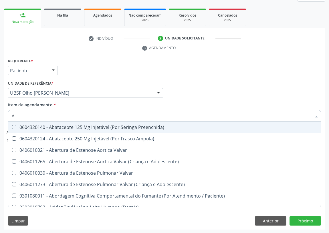
type input "VI"
checkbox Livre\) "false"
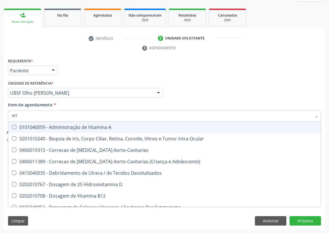
drag, startPoint x: 8, startPoint y: 116, endPoint x: 0, endPoint y: 115, distance: 8.3
click at [0, 115] on div "Acompanhamento Acompanhe a situação das marcações correntes e finalizadas Relat…" at bounding box center [164, 93] width 329 height 279
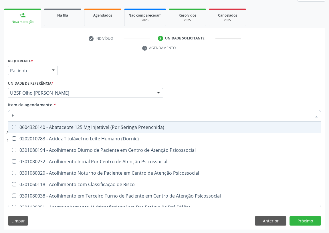
type input "HE"
checkbox Genético "true"
checkbox Hdl "false"
checkbox Glicosilada "false"
checkbox \(Tsh\) "false"
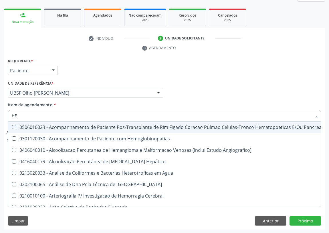
type input "HEM"
checkbox Radiosotopos\) "true"
checkbox Glicosilada "false"
type input "HEMO"
checkbox Transplante "true"
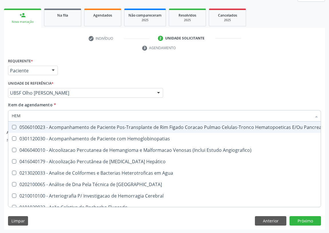
checkbox Radiosotopos\) "false"
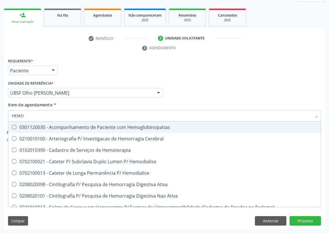
type input "HEMOG"
checkbox \(Confirmatorio\) "true"
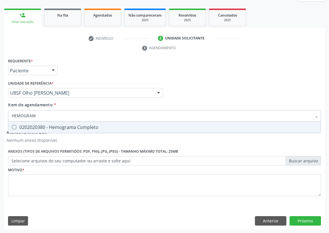
type input "HEMOGRAMA"
drag, startPoint x: 14, startPoint y: 126, endPoint x: 21, endPoint y: 122, distance: 7.3
click at [15, 125] on Completo at bounding box center [14, 127] width 4 height 4
click at [12, 125] on Completo "checkbox" at bounding box center [10, 127] width 4 height 4
checkbox Completo "true"
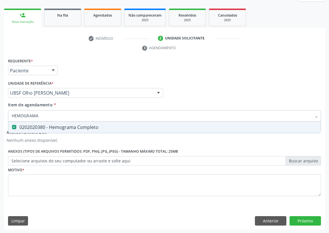
drag, startPoint x: 28, startPoint y: 115, endPoint x: 0, endPoint y: 116, distance: 28.1
click at [0, 116] on div "Acompanhamento Acompanhe a situação das marcações correntes e finalizadas Relat…" at bounding box center [164, 93] width 329 height 279
type input "02"
checkbox Completo "false"
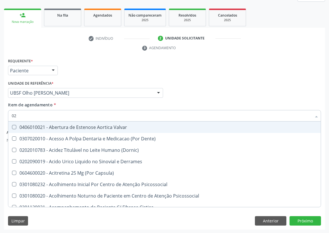
type input "020"
checkbox Frasco-Ampola\) "true"
checkbox Urina "false"
checkbox \(Pos-Pasteurização\) "true"
checkbox Debridamento "true"
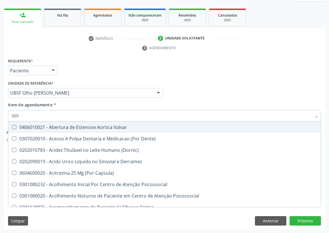
checkbox Dacriocistografia "true"
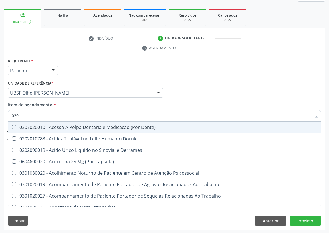
type input "0202"
checkbox Capsula\) "true"
checkbox Urina "false"
checkbox Ocular "true"
checkbox Aberto\) "true"
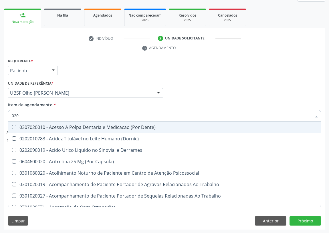
checkbox Aberto\) "true"
checkbox Farmacêuticos "true"
checkbox Cortante "true"
checkbox Drogas "true"
checkbox Reservatorio "true"
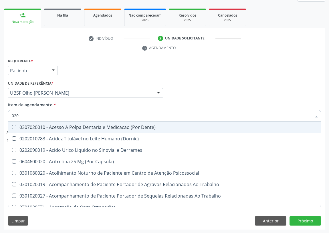
checkbox \(Spcto\) "true"
checkbox Revisao "true"
checkbox Hdl "false"
checkbox Ldl "false"
checkbox Creatinina "false"
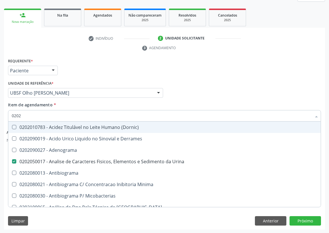
type input "02020"
checkbox Barbituratos "true"
checkbox Benzodiazepinicos "true"
checkbox Calcitonina "true"
checkbox Hdl "false"
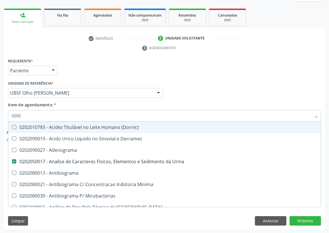
checkbox Ldl "false"
checkbox Creatinina "false"
checkbox \(Dht\) "true"
checkbox Xiii "true"
checkbox Ferritina "false"
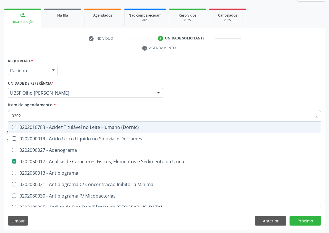
checkbox Formaldeido "true"
checkbox Fosforo "true"
checkbox Glicose "false"
checkbox Glicosilada "false"
checkbox \(Tsh\) "false"
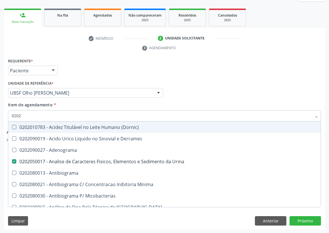
checkbox Potassio "true"
checkbox Livre\) "false"
checkbox Zinco "true"
checkbox Completo "false"
type input "020204"
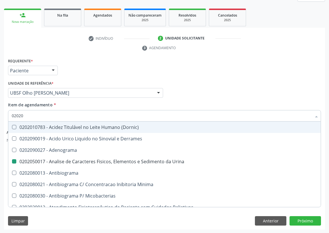
checkbox Urina "false"
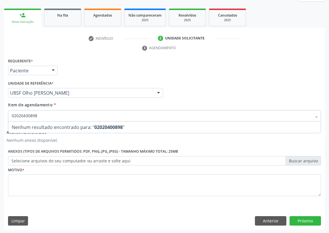
click at [32, 115] on input "02020400898" at bounding box center [162, 115] width 300 height 11
drag, startPoint x: 37, startPoint y: 115, endPoint x: 46, endPoint y: 95, distance: 21.0
click at [37, 112] on input "0202040098" at bounding box center [162, 115] width 300 height 11
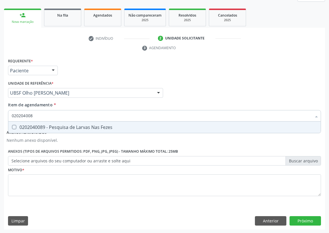
type input "0202040089"
drag, startPoint x: 17, startPoint y: 126, endPoint x: 11, endPoint y: 145, distance: 19.7
click at [12, 127] on div "0202040089 - Pesquisa de Larvas Nas Fezes" at bounding box center [165, 127] width 306 height 5
checkbox Fezes "true"
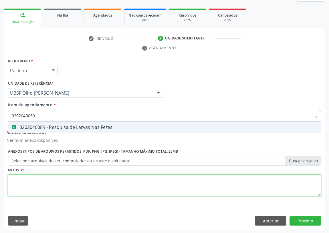
click at [51, 183] on div "Requerente * Paciente Profissional de Saúde Paciente Nenhum resultado encontrad…" at bounding box center [164, 130] width 313 height 147
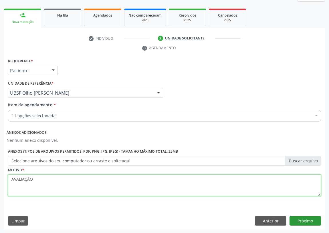
type textarea "AVALIAÇÃO"
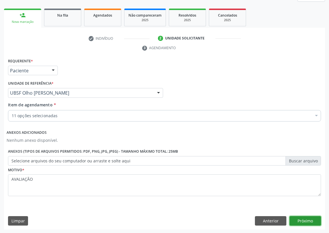
click at [303, 218] on button "Próximo" at bounding box center [305, 221] width 31 height 10
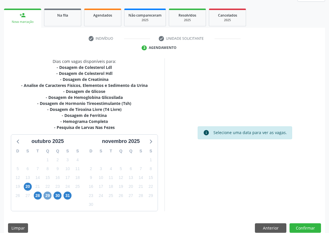
click at [48, 194] on span "29" at bounding box center [48, 196] width 8 height 8
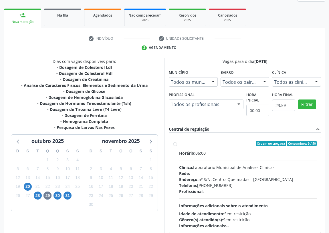
click at [179, 145] on label "Ordem de chegada Consumidos: 9 / 50 Horário: 06:00 Clínica: Laboratorio Municip…" at bounding box center [248, 185] width 138 height 88
click at [175, 145] on input "Ordem de chegada Consumidos: 9 / 50 Horário: 06:00 Clínica: Laboratorio Municip…" at bounding box center [175, 143] width 4 height 5
radio input "true"
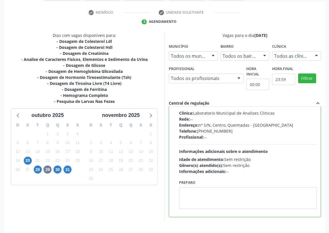
scroll to position [120, 0]
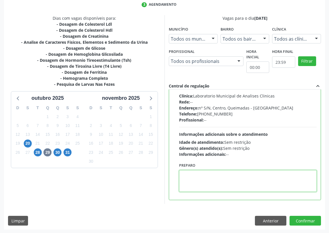
click at [202, 178] on textarea at bounding box center [248, 181] width 138 height 22
type textarea "IR EM [GEOGRAPHIC_DATA]"
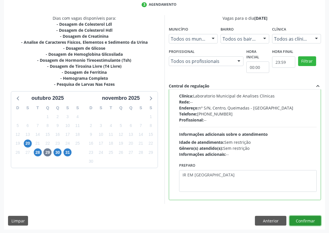
click at [301, 223] on button "Confirmar" at bounding box center [305, 221] width 31 height 10
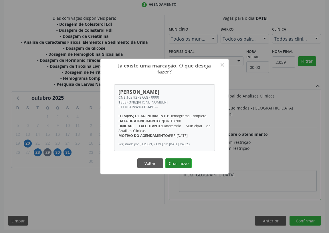
click at [172, 164] on button "Criar novo" at bounding box center [178, 164] width 26 height 10
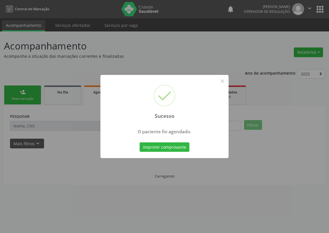
scroll to position [0, 0]
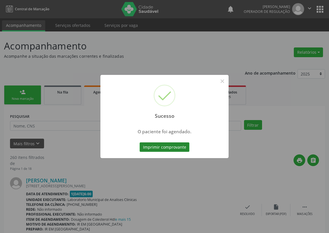
click at [165, 148] on button "Imprimir comprovante" at bounding box center [165, 148] width 50 height 10
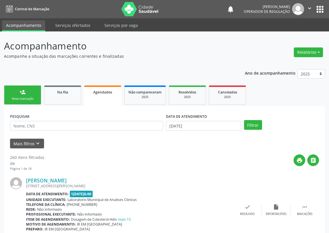
click at [29, 94] on link "person_add Nova marcação" at bounding box center [22, 95] width 37 height 19
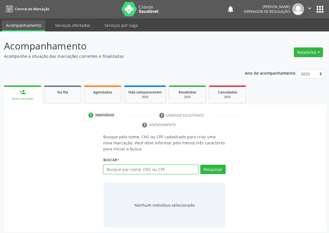
click at [114, 168] on input "text" at bounding box center [150, 170] width 95 height 10
click at [115, 170] on input "text" at bounding box center [150, 170] width 95 height 10
type input "ARNILDO BELO PEREIRA"
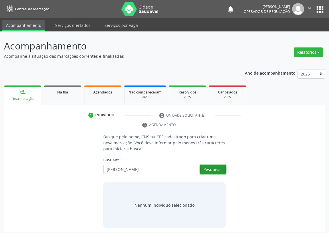
click at [209, 168] on button "Pesquisar" at bounding box center [212, 170] width 25 height 10
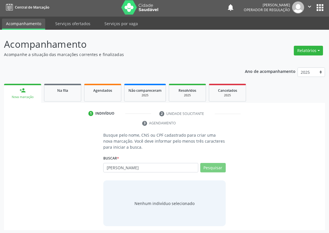
scroll to position [3, 0]
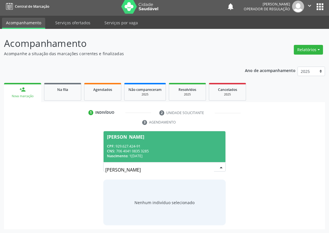
click at [115, 139] on span "Arnildo Belo Pereira CPF: 929.627.424-91 CNS: 706 4041 0835 3285 Nascimento: 15…" at bounding box center [165, 146] width 122 height 31
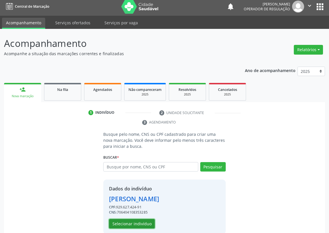
click at [129, 222] on button "Selecionar indivíduo" at bounding box center [132, 224] width 46 height 10
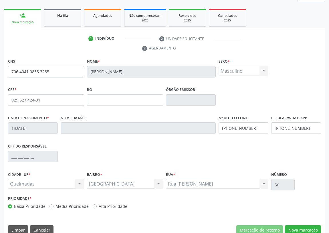
scroll to position [86, 0]
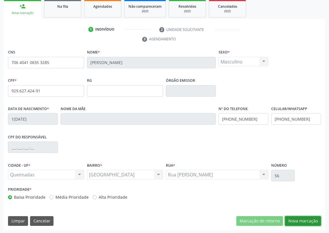
drag, startPoint x: 309, startPoint y: 221, endPoint x: 182, endPoint y: 190, distance: 130.8
click at [307, 220] on button "Nova marcação" at bounding box center [303, 221] width 36 height 10
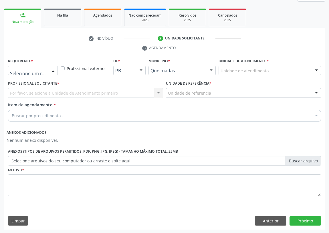
drag, startPoint x: 54, startPoint y: 69, endPoint x: 53, endPoint y: 108, distance: 38.7
click at [54, 70] on div at bounding box center [53, 71] width 9 height 10
click at [49, 90] on span "Paciente" at bounding box center [36, 92] width 56 height 11
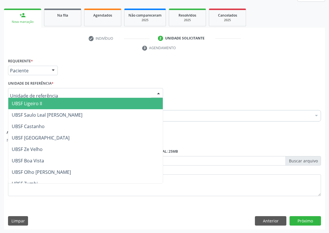
drag, startPoint x: 162, startPoint y: 90, endPoint x: 158, endPoint y: 90, distance: 4.6
click at [162, 89] on div "UBSF Ligeiro II UBSF Saulo Leal Ernesto de Melo UBSF Castanho UBSF Baixa Verde …" at bounding box center [85, 93] width 155 height 10
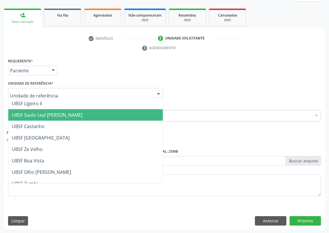
click at [76, 115] on span "UBSF Saulo Leal [PERSON_NAME]" at bounding box center [47, 115] width 71 height 6
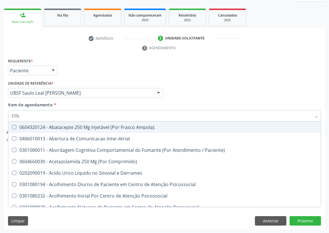
type input "COLE"
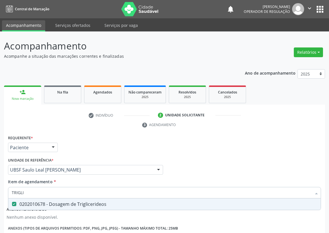
scroll to position [77, 0]
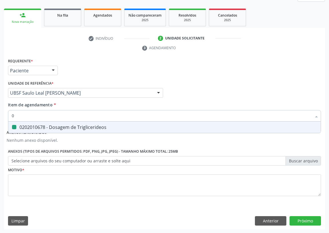
type input "02"
checkbox Triglicerideos "false"
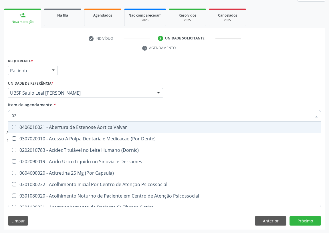
type input "020"
checkbox \(Pos-Pasteurização\) "true"
checkbox Debridamento "true"
checkbox Dacriocistografia "true"
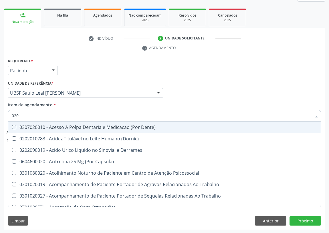
type input "0202"
checkbox Ocular "true"
checkbox Aberto\) "true"
checkbox Gastro-Esofagico "true"
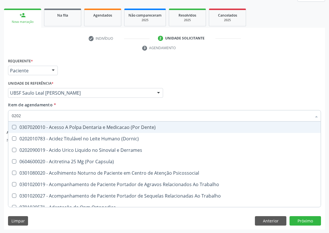
checkbox Projecoes\) "true"
checkbox Hdl "false"
checkbox Ldl "false"
checkbox Creatinina "false"
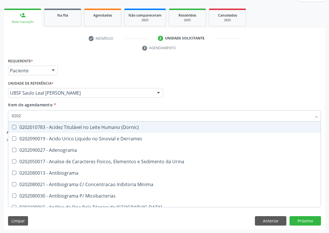
type input "02020"
checkbox Barbituratos "true"
checkbox Benzodiazepinicos "true"
checkbox Calcitonina "true"
checkbox Hdl "false"
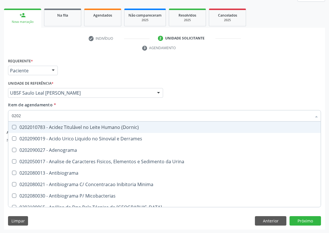
checkbox Ldl "false"
checkbox Creatinina "false"
checkbox \(Igm\) "true"
checkbox Potassio "false"
checkbox Horas\) "true"
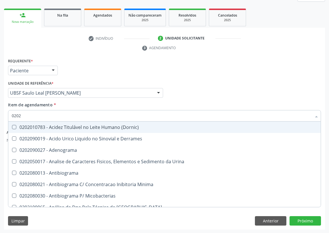
checkbox Triglicerideos "false"
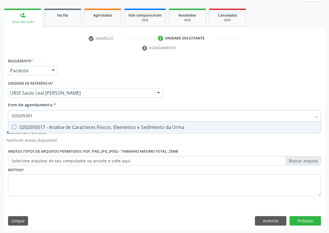
type input "0202050017"
drag, startPoint x: 13, startPoint y: 128, endPoint x: 27, endPoint y: 115, distance: 18.8
click at [17, 125] on div "0202050017 - Analise de Caracteres Fisicos, Elementos e Sedimento da Urina" at bounding box center [165, 127] width 306 height 5
checkbox Urina "true"
drag, startPoint x: 39, startPoint y: 112, endPoint x: 0, endPoint y: 123, distance: 40.6
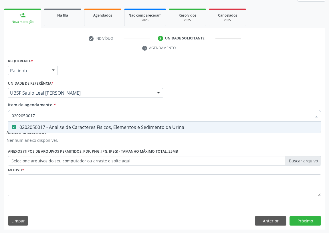
click at [0, 123] on div "Acompanhamento Acompanhe a situação das marcações correntes e finalizadas Relat…" at bounding box center [164, 93] width 329 height 279
type input "G"
checkbox Urina "false"
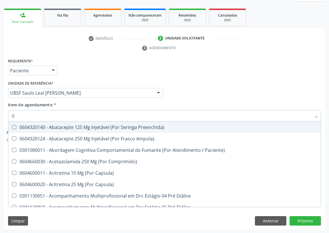
type input "GL"
checkbox Bucomaxilofacial "true"
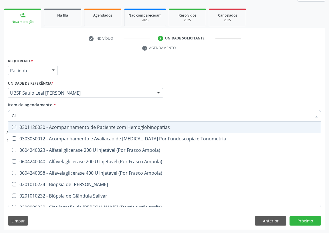
type input "GLI"
checkbox Dosagens\) "true"
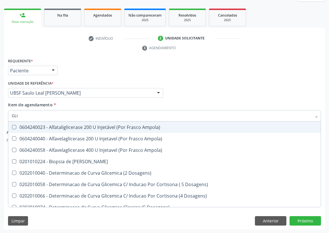
type input "GLIC"
checkbox Glicosilada "true"
checkbox Triglicerideos "false"
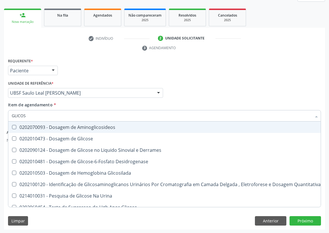
type input "GLICOSE"
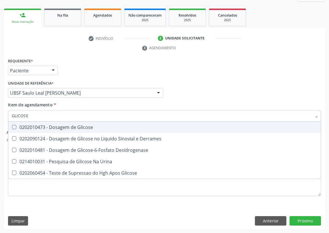
drag, startPoint x: 67, startPoint y: 127, endPoint x: 58, endPoint y: 124, distance: 10.0
click at [67, 127] on div "0202010473 - Dosagem de Glicose" at bounding box center [165, 127] width 306 height 5
checkbox Glicose "true"
click at [0, 117] on div "Acompanhamento Acompanhe a situação das marcações correntes e finalizadas Relat…" at bounding box center [164, 93] width 329 height 279
type input "H"
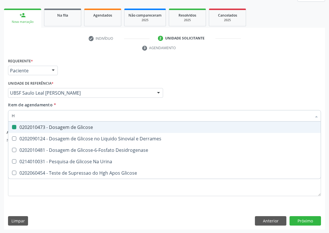
checkbox Glicose "false"
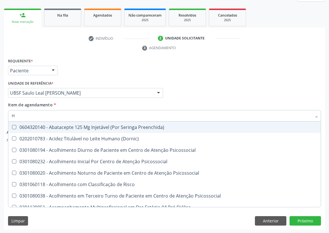
type input "HE"
checkbox Hdl "false"
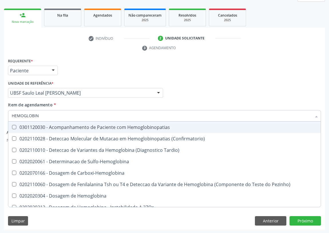
type input "HEMOGLOBINA"
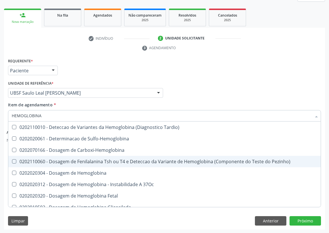
scroll to position [52, 0]
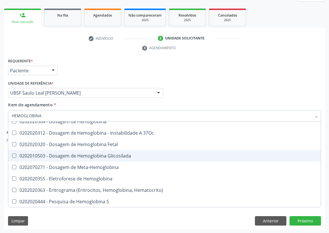
drag, startPoint x: 98, startPoint y: 155, endPoint x: 63, endPoint y: 155, distance: 35.2
click at [98, 155] on div "0202010503 - Dosagem de Hemoglobina Glicosilada" at bounding box center [165, 156] width 306 height 5
checkbox Glicosilada "true"
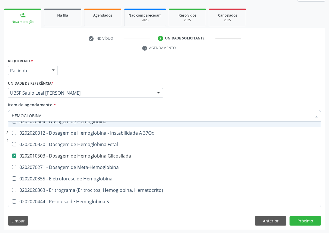
drag, startPoint x: 44, startPoint y: 113, endPoint x: 2, endPoint y: 121, distance: 42.5
click at [2, 121] on div "Acompanhamento Acompanhe a situação das marcações correntes e finalizadas Relat…" at bounding box center [164, 93] width 329 height 279
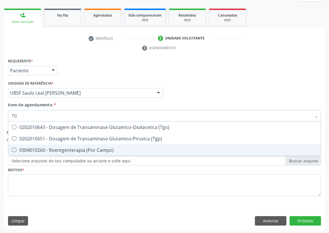
scroll to position [0, 0]
type input "TGO"
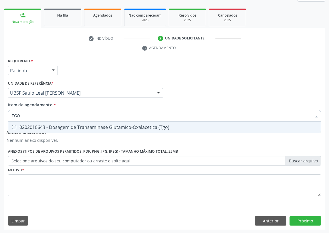
drag, startPoint x: 14, startPoint y: 126, endPoint x: 29, endPoint y: 114, distance: 18.8
click at [19, 123] on span "0202010643 - Dosagem de Transaminase Glutamico-Oxalacetica (Tgo)" at bounding box center [164, 127] width 313 height 11
checkbox \(Tgo\) "true"
click at [14, 116] on input "TGO" at bounding box center [162, 115] width 300 height 11
type input "TT"
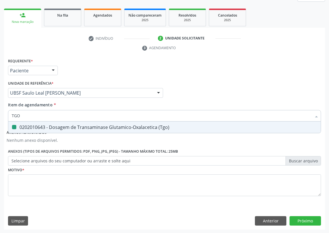
checkbox \(Tgo\) "false"
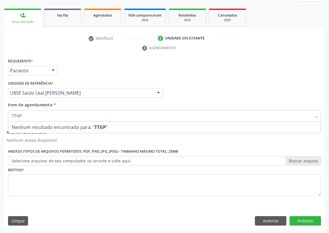
click at [14, 115] on input "TTGP" at bounding box center [162, 115] width 300 height 11
type input "TGP"
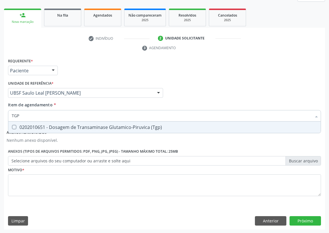
click at [14, 128] on \(Tgp\) at bounding box center [14, 127] width 4 height 4
click at [12, 128] on \(Tgp\) "checkbox" at bounding box center [10, 127] width 4 height 4
checkbox \(Tgp\) "true"
drag, startPoint x: 15, startPoint y: 113, endPoint x: 0, endPoint y: 106, distance: 16.5
click at [4, 112] on div "Requerente * Paciente Profissional de Saúde Paciente Nenhum resultado encontrad…" at bounding box center [164, 143] width 321 height 173
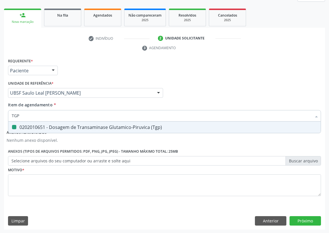
type input "U"
checkbox \(Tgp\) "false"
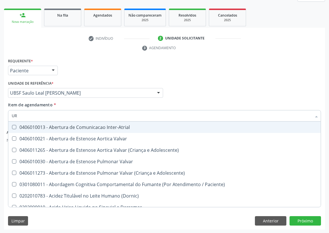
type input "URE"
checkbox Reabilitacao "false"
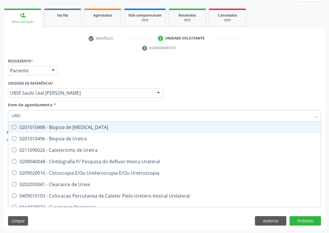
type input "UREIA"
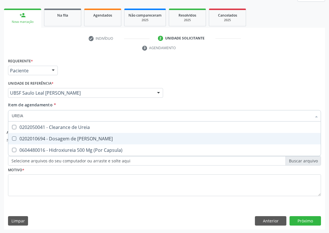
click at [15, 137] on Ureia at bounding box center [14, 139] width 4 height 4
click at [12, 137] on Ureia "checkbox" at bounding box center [10, 139] width 4 height 4
checkbox Ureia "true"
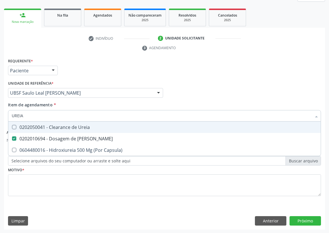
drag, startPoint x: 23, startPoint y: 116, endPoint x: 0, endPoint y: 121, distance: 23.3
click at [0, 121] on div "Acompanhamento Acompanhe a situação das marcações correntes e finalizadas Relat…" at bounding box center [164, 93] width 329 height 279
type input "A"
checkbox Ureia "false"
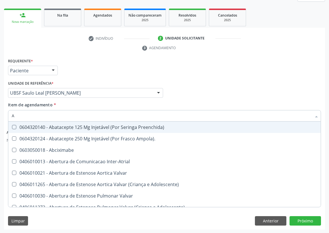
type input "AC"
checkbox Cnrac\) "true"
checkbox Urina "false"
checkbox Comprimido\) "true"
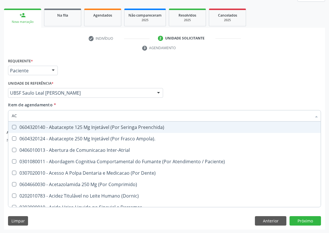
type input "ACI"
checkbox Urina "false"
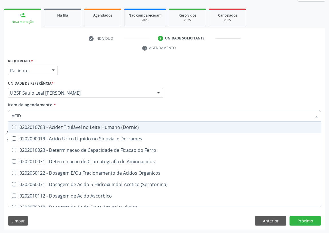
type input "ACIDO"
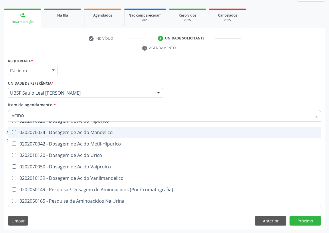
scroll to position [78, 0]
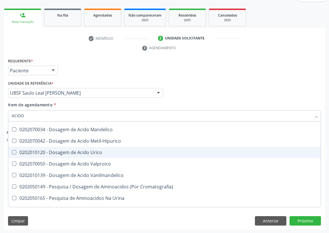
click at [82, 152] on div "0202010120 - Dosagem de Acido Urico" at bounding box center [165, 152] width 306 height 5
checkbox Urico "true"
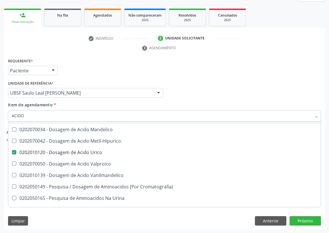
drag, startPoint x: 28, startPoint y: 113, endPoint x: 0, endPoint y: 121, distance: 29.6
click at [0, 121] on div "Acompanhamento Acompanhe a situação das marcações correntes e finalizadas Relat…" at bounding box center [164, 93] width 329 height 279
type input "VI"
checkbox Urico "false"
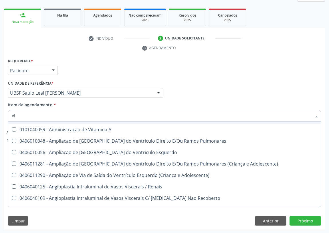
type input "VIT"
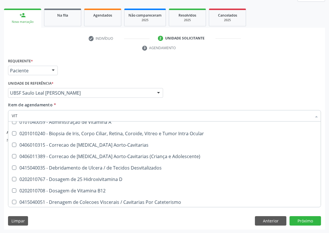
scroll to position [0, 0]
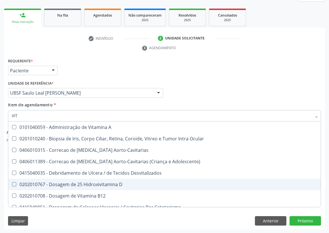
click at [110, 182] on div "0202010767 - Dosagem de 25 Hidroxivitamina D" at bounding box center [165, 184] width 306 height 5
checkbox D "true"
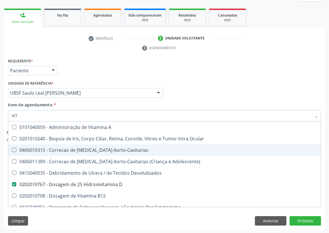
drag, startPoint x: 23, startPoint y: 113, endPoint x: 0, endPoint y: 114, distance: 22.9
click at [0, 114] on div "Acompanhamento Acompanhe a situação das marcações correntes e finalizadas Relat…" at bounding box center [164, 93] width 329 height 279
type input "C"
checkbox D "false"
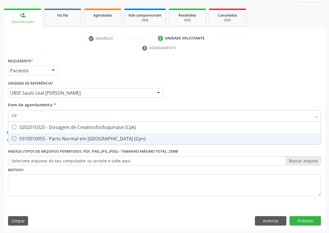
type input "CPK"
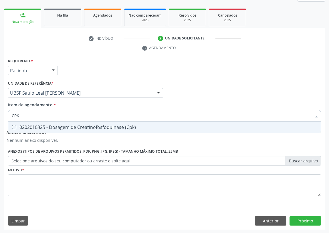
drag, startPoint x: 15, startPoint y: 129, endPoint x: 18, endPoint y: 119, distance: 10.6
click at [15, 128] on div "0202010325 - Dosagem de Creatinofosfoquinase (Cpk)" at bounding box center [165, 127] width 306 height 5
checkbox \(Cpk\) "true"
drag, startPoint x: 21, startPoint y: 117, endPoint x: 9, endPoint y: 115, distance: 12.9
click at [9, 115] on div "CPK" at bounding box center [164, 115] width 313 height 11
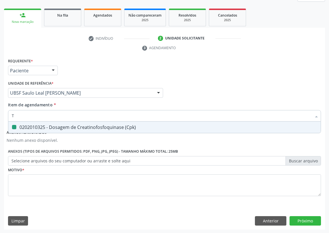
type input "TE"
checkbox \(Cpk\) "false"
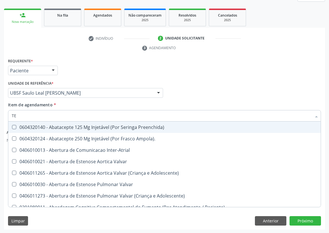
type input "TEM"
checkbox Urina "false"
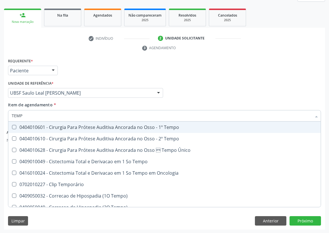
type input "TEMPO"
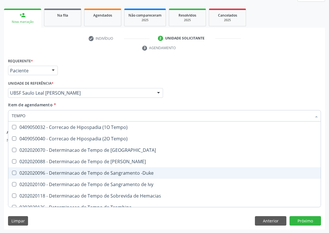
scroll to position [78, 0]
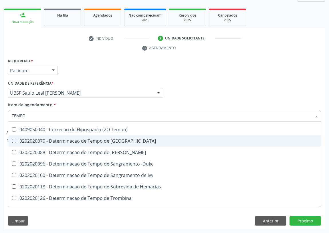
click at [94, 140] on div "0202020070 - Determinacao de Tempo de [GEOGRAPHIC_DATA]" at bounding box center [217, 141] width 410 height 5
checkbox Coagulacao "true"
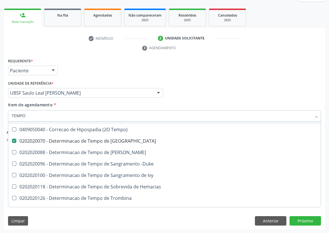
drag, startPoint x: 25, startPoint y: 116, endPoint x: 0, endPoint y: 115, distance: 25.5
click at [0, 115] on div "Acompanhamento Acompanhe a situação das marcações correntes e finalizadas Relat…" at bounding box center [164, 93] width 329 height 279
type input "T"
checkbox Coagulacao "false"
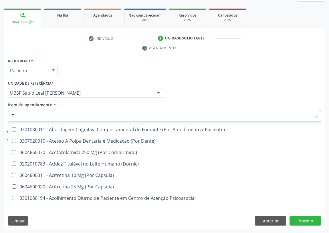
type input "TA"
checkbox Urina "false"
checkbox Queimado "true"
checkbox Medicalizado "true"
checkbox Queimado "true"
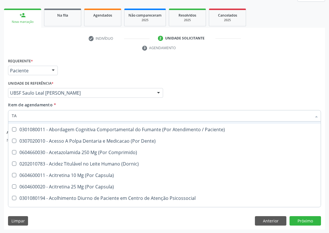
checkbox Básica "true"
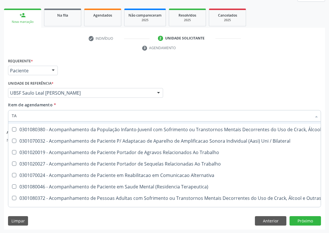
type input "TAP"
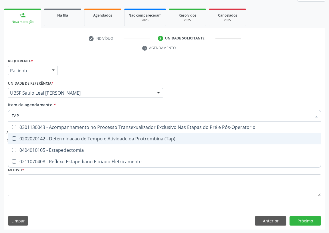
drag, startPoint x: 13, startPoint y: 137, endPoint x: 25, endPoint y: 121, distance: 19.9
click at [15, 135] on span "0202020142 - Determinacao de Tempo e Atividade da Protrombina (Tap)" at bounding box center [164, 138] width 313 height 11
checkbox \(Tap\) "true"
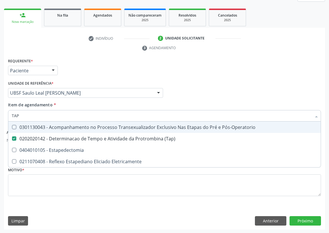
drag, startPoint x: 25, startPoint y: 117, endPoint x: 8, endPoint y: 115, distance: 16.7
click at [8, 115] on div "TAP" at bounding box center [164, 115] width 313 height 11
type input "G"
checkbox \(Tap\) "false"
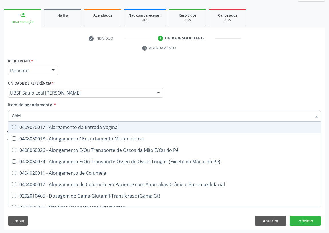
type input "GAMA"
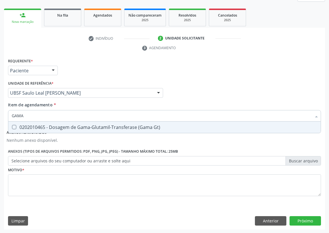
drag, startPoint x: 14, startPoint y: 126, endPoint x: 31, endPoint y: 115, distance: 20.2
click at [21, 123] on span "0202010465 - Dosagem de Gama-Glutamil-Transferase (Gama Gt)" at bounding box center [164, 127] width 313 height 11
checkbox Gt\) "true"
drag, startPoint x: 31, startPoint y: 115, endPoint x: 0, endPoint y: 119, distance: 31.5
click at [0, 119] on div "Acompanhamento Acompanhe a situação das marcações correntes e finalizadas Relat…" at bounding box center [164, 93] width 329 height 279
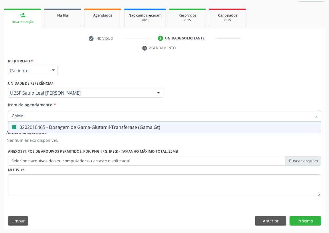
type input "F"
checkbox Gt\) "false"
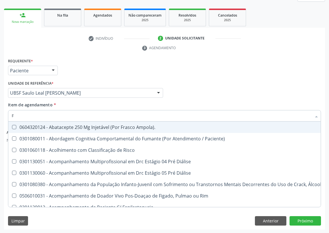
type input "FO"
checkbox Capsula\) "true"
checkbox Urina "false"
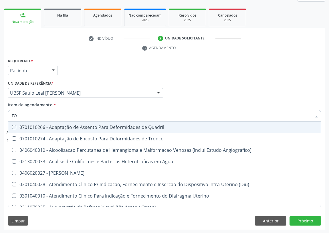
type input "FOS"
checkbox \(Diu\) "true"
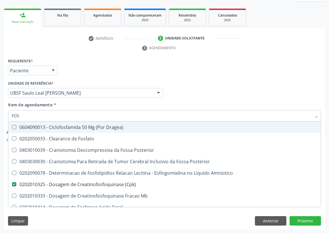
type input "FOSF"
checkbox Posterior "true"
checkbox \(Cpk\) "false"
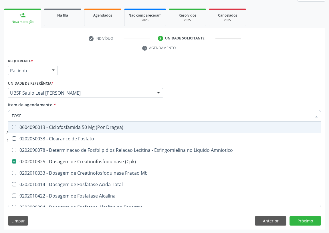
type input "FOSFA"
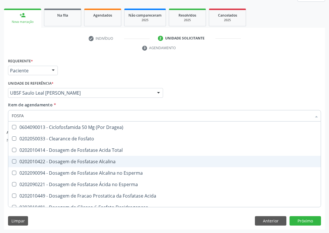
click at [79, 160] on div "0202010422 - Dosagem de Fosfatase Alcalina" at bounding box center [165, 161] width 306 height 5
checkbox Alcalina "true"
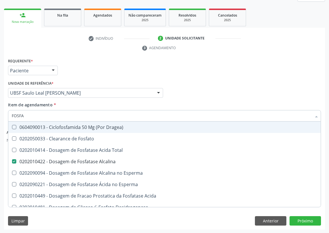
drag, startPoint x: 34, startPoint y: 118, endPoint x: 1, endPoint y: 117, distance: 32.9
click at [1, 117] on div "Acompanhamento Acompanhe a situação das marcações correntes e finalizadas Relat…" at bounding box center [164, 93] width 329 height 279
type input "0"
checkbox Alcalina "false"
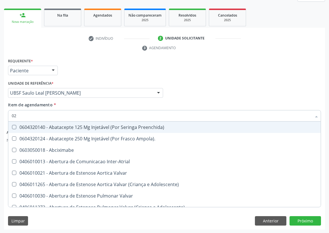
type input "020"
checkbox Rim "true"
checkbox Psicossocial "false"
checkbox Urina "false"
checkbox Infòcitos\) "true"
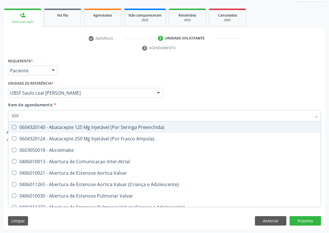
checkbox Idosa "true"
checkbox Olho "true"
checkbox Escrotal "true"
checkbox Transplantado "true"
checkbox Mama "true"
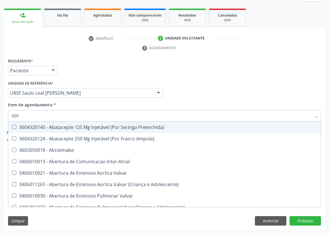
checkbox Boca "true"
checkbox Urostomizados "true"
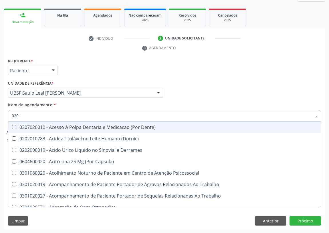
type input "0202"
checkbox Capsula\) "true"
checkbox Urina "false"
checkbox Periféricas "true"
checkbox Cardiovascular "true"
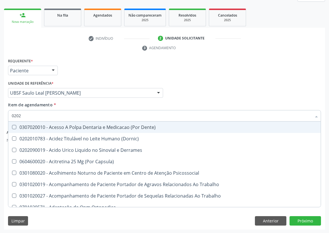
checkbox Esqueléticas "true"
checkbox Medicamentos "true"
checkbox Ocular "true"
checkbox Aberto\) "true"
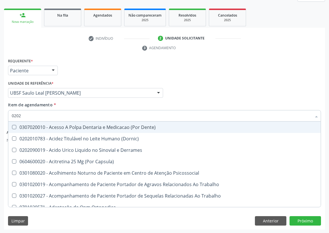
checkbox Aberto\) "true"
checkbox Mama "true"
checkbox Implantavel "true"
checkbox Cortante "true"
checkbox Drogas "true"
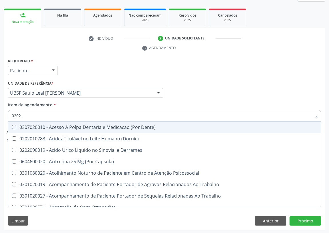
checkbox Gastro-Esofagico "true"
checkbox 67 "true"
checkbox Aspiracao "true"
checkbox Projecoes\) "true"
checkbox Captacao "true"
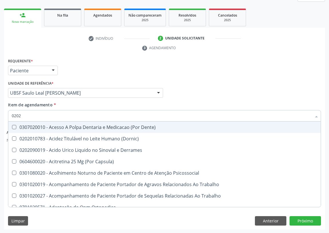
checkbox Coagulacao "false"
checkbox \(Tap\) "false"
checkbox D "false"
checkbox Urico "false"
checkbox Hdl "false"
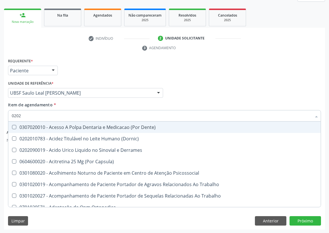
checkbox Ldl "false"
checkbox Creatinina "false"
checkbox \(Cpk\) "false"
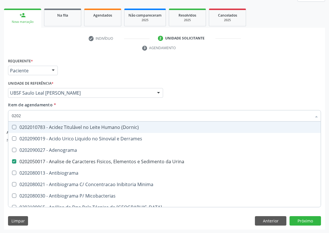
type input "02020"
checkbox Dosagens\) "true"
checkbox Osmolalidade "true"
checkbox Coagulacao "false"
checkbox Ivy "true"
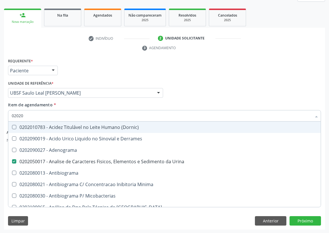
checkbox \(Tap\) "false"
checkbox Aminoácidos "true"
checkbox D "false"
checkbox Urico "false"
checkbox Barbituratos "true"
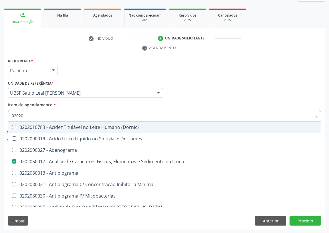
checkbox Benzodiazepinicos "true"
checkbox Calcitonina "true"
checkbox Carboxi-Hemoglobina "true"
checkbox Hdl "false"
checkbox Ldl "false"
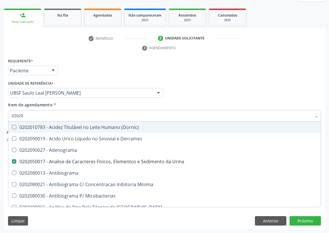
checkbox Creatinina "false"
checkbox \(Cpk\) "false"
checkbox II "true"
checkbox Xi "true"
checkbox Xiii "true"
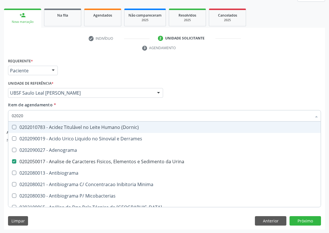
checkbox Formaldeido "true"
checkbox Alcalina "false"
checkbox Gt\) "false"
checkbox Glicose "false"
checkbox Glicosilada "false"
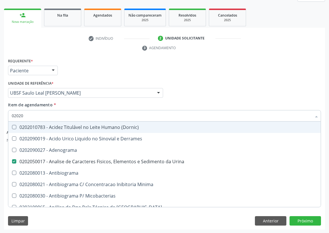
checkbox \(Igm\) "true"
checkbox Potassio "false"
checkbox Progesterona "true"
checkbox Prolactina "true"
checkbox Horas\) "true"
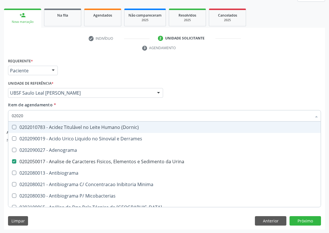
checkbox Quinidina "true"
checkbox \(Tgo\) "false"
checkbox \(Tgp\) "false"
checkbox Triglicerideos "false"
checkbox Ureia "false"
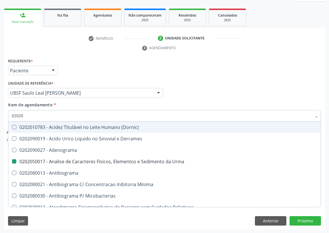
type input "020201"
checkbox Urina "false"
checkbox \(Diagnóstica\) "true"
checkbox Herpesvirus "true"
checkbox Fosfato "true"
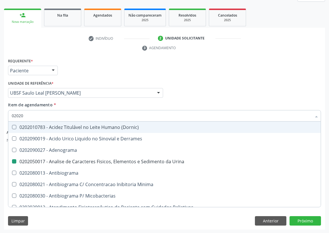
checkbox \(Qualitativo\) "true"
checkbox Molecular "true"
checkbox Ferro "true"
checkbox \(Ch50\) "true"
checkbox Osmolaridade "true"
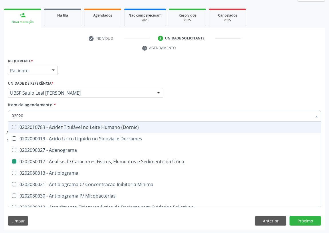
checkbox Euglobulina "true"
checkbox Hemacias "true"
checkbox \(Tap\) "false"
checkbox 17-Hidroxicorticosteroides "true"
checkbox D "false"
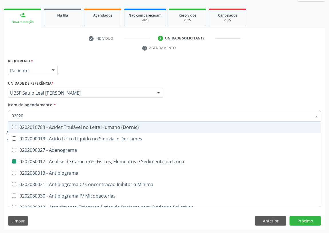
checkbox \(Serotonina\) "true"
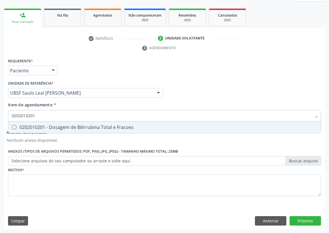
drag, startPoint x: 12, startPoint y: 125, endPoint x: 32, endPoint y: 117, distance: 21.2
click at [13, 125] on Fracoes at bounding box center [14, 127] width 4 height 4
click at [12, 125] on Fracoes "checkbox" at bounding box center [10, 127] width 4 height 4
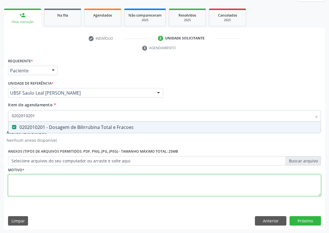
click at [23, 186] on div "Requerente * Paciente Profissional de Saúde Paciente Nenhum resultado encontrad…" at bounding box center [164, 130] width 313 height 147
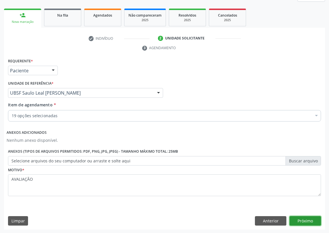
click at [303, 221] on button "Próximo" at bounding box center [305, 221] width 31 height 10
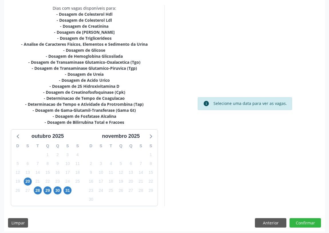
scroll to position [132, 0]
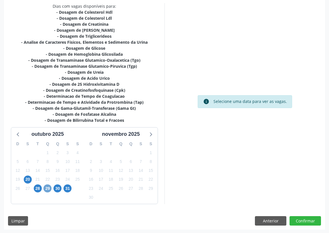
click at [48, 186] on span "29" at bounding box center [48, 189] width 8 height 8
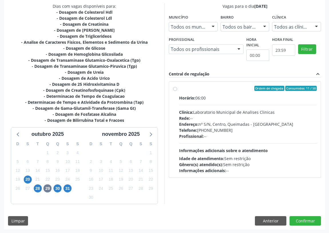
click at [179, 86] on label "Ordem de chegada Consumidos: 11 / 50 Horário: 06:00 Clínica: Laboratorio Munici…" at bounding box center [248, 130] width 138 height 88
click at [175, 86] on input "Ordem de chegada Consumidos: 11 / 50 Horário: 06:00 Clínica: Laboratorio Munici…" at bounding box center [175, 88] width 4 height 5
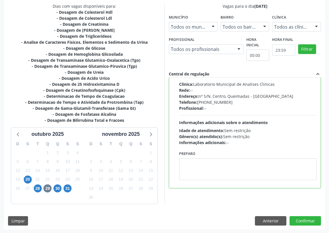
scroll to position [28, 0]
drag, startPoint x: 188, startPoint y: 163, endPoint x: 189, endPoint y: 157, distance: 5.8
click at [188, 162] on textarea at bounding box center [248, 169] width 138 height 22
click at [312, 220] on button "Confirmar" at bounding box center [305, 221] width 31 height 10
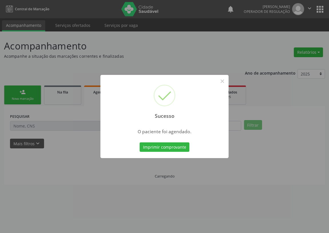
scroll to position [0, 0]
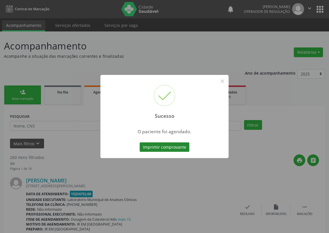
click at [172, 147] on button "Imprimir comprovante" at bounding box center [165, 148] width 50 height 10
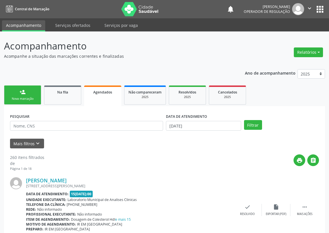
click at [30, 93] on link "person_add Nova marcação" at bounding box center [22, 95] width 37 height 19
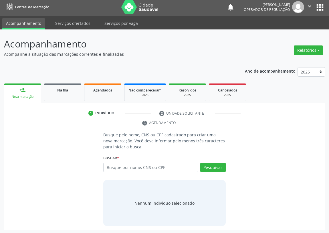
scroll to position [3, 0]
